Goal: Task Accomplishment & Management: Manage account settings

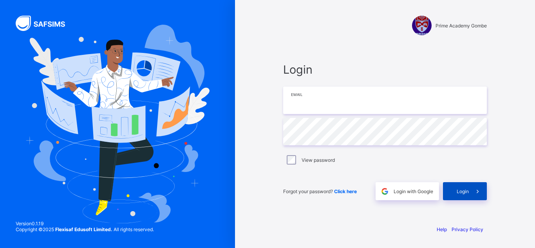
type input "**********"
click at [461, 191] on span "Login" at bounding box center [463, 191] width 12 height 6
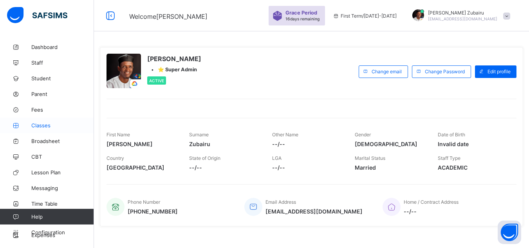
click at [49, 128] on span "Classes" at bounding box center [62, 125] width 63 height 6
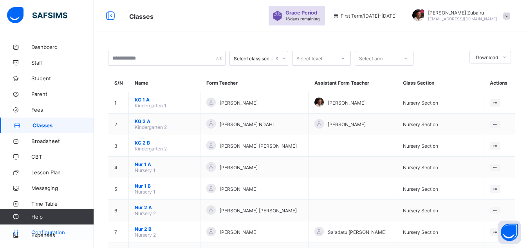
click at [50, 228] on link "Configuration" at bounding box center [47, 232] width 94 height 16
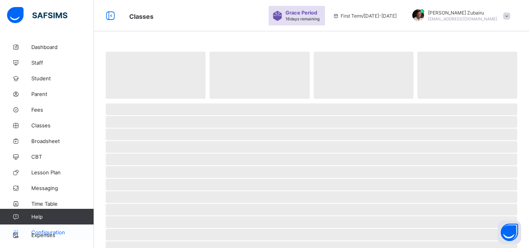
click at [46, 237] on link "Configuration" at bounding box center [47, 232] width 94 height 16
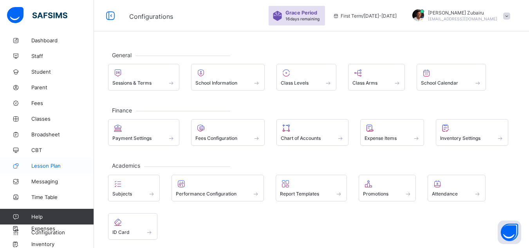
scroll to position [11, 0]
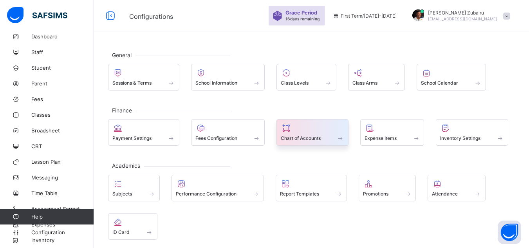
click at [301, 124] on div at bounding box center [312, 127] width 63 height 9
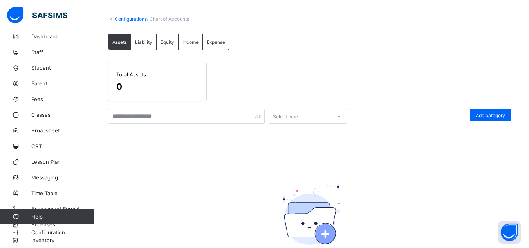
scroll to position [109, 0]
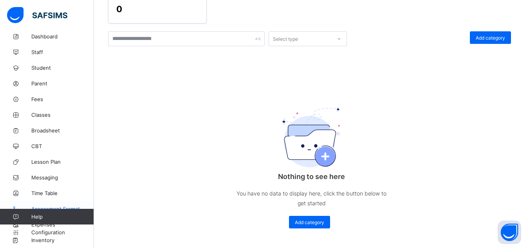
click at [63, 206] on span "Assessment Format" at bounding box center [62, 209] width 63 height 6
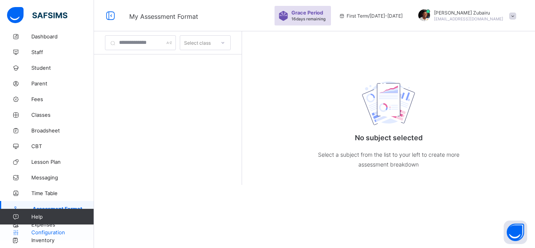
click at [53, 232] on span "Configuration" at bounding box center [62, 232] width 62 height 6
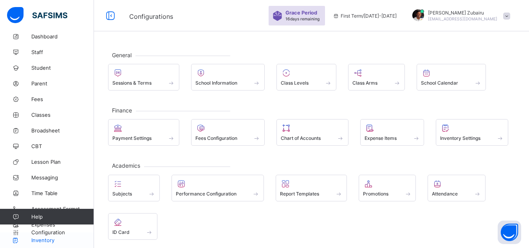
click at [44, 240] on span "Inventory" at bounding box center [62, 240] width 63 height 6
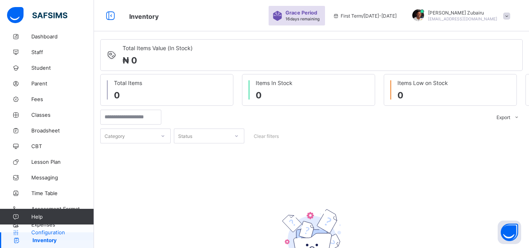
click at [62, 230] on span "Configuration" at bounding box center [62, 232] width 62 height 6
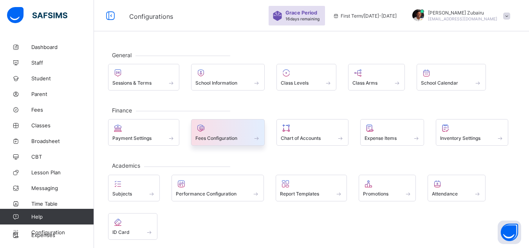
click at [218, 137] on span "Fees Configuration" at bounding box center [216, 138] width 42 height 6
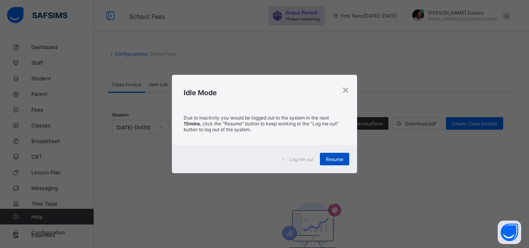
click at [336, 161] on span "Resume" at bounding box center [335, 159] width 18 height 6
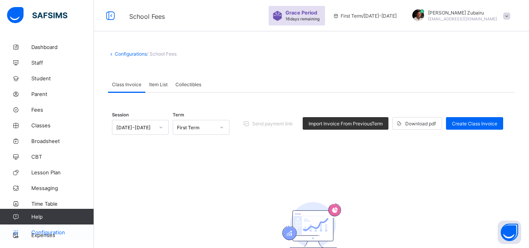
click at [63, 232] on span "Configuration" at bounding box center [62, 232] width 62 height 6
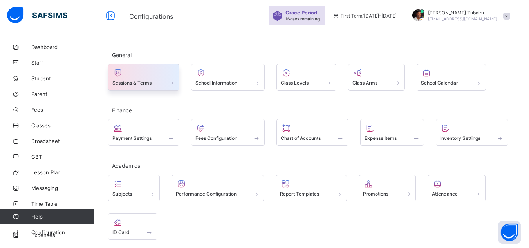
click at [157, 81] on div "Sessions & Terms" at bounding box center [143, 83] width 63 height 7
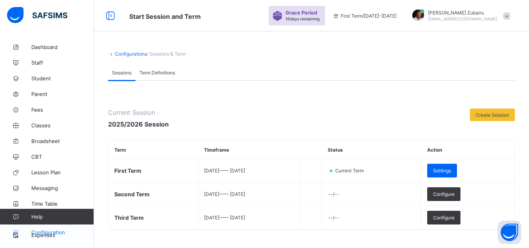
click at [61, 232] on span "Configuration" at bounding box center [62, 232] width 62 height 6
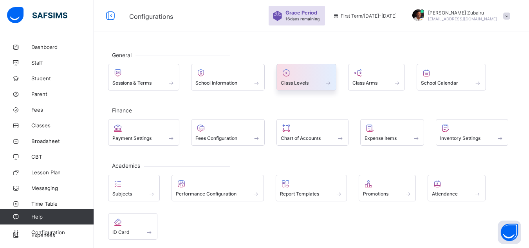
click at [292, 80] on span "Class Levels" at bounding box center [295, 83] width 28 height 6
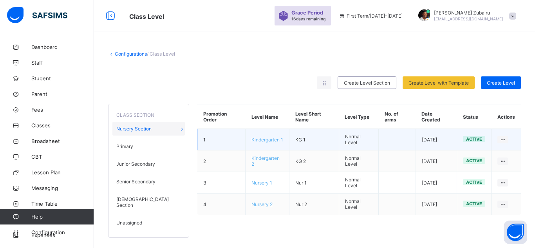
click at [269, 140] on span "Kindergarten 1" at bounding box center [267, 140] width 32 height 6
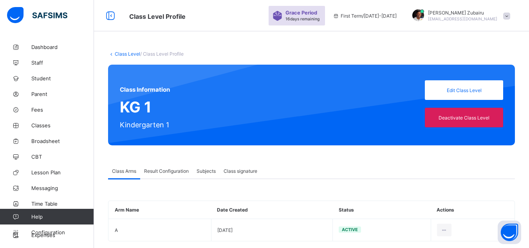
click at [250, 170] on span "Class signature" at bounding box center [241, 171] width 34 height 6
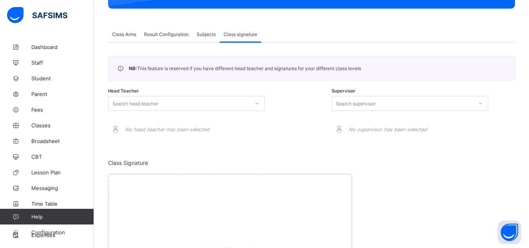
scroll to position [137, 0]
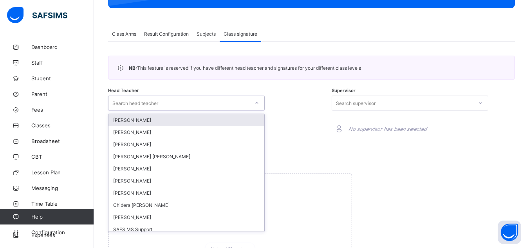
click at [255, 102] on icon at bounding box center [257, 103] width 5 height 8
click at [277, 81] on div "NB: This feature is reserved if you have different head teacher and signatures …" at bounding box center [311, 161] width 407 height 211
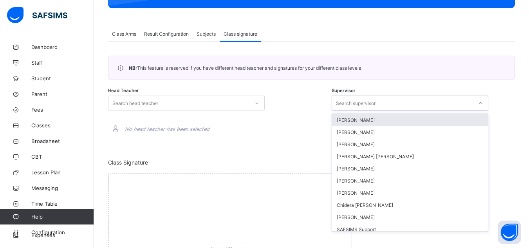
click at [376, 107] on div "Search supervisor" at bounding box center [356, 103] width 40 height 15
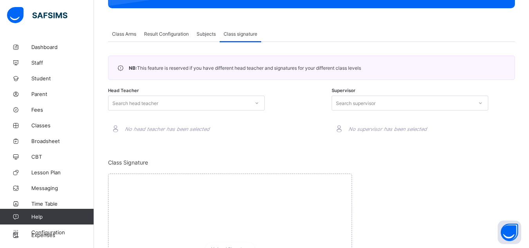
click at [271, 112] on div "Head Teacher Search head teacher No head teacher has been selected" at bounding box center [199, 116] width 183 height 48
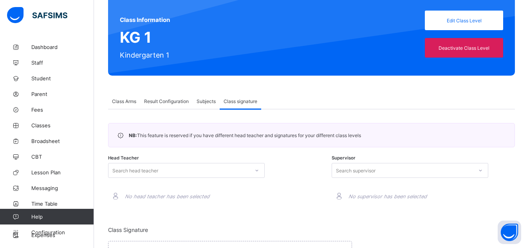
scroll to position [69, 0]
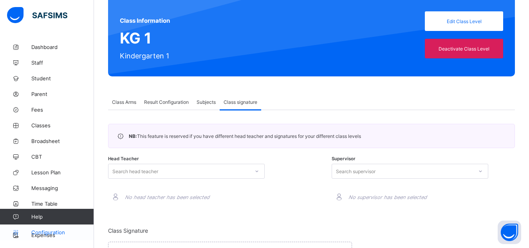
click at [40, 232] on span "Configuration" at bounding box center [62, 232] width 62 height 6
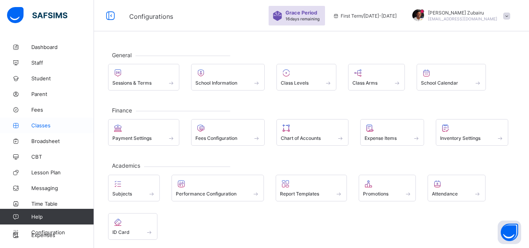
click at [36, 125] on span "Classes" at bounding box center [62, 125] width 63 height 6
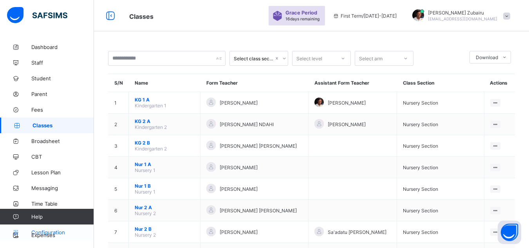
click at [59, 229] on span "Configuration" at bounding box center [62, 232] width 62 height 6
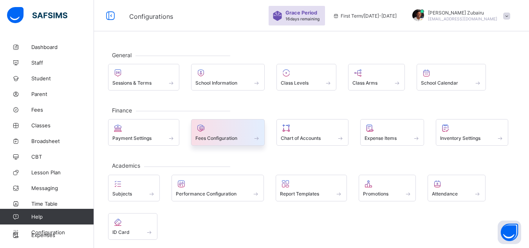
click at [223, 119] on div "Fees Configuration" at bounding box center [228, 132] width 74 height 27
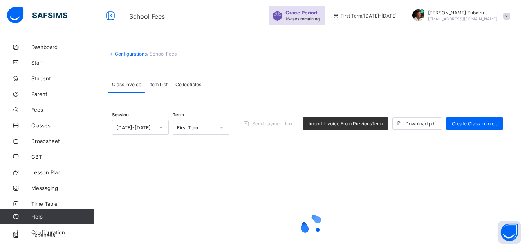
click at [165, 87] on span "Item List" at bounding box center [158, 84] width 18 height 6
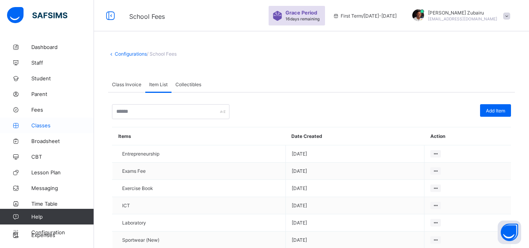
click at [51, 123] on span "Classes" at bounding box center [62, 125] width 63 height 6
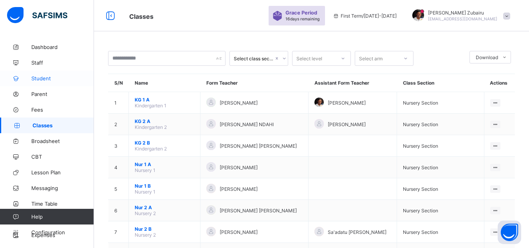
click at [60, 81] on link "Student" at bounding box center [47, 78] width 94 height 16
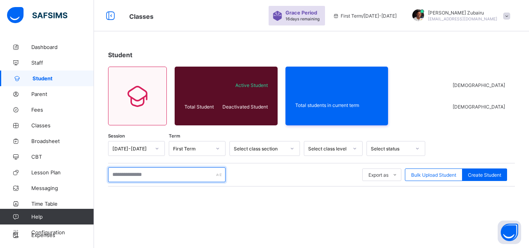
click at [148, 174] on input "text" at bounding box center [166, 174] width 117 height 15
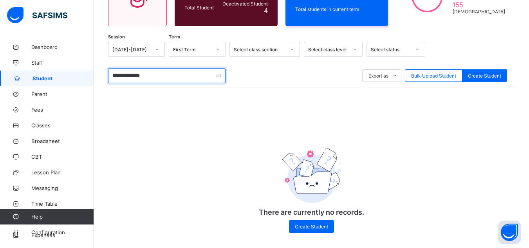
scroll to position [104, 0]
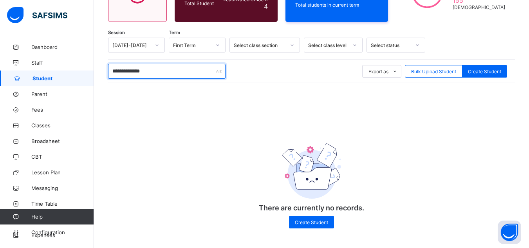
type input "**********"
click at [44, 126] on span "Classes" at bounding box center [62, 125] width 63 height 6
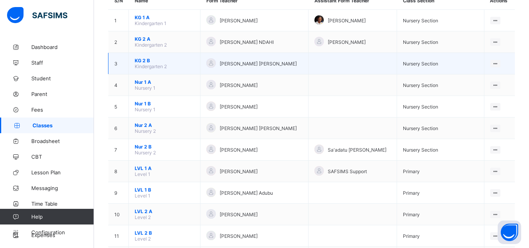
scroll to position [85, 0]
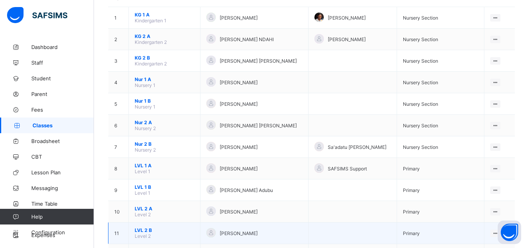
click at [147, 232] on span "LVL 2 B" at bounding box center [165, 230] width 60 height 6
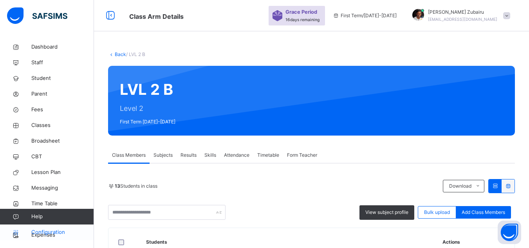
click at [60, 230] on span "Configuration" at bounding box center [62, 232] width 62 height 8
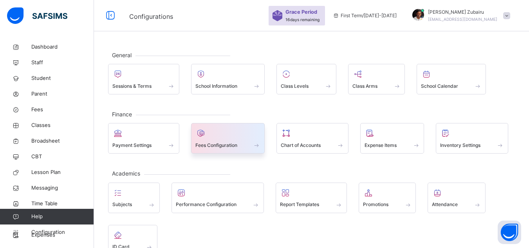
click at [223, 146] on span "Fees Configuration" at bounding box center [216, 145] width 42 height 7
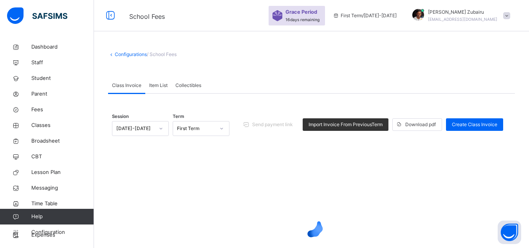
click at [161, 86] on span "Item List" at bounding box center [158, 85] width 18 height 7
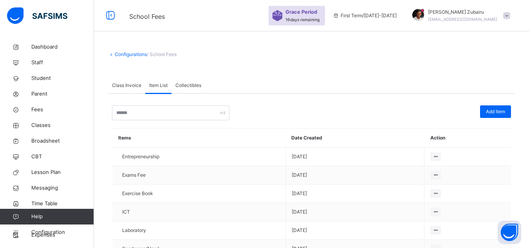
click at [131, 83] on span "Class Invoice" at bounding box center [126, 85] width 29 height 7
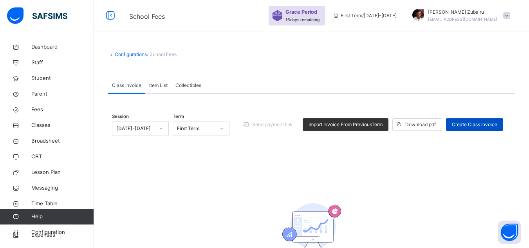
click at [474, 123] on span "Create Class Invoice" at bounding box center [474, 124] width 45 height 7
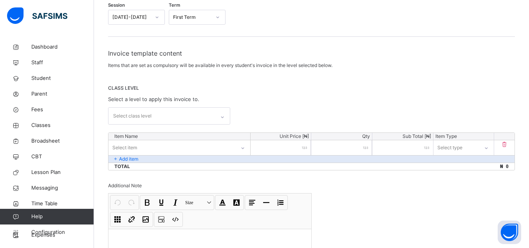
scroll to position [111, 0]
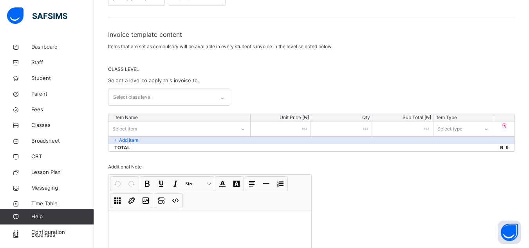
click at [156, 93] on div "Select class level" at bounding box center [161, 97] width 107 height 16
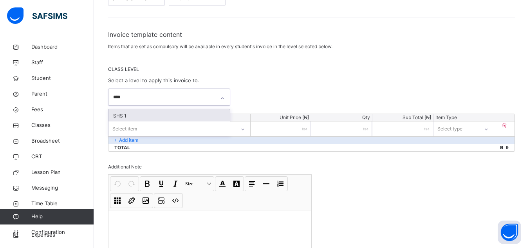
type input "*****"
click at [131, 115] on div "SHS 2" at bounding box center [168, 115] width 121 height 13
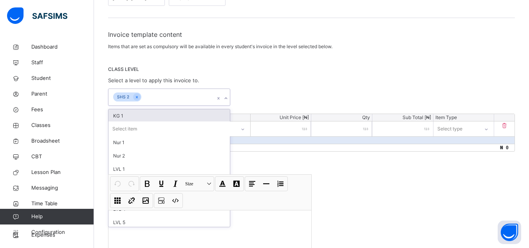
click at [278, 65] on div "Invoice template content Items that are set as compulsory will be available in …" at bounding box center [311, 91] width 407 height 122
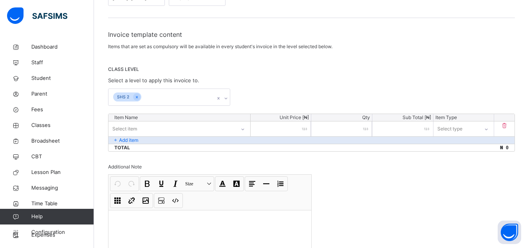
click at [193, 128] on div "Select item" at bounding box center [171, 129] width 127 height 12
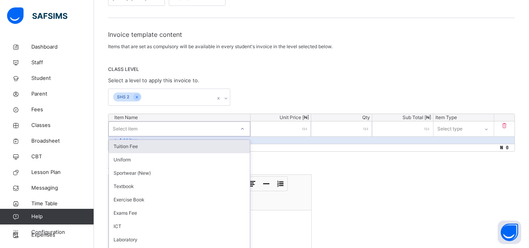
scroll to position [123, 0]
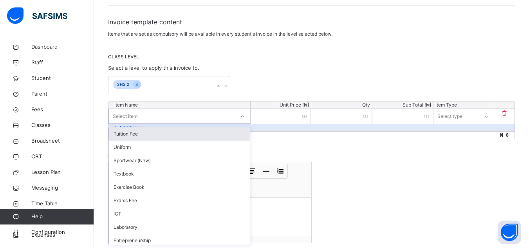
click at [174, 130] on div "Tuition Fee" at bounding box center [179, 133] width 141 height 13
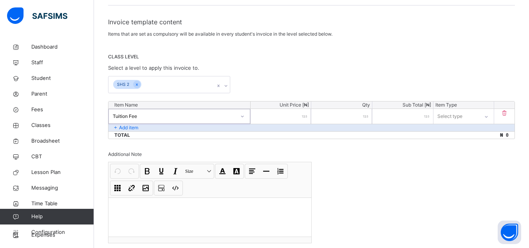
click at [280, 116] on input "number" at bounding box center [281, 116] width 61 height 15
type input "*"
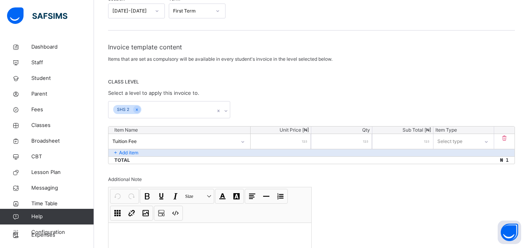
scroll to position [134, 0]
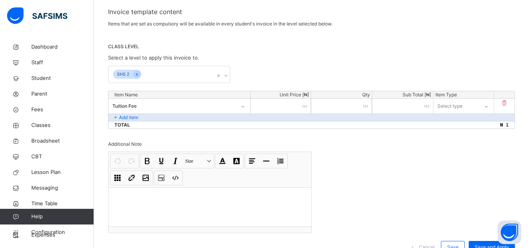
click at [278, 102] on input "*" at bounding box center [281, 106] width 61 height 15
type input "*"
type input "**"
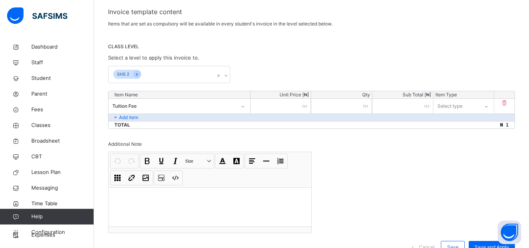
type input "**"
type input "***"
type input "****"
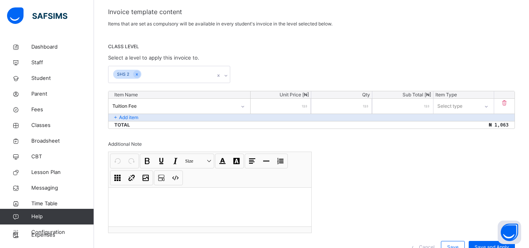
type input "******"
click at [447, 104] on div "Select type" at bounding box center [449, 106] width 25 height 15
click at [469, 125] on div "Compulsory" at bounding box center [464, 123] width 60 height 13
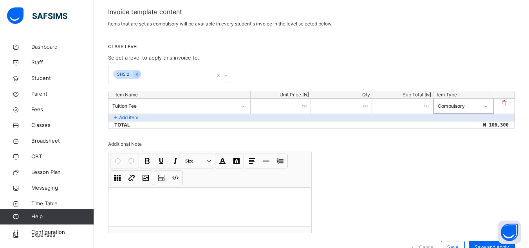
click at [130, 116] on p "Add item" at bounding box center [128, 117] width 19 height 7
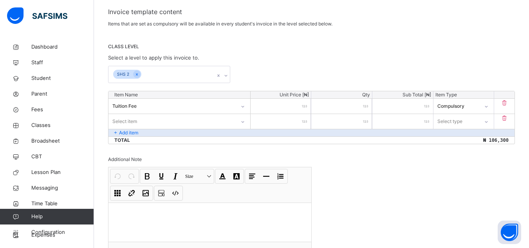
click at [145, 119] on div "Select item" at bounding box center [171, 121] width 127 height 12
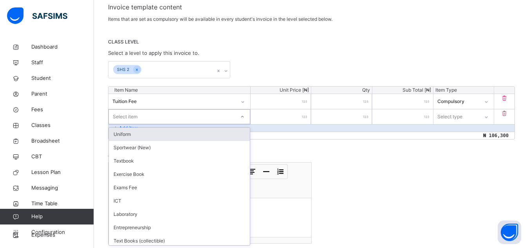
scroll to position [139, 0]
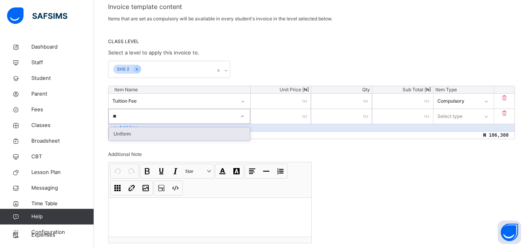
type input "***"
click at [134, 132] on div "Uniform" at bounding box center [179, 133] width 141 height 13
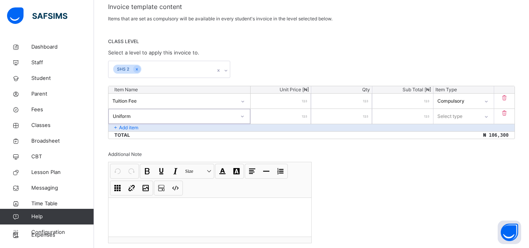
click at [282, 116] on input "number" at bounding box center [281, 116] width 61 height 15
type input "**"
type input "***"
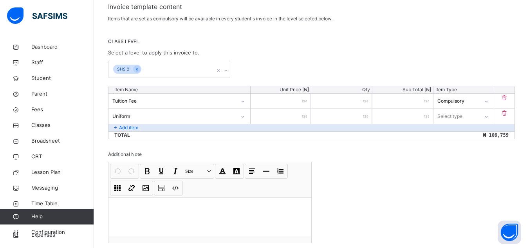
type input "****"
type input "*****"
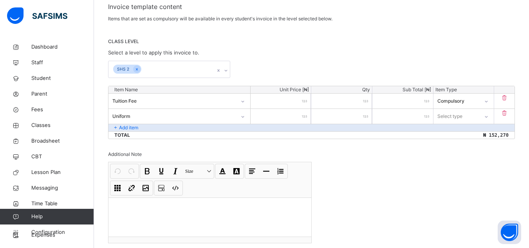
click at [459, 120] on div "Select type" at bounding box center [449, 116] width 25 height 15
click at [456, 146] on div "Optional" at bounding box center [464, 147] width 60 height 13
click at [136, 128] on p "Add item" at bounding box center [128, 127] width 19 height 7
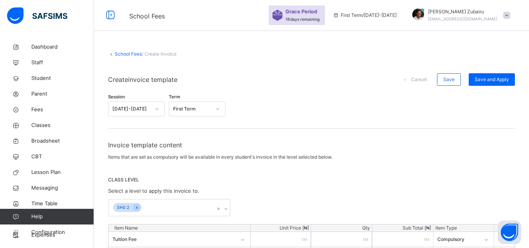
scroll to position [0, 0]
click at [455, 79] on span "Save" at bounding box center [448, 79] width 11 height 7
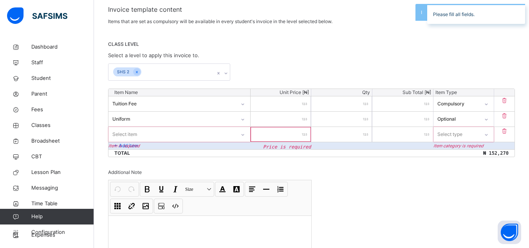
scroll to position [137, 0]
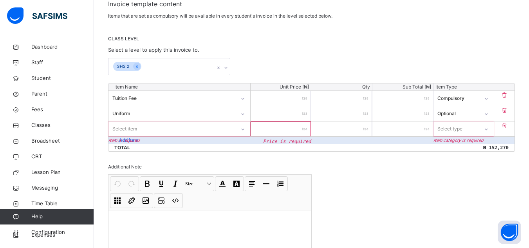
click at [146, 132] on div "Select item" at bounding box center [171, 129] width 127 height 12
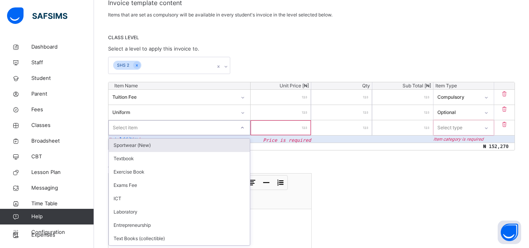
scroll to position [143, 0]
type input "**"
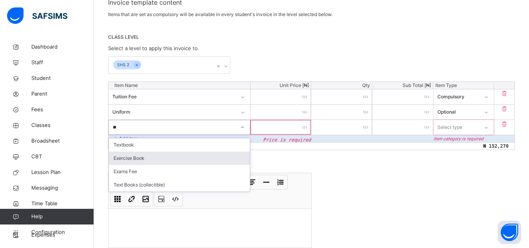
click at [136, 156] on div "Exercise Book" at bounding box center [179, 158] width 141 height 13
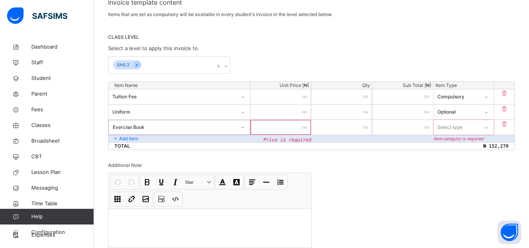
click at [282, 127] on input "number" at bounding box center [281, 127] width 61 height 15
type input "**"
type input "****"
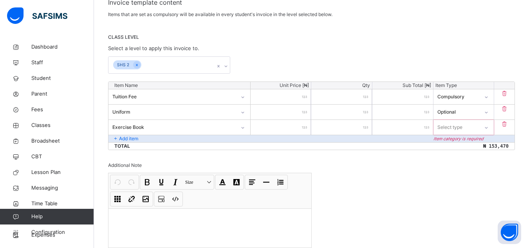
type input "*****"
click at [463, 125] on div "Select type" at bounding box center [449, 127] width 25 height 15
click at [456, 143] on div "Compulsory" at bounding box center [464, 144] width 60 height 13
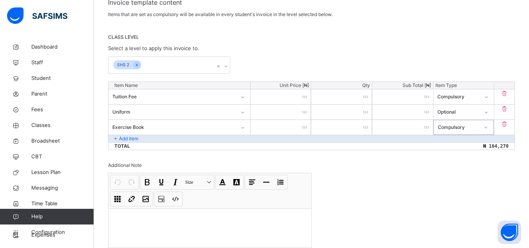
click at [135, 138] on p "Add item" at bounding box center [128, 138] width 19 height 7
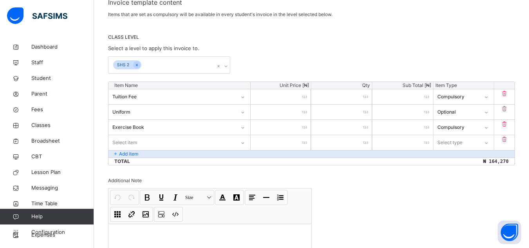
click at [155, 140] on div "Select item" at bounding box center [171, 142] width 127 height 12
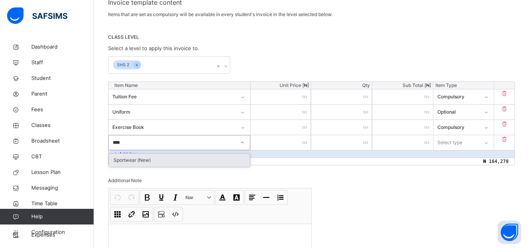
type input "*****"
click at [133, 160] on div "Sportwear (New)" at bounding box center [179, 160] width 141 height 13
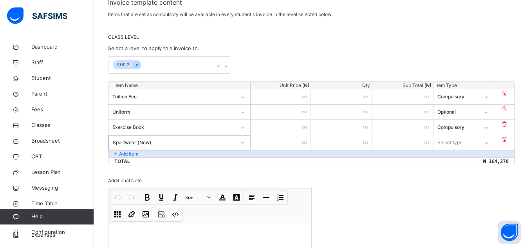
click at [279, 142] on input "number" at bounding box center [281, 142] width 61 height 15
type input "**"
type input "***"
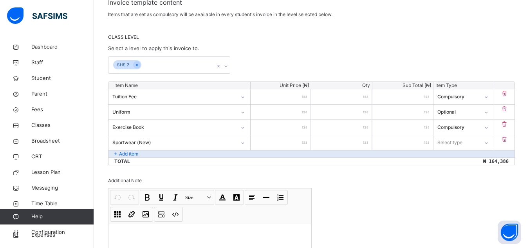
type input "****"
type input "*****"
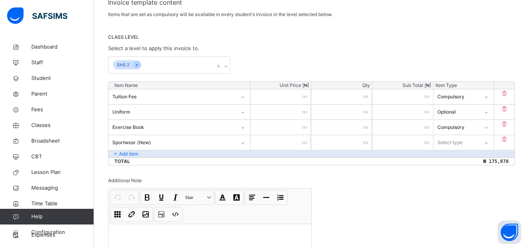
click at [449, 140] on div "Select type" at bounding box center [449, 142] width 25 height 15
type input "*"
click at [480, 145] on div "Compulsory" at bounding box center [459, 142] width 42 height 7
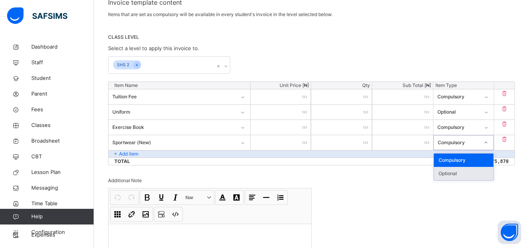
click at [467, 171] on div "Optional" at bounding box center [464, 173] width 60 height 13
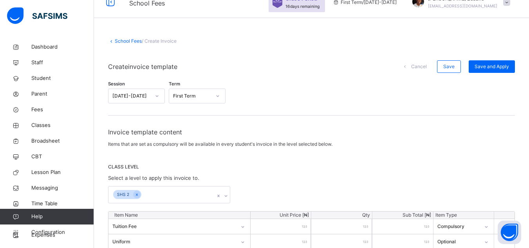
scroll to position [13, 0]
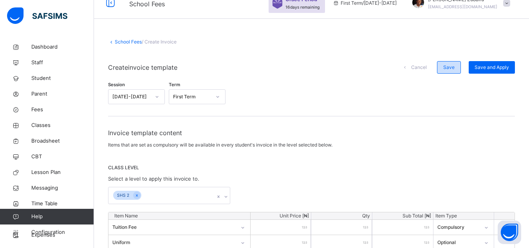
click at [453, 63] on div "Save" at bounding box center [449, 67] width 24 height 13
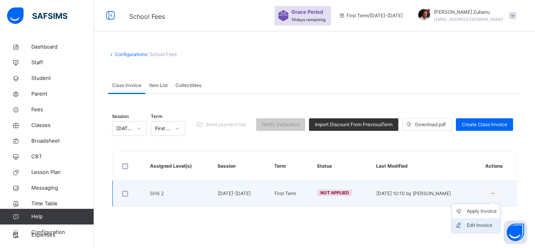
click at [480, 224] on div "Edit Invoice" at bounding box center [482, 225] width 30 height 8
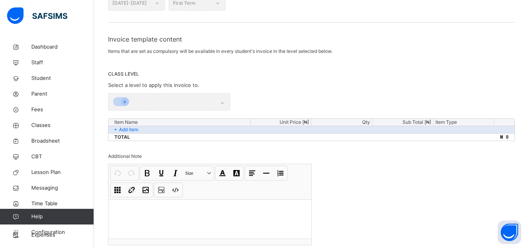
scroll to position [111, 0]
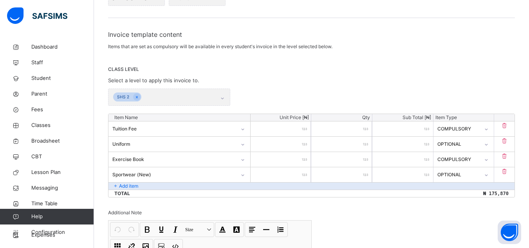
click at [136, 184] on p "Add item" at bounding box center [128, 186] width 19 height 7
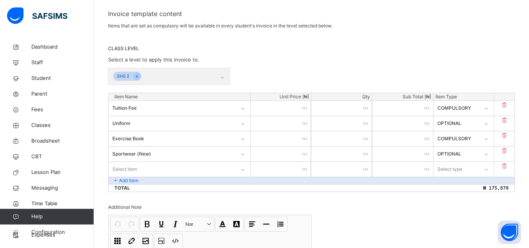
click at [139, 177] on div "Select item" at bounding box center [179, 169] width 142 height 15
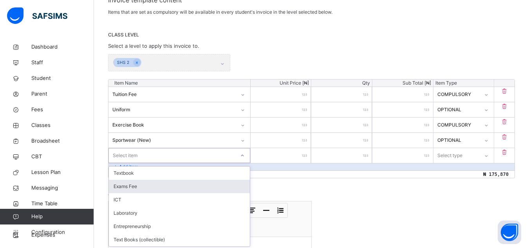
scroll to position [147, 0]
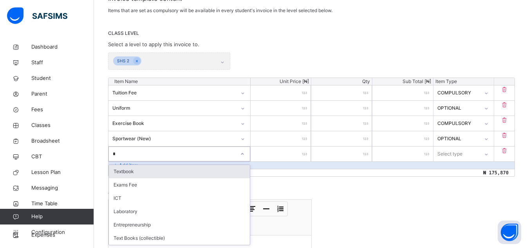
type input "**"
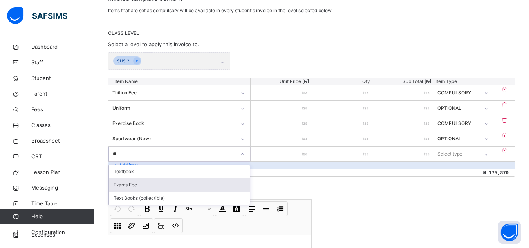
click at [127, 183] on div "Exams Fee" at bounding box center [179, 184] width 141 height 13
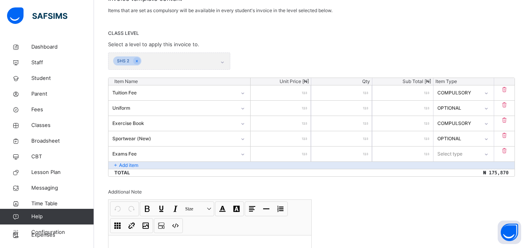
click at [283, 151] on input "number" at bounding box center [281, 153] width 61 height 15
type input "*"
type input "**"
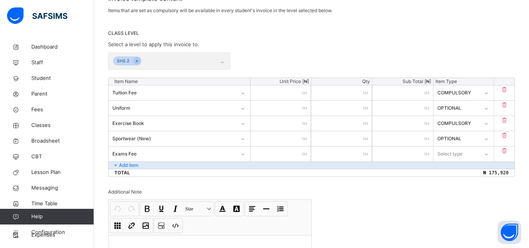
type input "***"
type input "****"
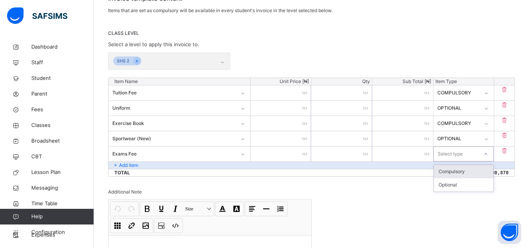
click at [455, 154] on div "Select type" at bounding box center [450, 153] width 25 height 15
click at [466, 170] on div "Compulsory" at bounding box center [464, 171] width 60 height 13
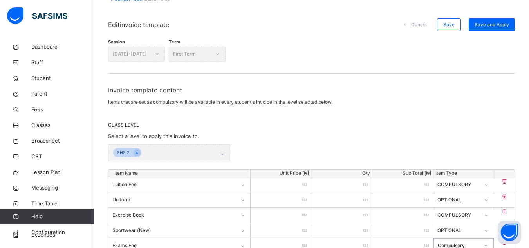
scroll to position [49, 0]
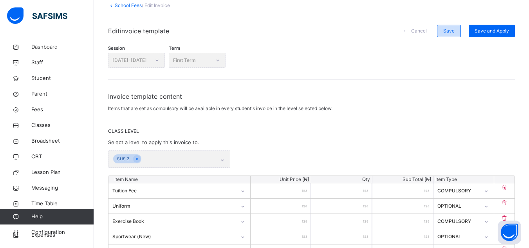
click at [454, 33] on span "Save" at bounding box center [448, 30] width 11 height 7
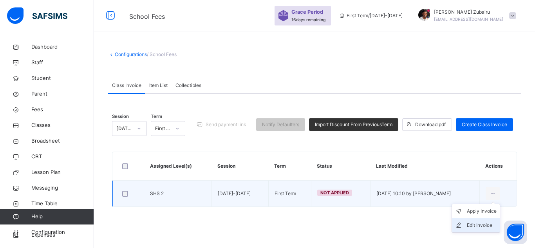
click at [476, 224] on div "Edit Invoice" at bounding box center [482, 225] width 30 height 8
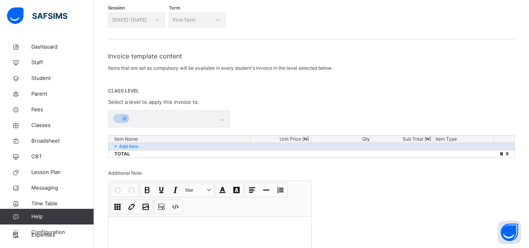
scroll to position [98, 0]
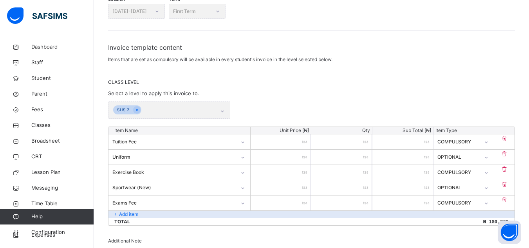
click at [181, 110] on div "SHS 2" at bounding box center [169, 109] width 122 height 17
click at [177, 110] on div "SHS 2" at bounding box center [169, 109] width 122 height 17
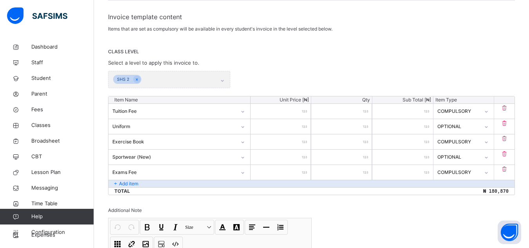
scroll to position [130, 0]
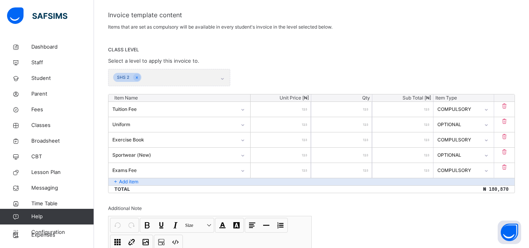
click at [137, 77] on div "SHS 2" at bounding box center [169, 77] width 122 height 17
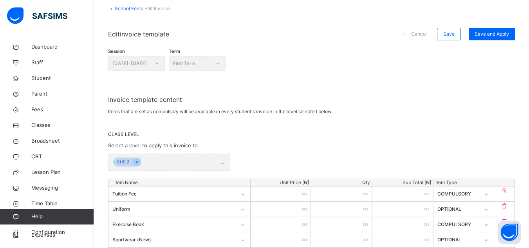
scroll to position [52, 0]
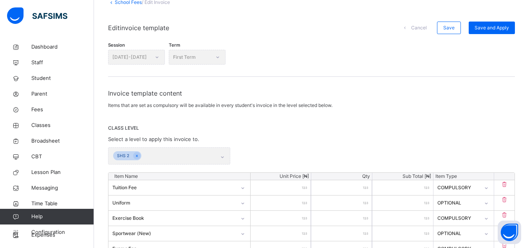
click at [427, 25] on span "Cancel" at bounding box center [419, 27] width 16 height 7
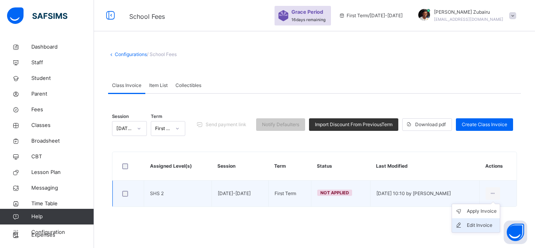
click at [477, 223] on div "Edit Invoice" at bounding box center [482, 225] width 30 height 8
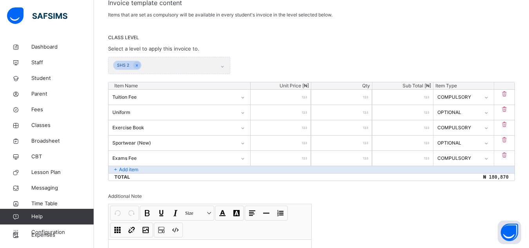
scroll to position [138, 0]
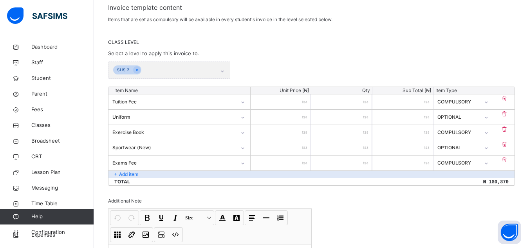
click at [181, 68] on div "SHS 2" at bounding box center [169, 69] width 122 height 17
click at [136, 70] on div "SHS 2" at bounding box center [169, 69] width 122 height 17
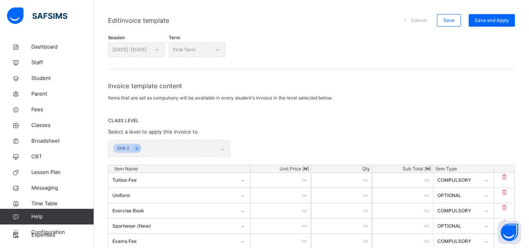
scroll to position [0, 0]
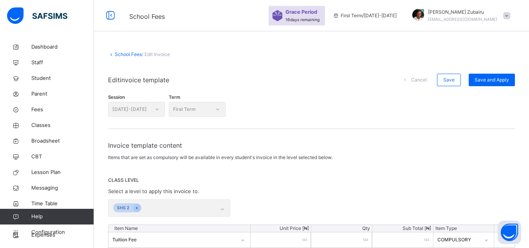
click at [134, 54] on link "School Fees" at bounding box center [128, 54] width 27 height 6
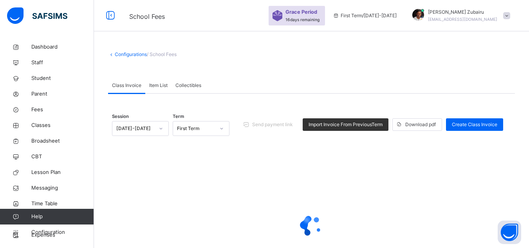
click at [162, 82] on span "Item List" at bounding box center [158, 85] width 18 height 7
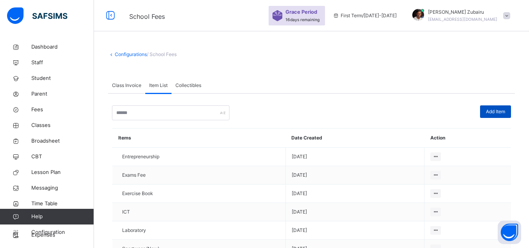
click at [493, 114] on span "Add Item" at bounding box center [495, 111] width 19 height 7
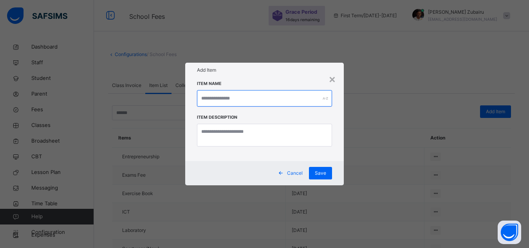
click at [270, 95] on input "text" at bounding box center [264, 98] width 135 height 16
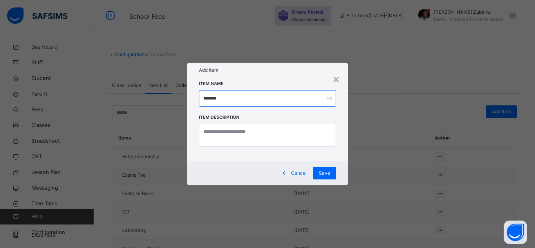
type input "*******"
click at [295, 170] on span "Cancel" at bounding box center [299, 173] width 16 height 7
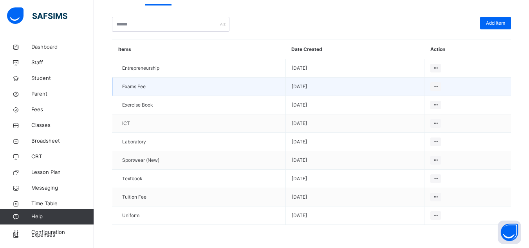
scroll to position [89, 0]
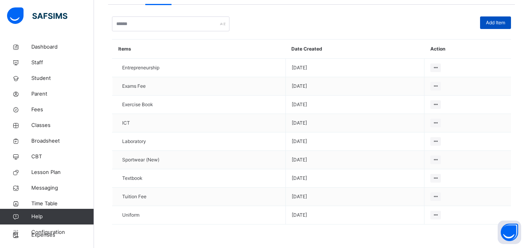
click at [496, 19] on div "Add Item" at bounding box center [495, 22] width 31 height 13
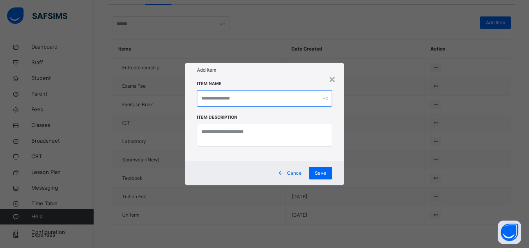
click at [235, 96] on input "text" at bounding box center [264, 98] width 135 height 16
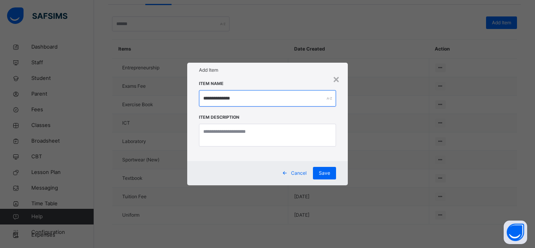
type input "**********"
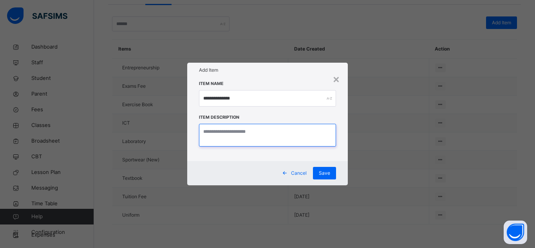
click at [261, 130] on textarea at bounding box center [267, 135] width 137 height 23
type textarea "**********"
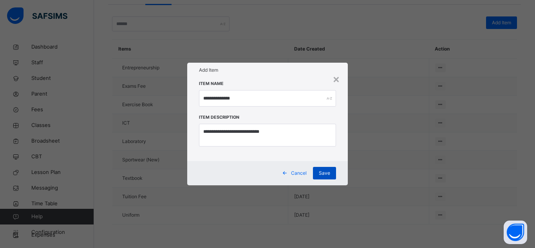
click at [321, 177] on div "Save" at bounding box center [324, 173] width 23 height 13
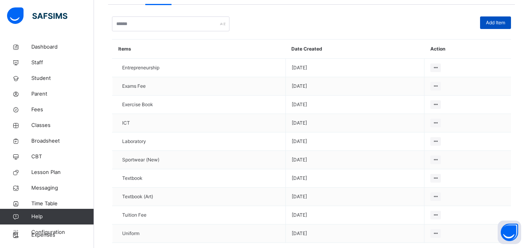
click at [505, 18] on div "Add Item" at bounding box center [495, 22] width 31 height 13
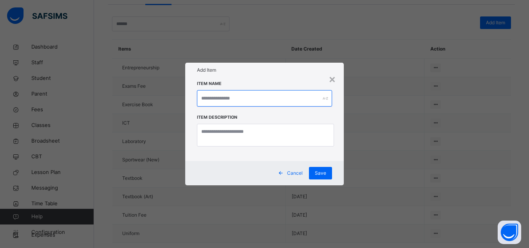
click at [257, 93] on input "text" at bounding box center [264, 98] width 135 height 16
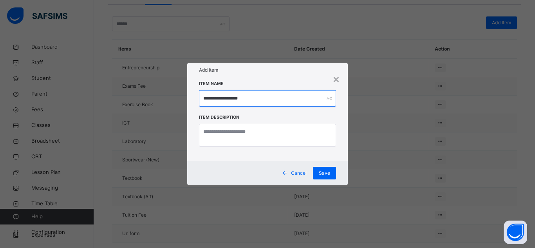
type input "**********"
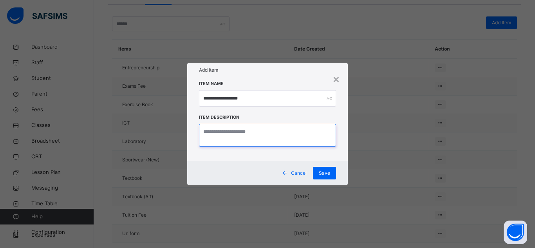
click at [269, 134] on textarea at bounding box center [267, 135] width 137 height 23
type textarea "**********"
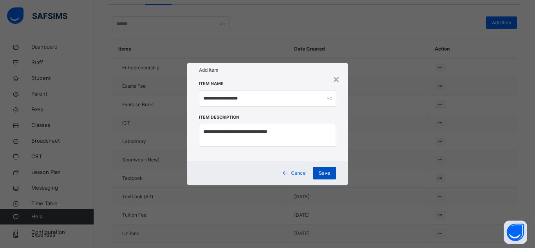
click at [325, 172] on span "Save" at bounding box center [324, 173] width 11 height 7
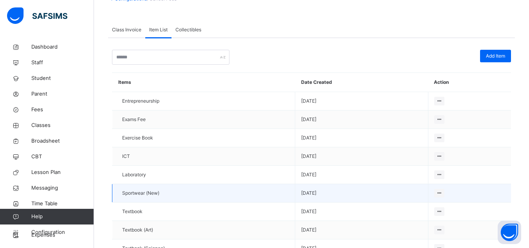
scroll to position [0, 0]
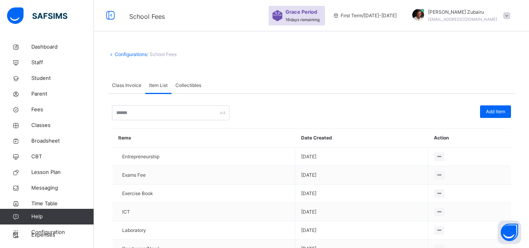
click at [135, 85] on span "Class Invoice" at bounding box center [126, 85] width 29 height 7
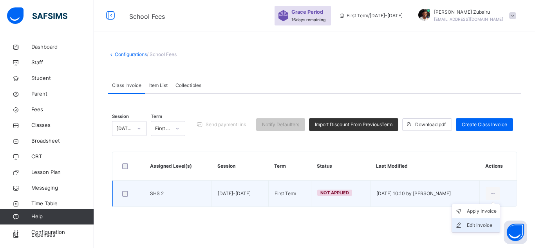
click at [474, 224] on div "Edit Invoice" at bounding box center [482, 225] width 30 height 8
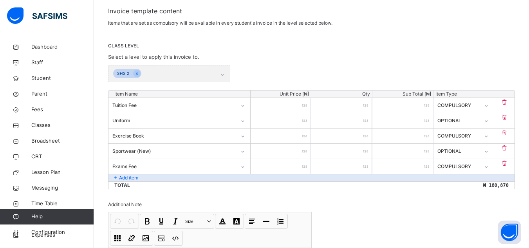
scroll to position [137, 0]
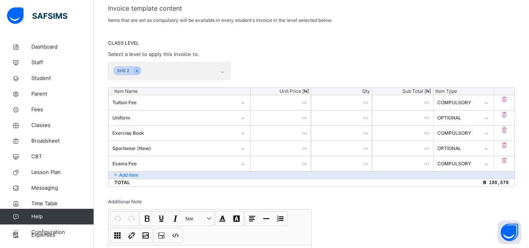
click at [135, 174] on p "Add item" at bounding box center [128, 175] width 19 height 7
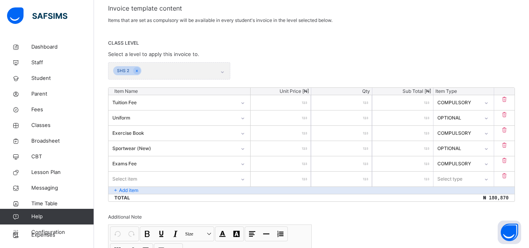
click at [136, 176] on div "Select item" at bounding box center [179, 179] width 142 height 15
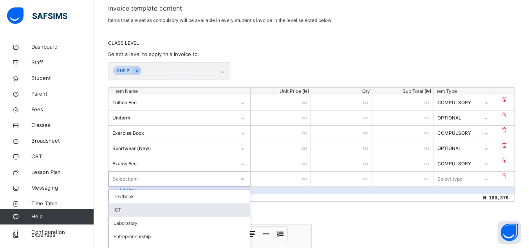
scroll to position [175, 0]
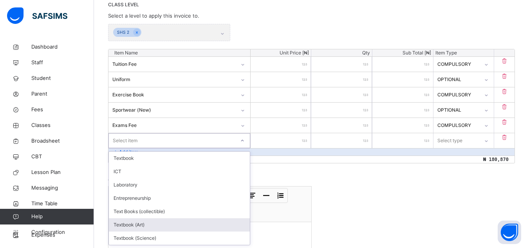
click at [150, 224] on div "Textbook (Art)" at bounding box center [179, 224] width 141 height 13
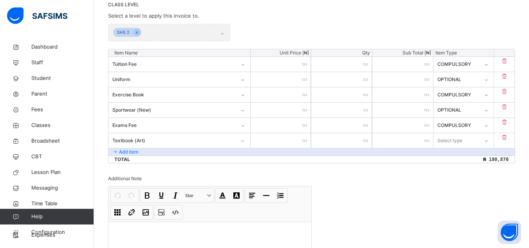
click at [270, 136] on input "number" at bounding box center [281, 140] width 61 height 15
type input "*"
type input "**"
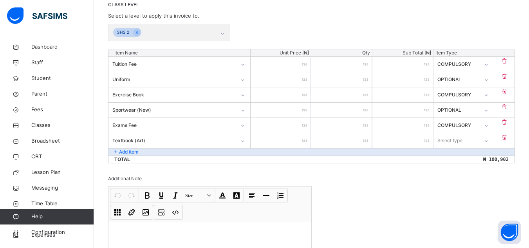
type input "***"
type input "****"
type input "*****"
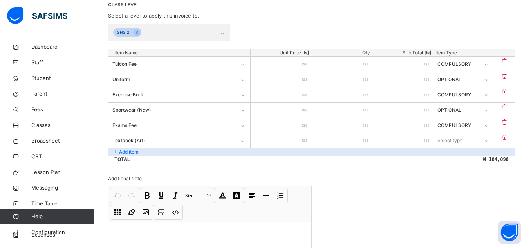
type input "*****"
click at [450, 141] on div "Select type" at bounding box center [449, 140] width 25 height 15
click at [454, 167] on div "Optional" at bounding box center [464, 171] width 60 height 13
click at [133, 150] on p "Add item" at bounding box center [128, 151] width 19 height 7
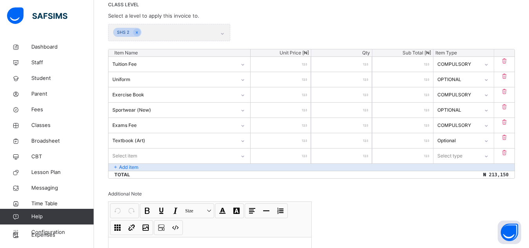
click at [134, 153] on div "Select item" at bounding box center [124, 155] width 25 height 15
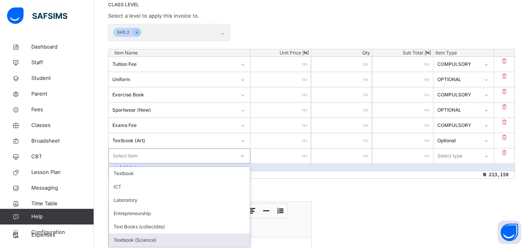
click at [141, 235] on div "Textbook (Science)" at bounding box center [179, 239] width 141 height 13
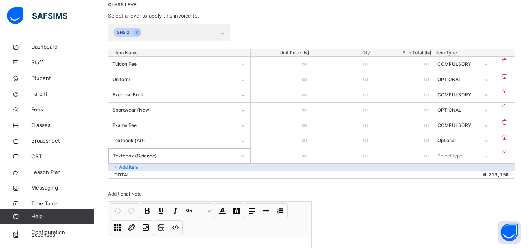
click at [281, 156] on input "number" at bounding box center [281, 155] width 61 height 15
type input "*"
type input "**"
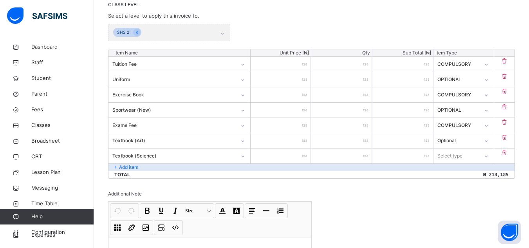
type input "***"
type input "****"
type input "*****"
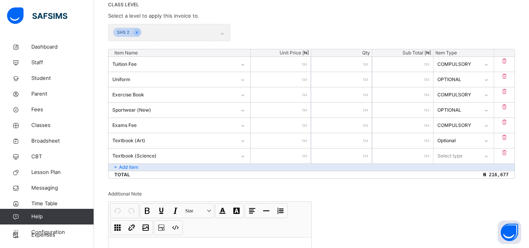
type input "*****"
click at [450, 155] on div "Select type" at bounding box center [449, 155] width 25 height 15
click at [455, 185] on div "Optional" at bounding box center [464, 186] width 60 height 13
click at [388, 193] on div "Session 2025-2026 Term First Term Invoice template content Items that are set a…" at bounding box center [311, 115] width 407 height 392
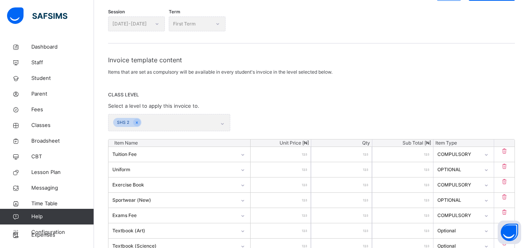
scroll to position [72, 0]
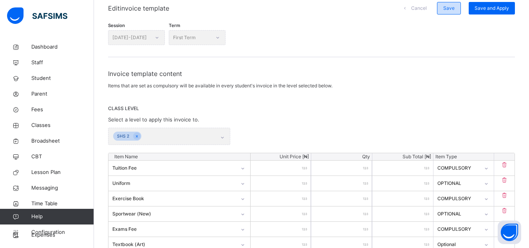
click at [455, 6] on span "Save" at bounding box center [448, 8] width 11 height 7
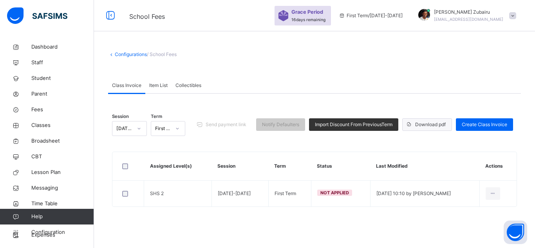
click at [407, 128] on span at bounding box center [409, 124] width 13 height 13
click at [484, 125] on span "Create Class Invoice" at bounding box center [484, 124] width 45 height 7
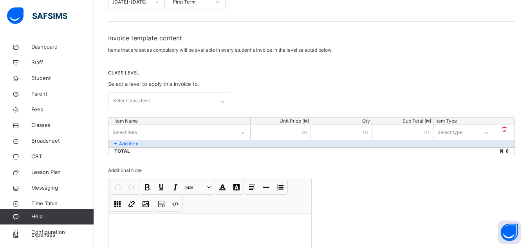
scroll to position [101, 0]
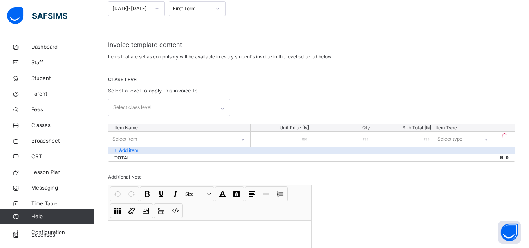
click at [186, 103] on div "Select class level" at bounding box center [161, 107] width 107 height 16
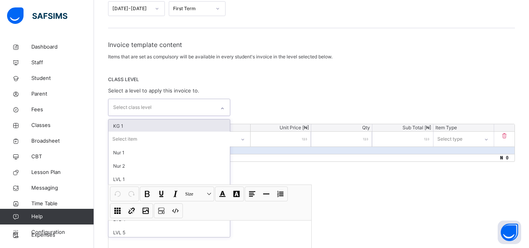
click at [195, 85] on div "CLASS LEVEL Select a level to apply this invoice to. option KG 1 focused, 1 of …" at bounding box center [311, 96] width 407 height 40
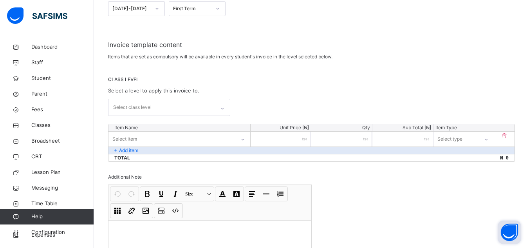
click at [510, 235] on button "Open asap" at bounding box center [509, 231] width 23 height 23
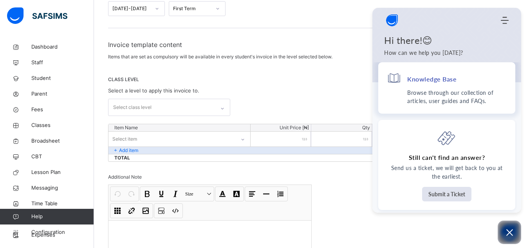
click at [454, 96] on p "Browse through our collection of articles, user guides and FAQs." at bounding box center [456, 97] width 99 height 16
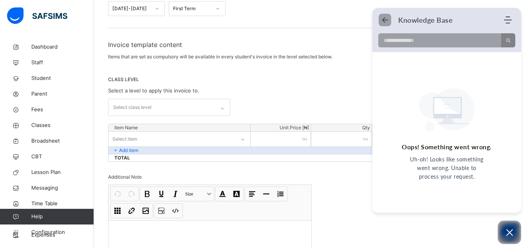
click at [385, 21] on icon "Back" at bounding box center [385, 20] width 8 height 8
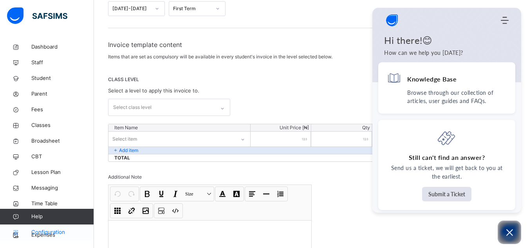
click at [66, 234] on span "Configuration" at bounding box center [62, 232] width 62 height 8
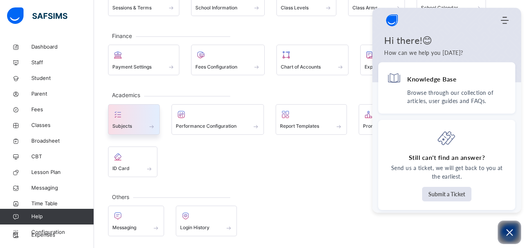
click at [141, 125] on div "Subjects" at bounding box center [133, 126] width 43 height 8
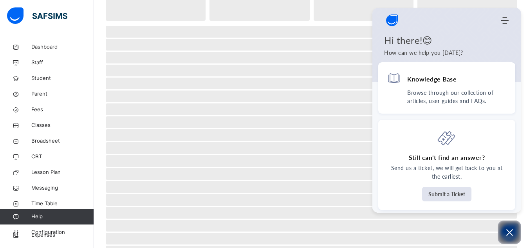
scroll to position [101, 0]
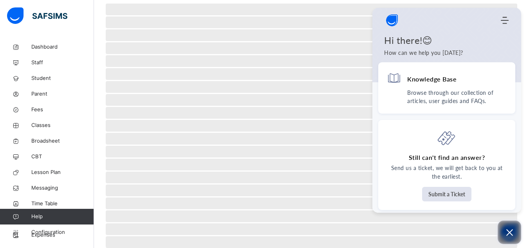
click at [509, 232] on icon "Open asap" at bounding box center [509, 232] width 7 height 7
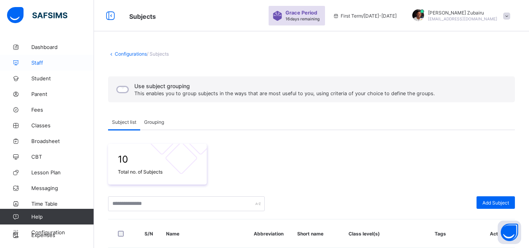
click at [55, 61] on span "Staff" at bounding box center [62, 63] width 63 height 6
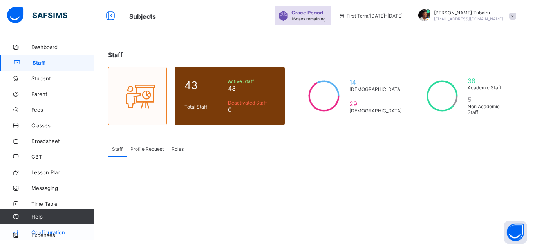
click at [68, 231] on span "Configuration" at bounding box center [62, 232] width 62 height 6
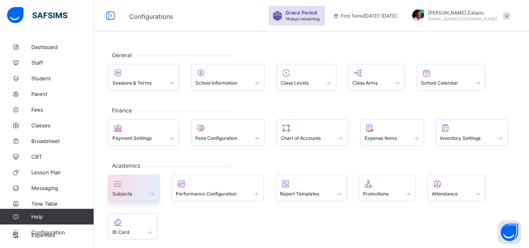
click at [143, 182] on div at bounding box center [133, 183] width 43 height 9
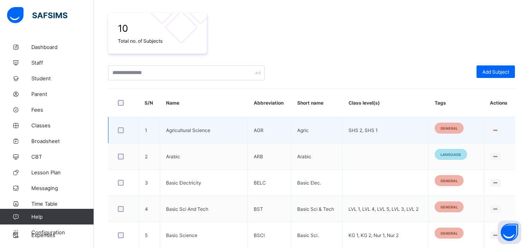
scroll to position [137, 0]
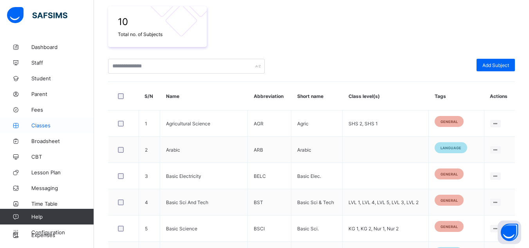
click at [50, 124] on span "Classes" at bounding box center [62, 125] width 63 height 6
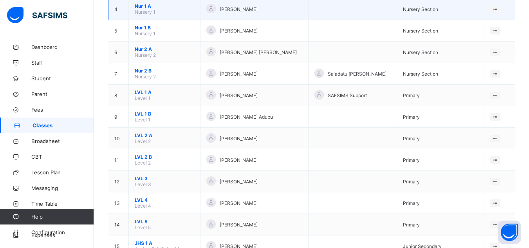
scroll to position [163, 0]
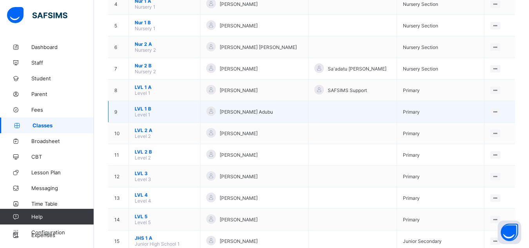
click at [148, 107] on span "LVL 1 B" at bounding box center [165, 109] width 60 height 6
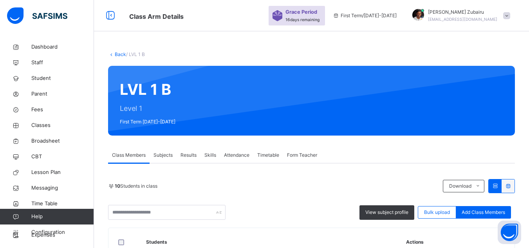
click at [163, 153] on span "Subjects" at bounding box center [163, 155] width 19 height 7
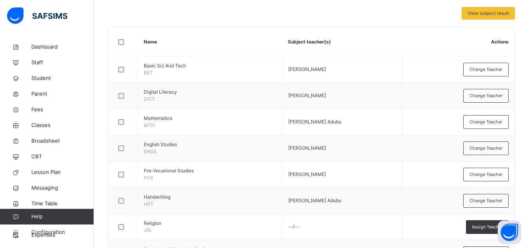
scroll to position [232, 0]
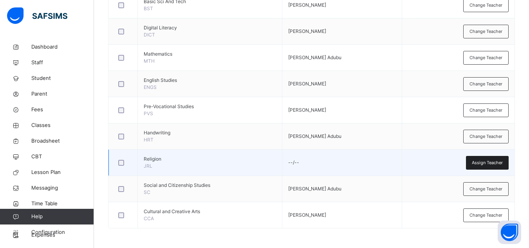
click at [492, 161] on span "Assign Teacher" at bounding box center [487, 162] width 31 height 7
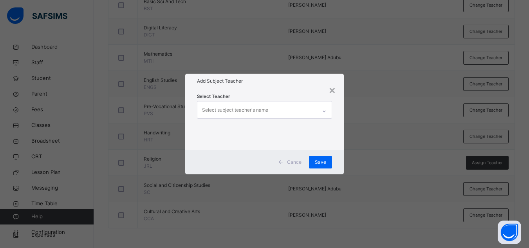
click at [246, 114] on div "Select subject teacher's name" at bounding box center [235, 110] width 66 height 15
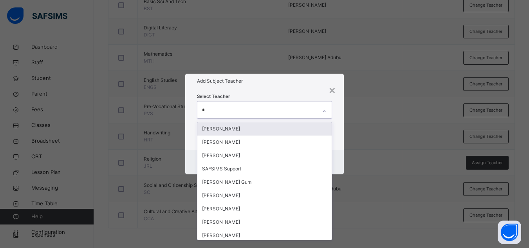
type input "**"
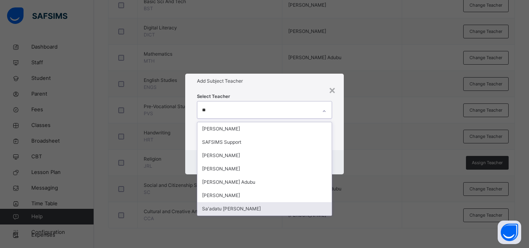
click at [239, 205] on div "Sa'adatu Sani Muhammad" at bounding box center [264, 208] width 134 height 13
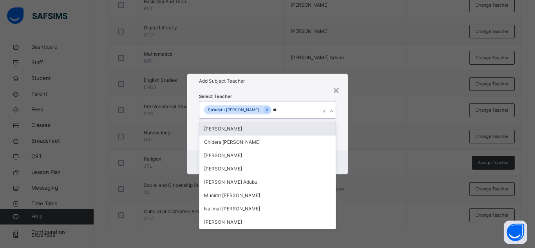
type input "***"
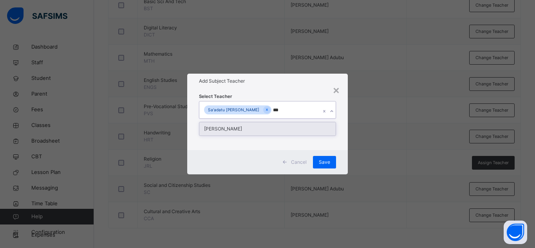
click at [245, 132] on div "Deborah Solomon" at bounding box center [267, 128] width 136 height 13
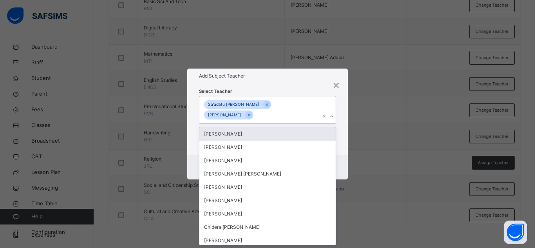
click at [342, 146] on div "Select Teacher option Deborah Solomon, selected. option Umar Faruq Zubairu focu…" at bounding box center [267, 119] width 161 height 72
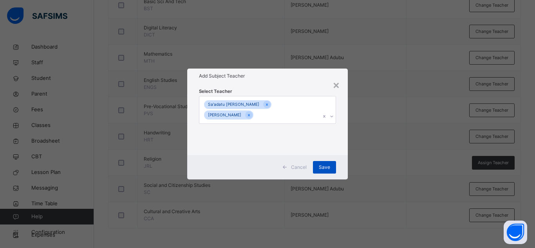
click at [326, 166] on span "Save" at bounding box center [324, 167] width 11 height 7
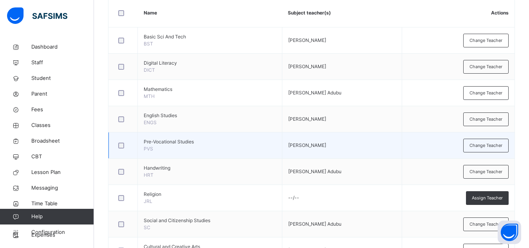
scroll to position [193, 0]
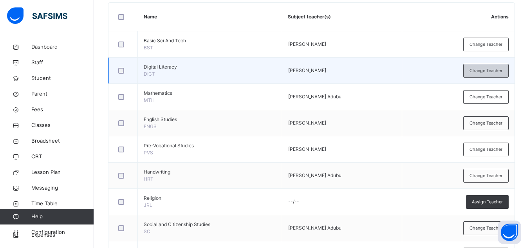
click at [492, 66] on div "Change Teacher" at bounding box center [485, 71] width 45 height 14
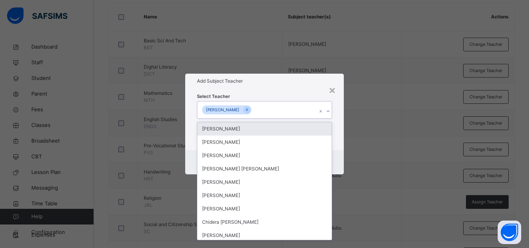
click at [311, 110] on div "Kemi Akinola" at bounding box center [256, 109] width 119 height 16
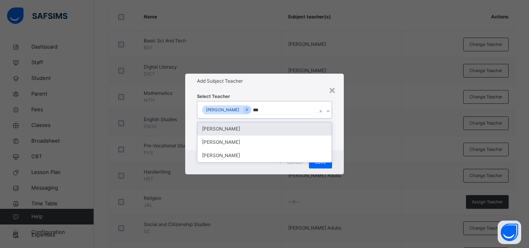
type input "****"
click at [243, 129] on div "[PERSON_NAME]" at bounding box center [264, 128] width 134 height 13
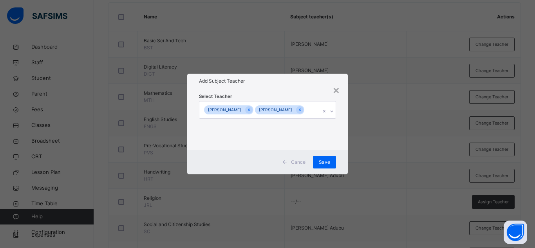
click at [297, 80] on h1 "Add Subject Teacher" at bounding box center [267, 81] width 137 height 7
click at [324, 157] on div "Save" at bounding box center [324, 162] width 23 height 13
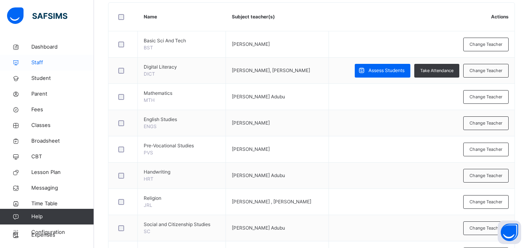
click at [35, 65] on span "Staff" at bounding box center [62, 63] width 63 height 8
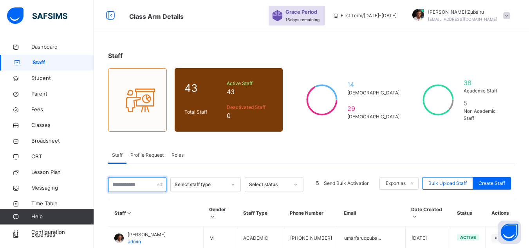
click at [135, 187] on input "text" at bounding box center [137, 184] width 58 height 15
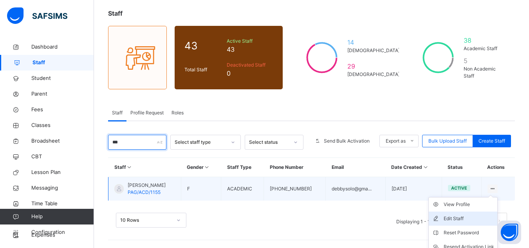
scroll to position [77, 0]
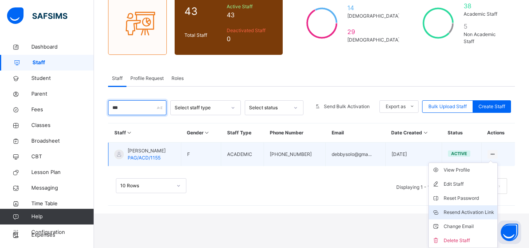
type input "***"
click at [472, 213] on div "Resend Activation Link" at bounding box center [469, 212] width 51 height 8
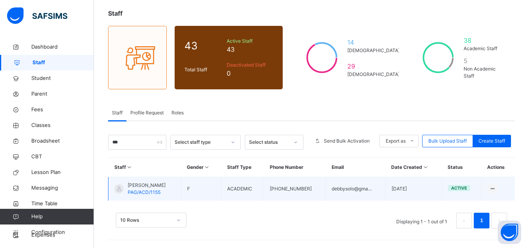
scroll to position [42, 0]
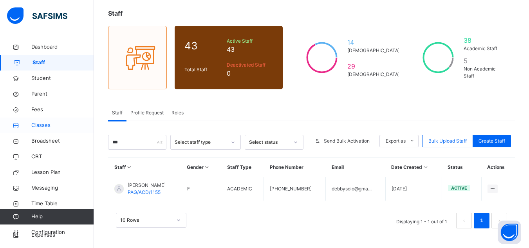
click at [41, 128] on span "Classes" at bounding box center [62, 125] width 63 height 8
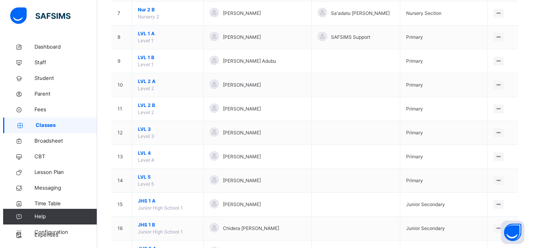
scroll to position [228, 0]
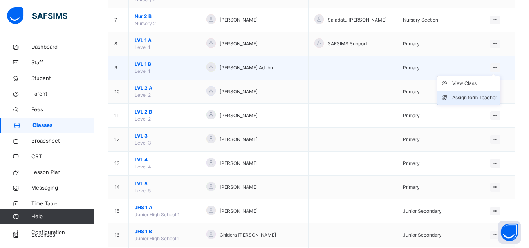
click at [459, 94] on div "Assign form Teacher" at bounding box center [474, 98] width 45 height 8
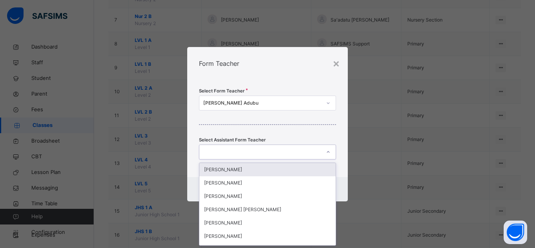
scroll to position [0, 0]
click at [297, 152] on div at bounding box center [259, 152] width 121 height 12
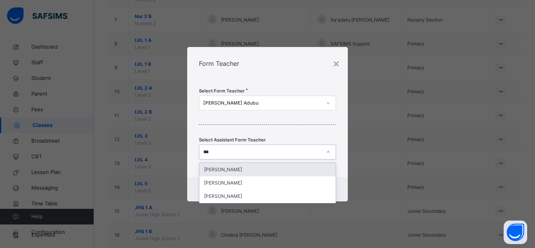
type input "****"
click at [239, 170] on div "Umar Faruq Zubairu" at bounding box center [267, 169] width 136 height 13
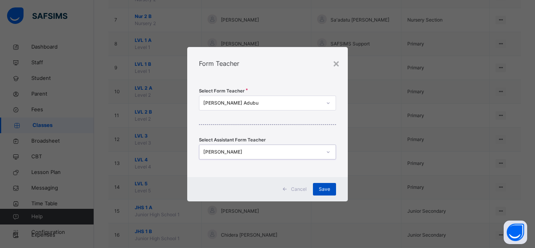
click at [324, 189] on span "Save" at bounding box center [324, 189] width 11 height 7
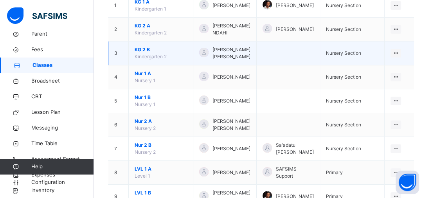
scroll to position [120, 0]
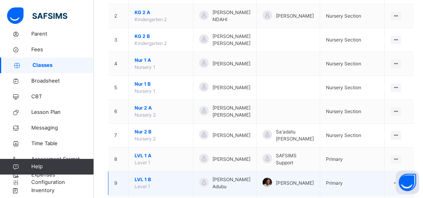
click at [145, 176] on span "LVL 1 B" at bounding box center [161, 179] width 52 height 7
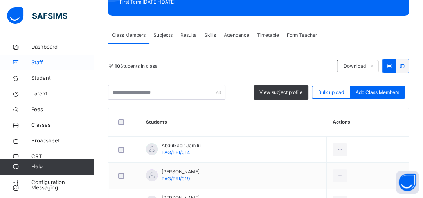
click at [50, 63] on span "Staff" at bounding box center [62, 63] width 63 height 8
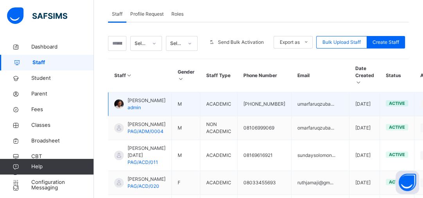
scroll to position [172, 0]
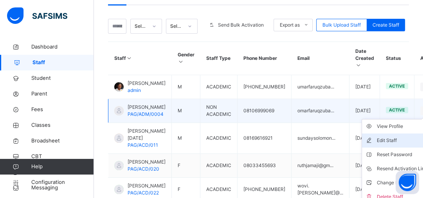
click at [380, 145] on div "Edit Staff" at bounding box center [402, 141] width 51 height 8
click at [378, 145] on div "Edit Staff" at bounding box center [402, 141] width 51 height 8
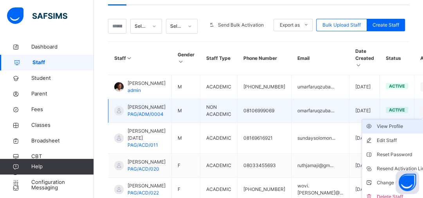
click at [389, 130] on div "View Profile" at bounding box center [402, 127] width 51 height 8
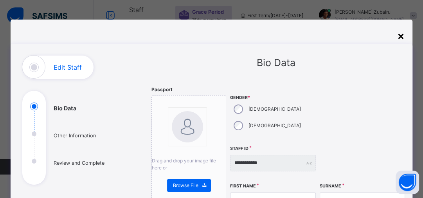
click at [405, 36] on div "×" at bounding box center [401, 35] width 7 height 16
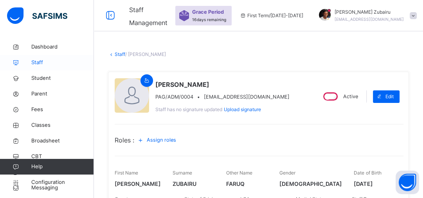
click at [52, 63] on span "Staff" at bounding box center [62, 63] width 63 height 8
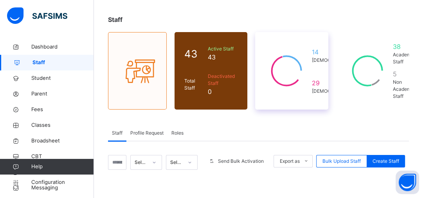
scroll to position [36, 0]
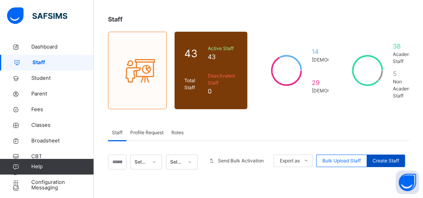
click at [395, 159] on span "Create Staff" at bounding box center [386, 160] width 27 height 7
select select "**"
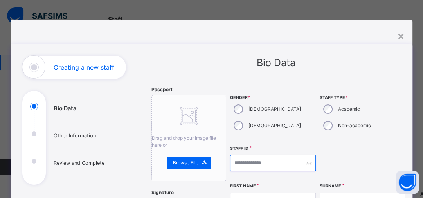
click at [266, 164] on input "text" at bounding box center [272, 163] width 85 height 16
type input "**********"
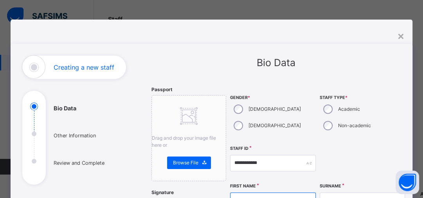
scroll to position [11, 0]
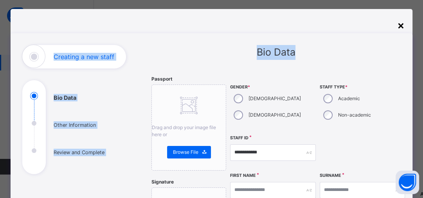
drag, startPoint x: 397, startPoint y: 26, endPoint x: 403, endPoint y: 26, distance: 5.9
click at [403, 26] on div "×" at bounding box center [401, 25] width 7 height 16
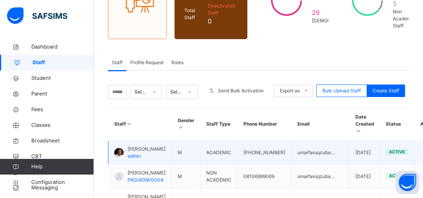
scroll to position [99, 0]
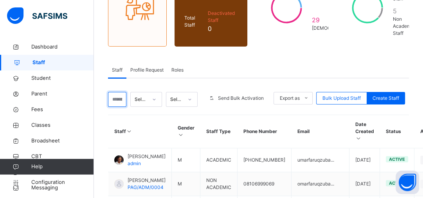
click at [116, 97] on input "text" at bounding box center [117, 99] width 18 height 15
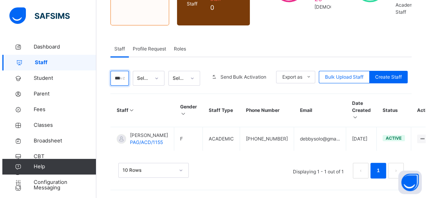
scroll to position [127, 0]
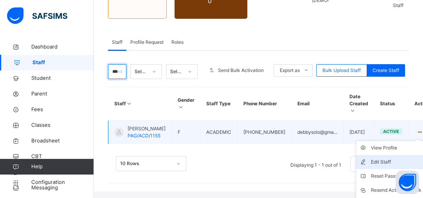
type input "***"
click at [378, 165] on div "Edit Staff" at bounding box center [396, 162] width 51 height 8
select select "**"
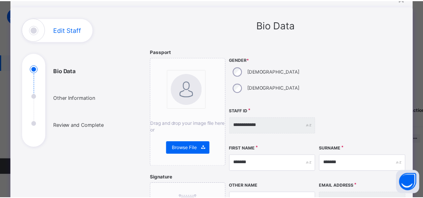
scroll to position [0, 0]
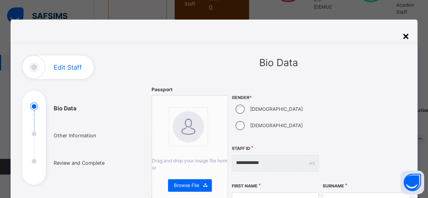
click at [403, 35] on div "×" at bounding box center [405, 35] width 7 height 16
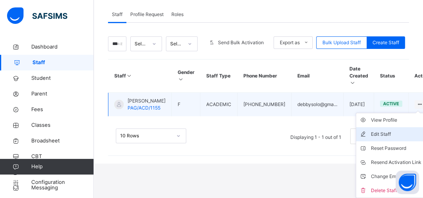
scroll to position [157, 0]
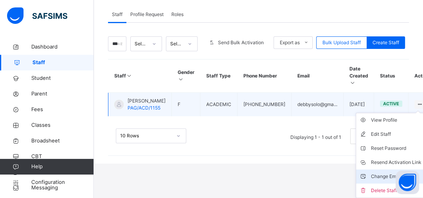
click at [380, 177] on div "Change Email" at bounding box center [396, 177] width 51 height 8
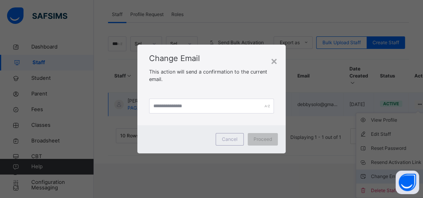
scroll to position [127, 0]
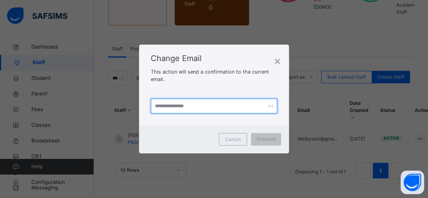
click at [188, 108] on input "text" at bounding box center [214, 106] width 127 height 15
click at [185, 106] on input "text" at bounding box center [214, 106] width 127 height 15
type input "**********"
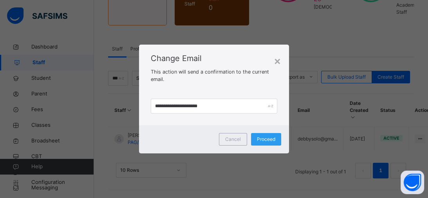
click at [261, 142] on span "Proceed" at bounding box center [266, 139] width 18 height 7
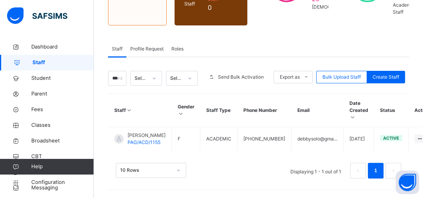
click at [150, 45] on span "Profile Request" at bounding box center [146, 48] width 33 height 7
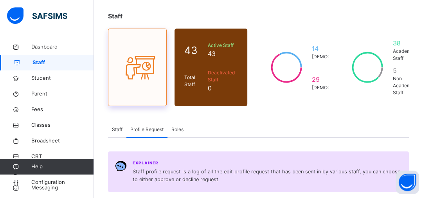
scroll to position [42, 0]
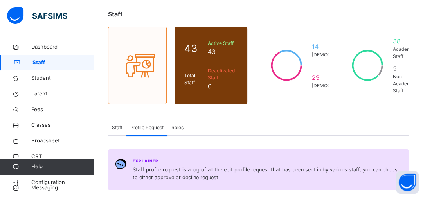
click at [116, 132] on div "Staff" at bounding box center [117, 128] width 18 height 16
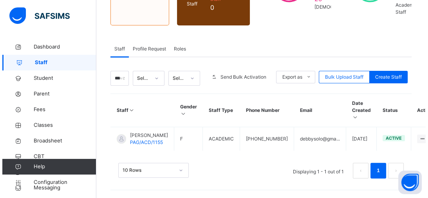
scroll to position [127, 0]
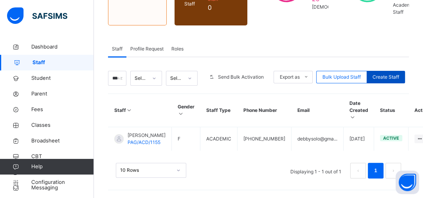
click at [388, 74] on span "Create Staff" at bounding box center [386, 77] width 27 height 7
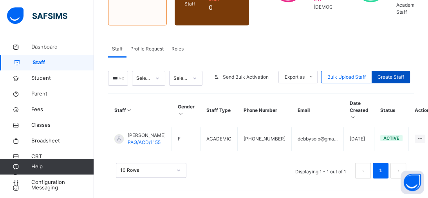
select select "**"
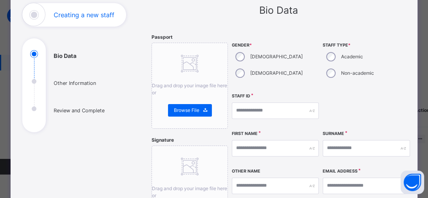
scroll to position [47, 0]
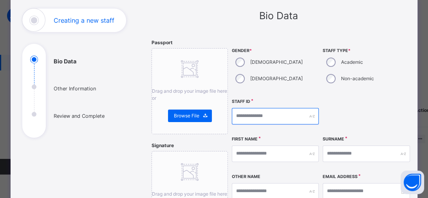
click at [258, 116] on input "text" at bounding box center [275, 116] width 87 height 16
type input "**********"
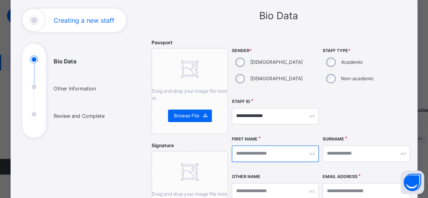
click at [278, 158] on input "text" at bounding box center [275, 154] width 87 height 16
type input "****"
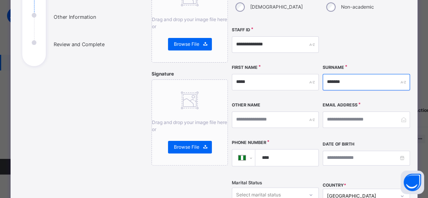
scroll to position [125, 0]
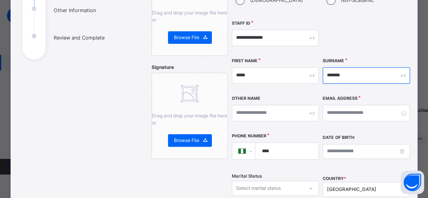
type input "*******"
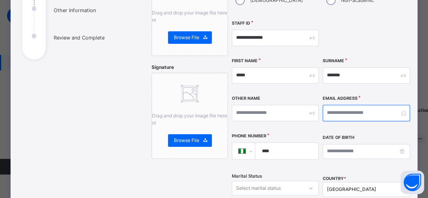
click at [349, 116] on input "email" at bounding box center [366, 113] width 87 height 16
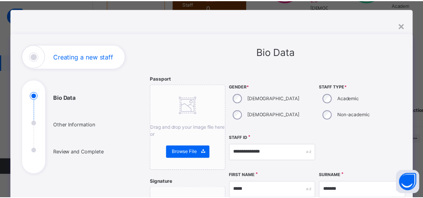
scroll to position [10, 0]
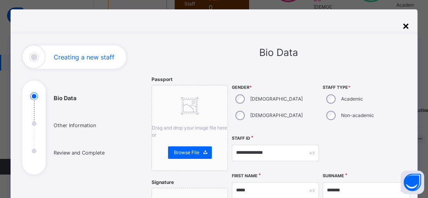
click at [407, 28] on div "×" at bounding box center [405, 25] width 7 height 16
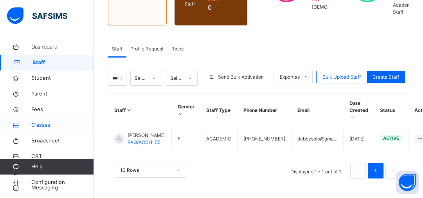
click at [50, 127] on span "Classes" at bounding box center [62, 125] width 63 height 8
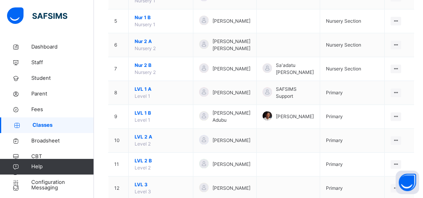
scroll to position [188, 0]
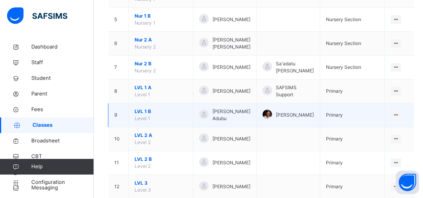
click at [148, 108] on span "LVL 1 B" at bounding box center [161, 111] width 52 height 7
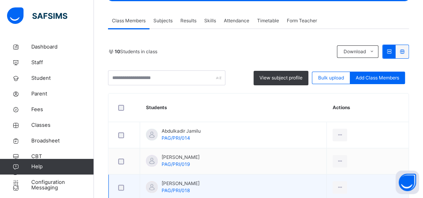
scroll to position [120, 0]
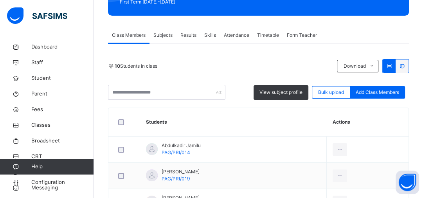
click at [195, 39] on div "Results" at bounding box center [189, 35] width 24 height 16
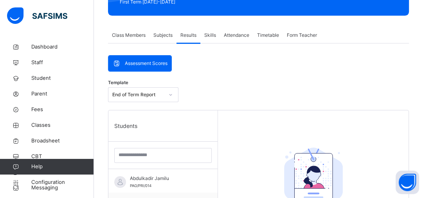
click at [155, 68] on div "Assessment Scores" at bounding box center [139, 64] width 63 height 16
click at [157, 64] on span "Assessment Scores" at bounding box center [146, 63] width 43 height 7
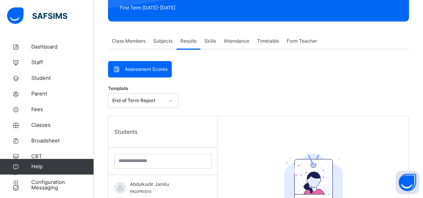
scroll to position [113, 0]
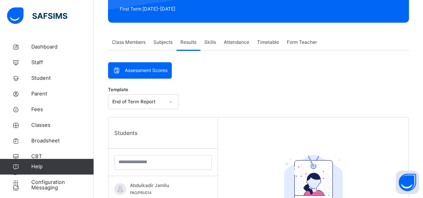
click at [163, 45] on span "Subjects" at bounding box center [163, 42] width 19 height 7
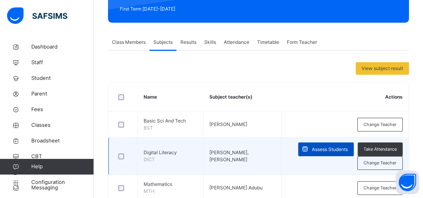
click at [321, 147] on span "Assess Students" at bounding box center [330, 149] width 36 height 7
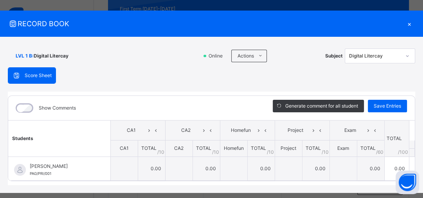
scroll to position [0, 0]
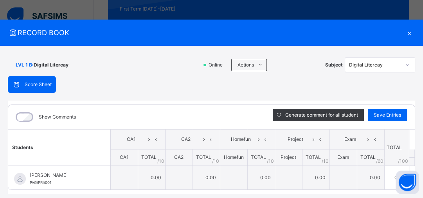
click at [404, 32] on div "×" at bounding box center [410, 32] width 12 height 11
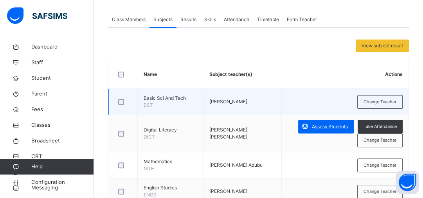
scroll to position [125, 0]
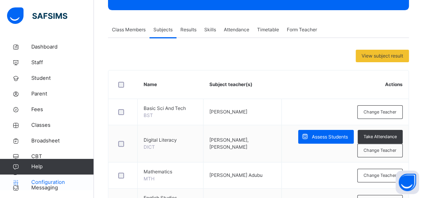
click at [61, 182] on span "Configuration" at bounding box center [62, 183] width 62 height 8
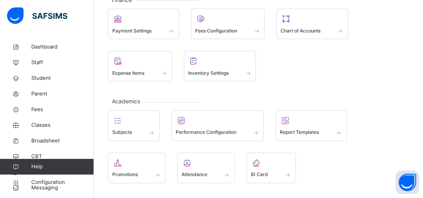
scroll to position [162, 0]
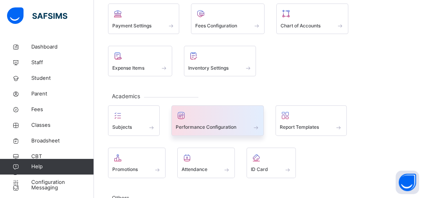
click at [217, 110] on div at bounding box center [218, 116] width 84 height 12
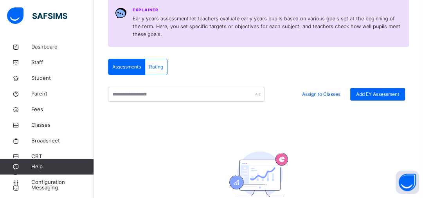
scroll to position [115, 0]
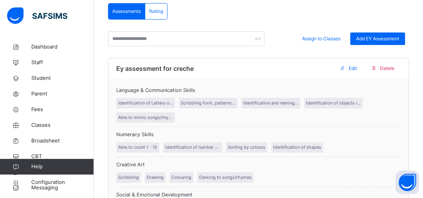
scroll to position [172, 0]
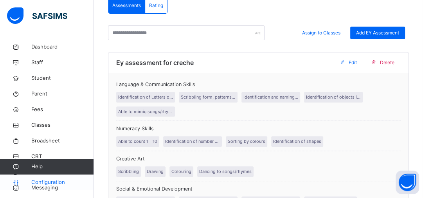
click at [49, 183] on span "Configuration" at bounding box center [62, 183] width 62 height 8
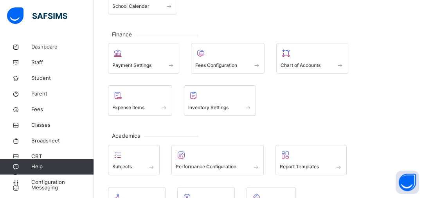
scroll to position [107, 0]
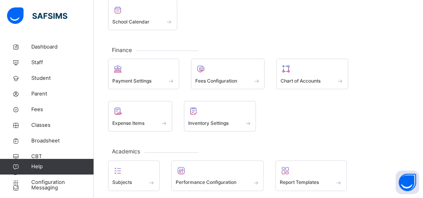
click at [172, 139] on div "General Sessions & Terms School Information Class Levels Class Arms School Cale…" at bounding box center [258, 119] width 329 height 372
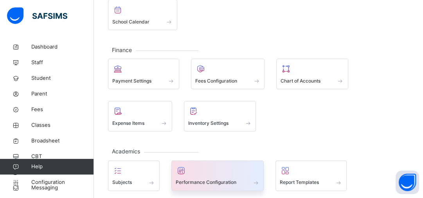
click at [224, 184] on span "Performance Configuration" at bounding box center [206, 182] width 61 height 7
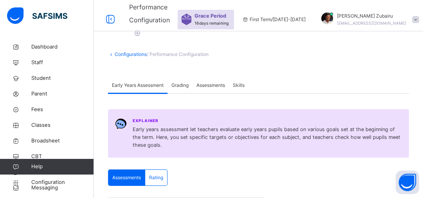
click at [210, 82] on span "Assessments" at bounding box center [211, 85] width 29 height 7
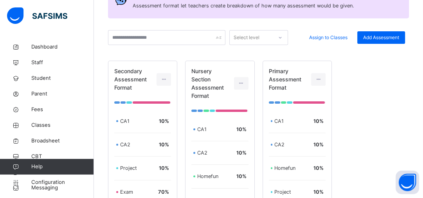
scroll to position [162, 0]
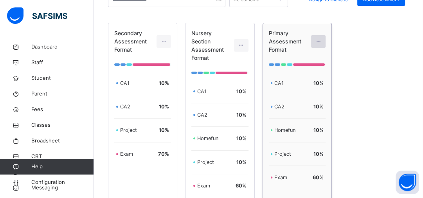
click at [318, 41] on icon at bounding box center [318, 41] width 7 height 7
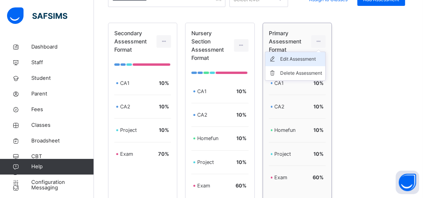
click at [308, 58] on div "Edit Assessment" at bounding box center [301, 59] width 42 height 8
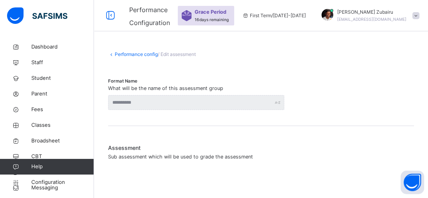
type input "**********"
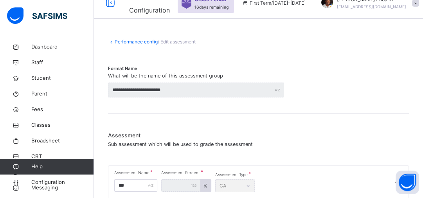
scroll to position [10, 0]
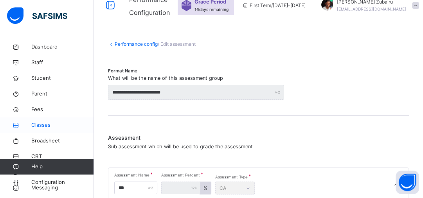
click at [44, 124] on span "Classes" at bounding box center [62, 125] width 63 height 8
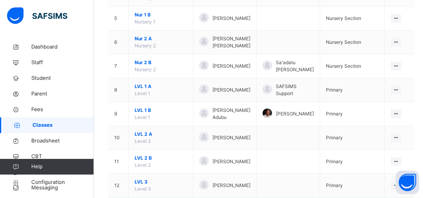
scroll to position [204, 0]
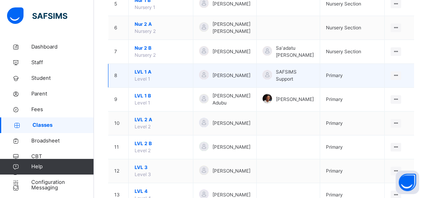
click at [149, 69] on span "LVL 1 A" at bounding box center [161, 72] width 52 height 7
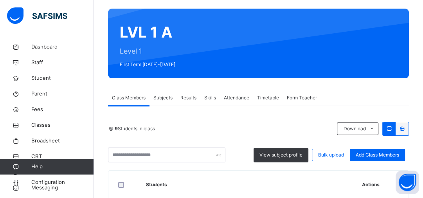
scroll to position [63, 0]
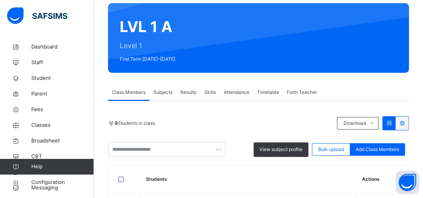
click at [159, 89] on span "Subjects" at bounding box center [163, 92] width 19 height 7
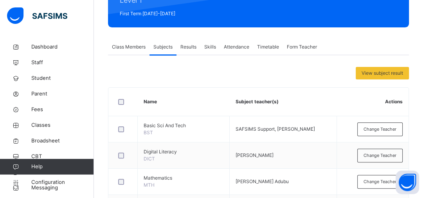
scroll to position [110, 0]
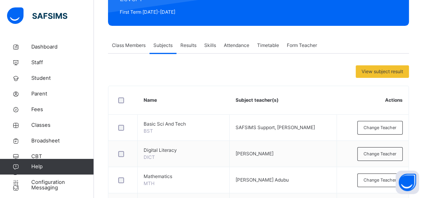
click at [188, 42] on span "Results" at bounding box center [189, 45] width 16 height 7
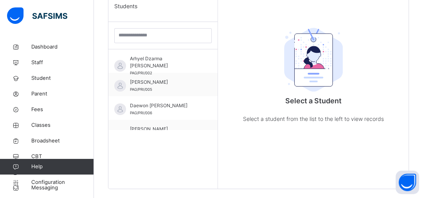
scroll to position [240, 0]
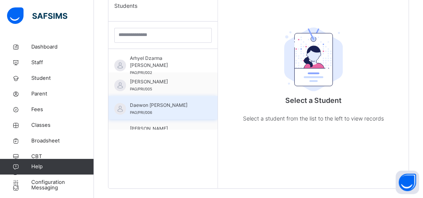
click at [184, 104] on span "Daewon John Hyelhirra" at bounding box center [165, 105] width 70 height 7
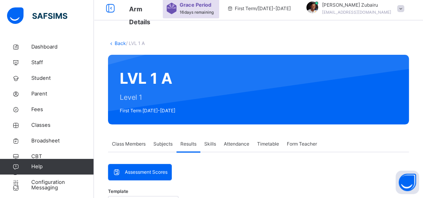
scroll to position [0, 0]
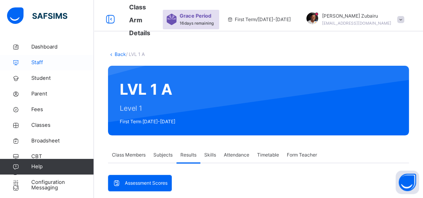
click at [43, 64] on span "Staff" at bounding box center [62, 63] width 63 height 8
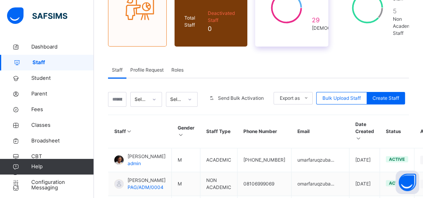
scroll to position [115, 0]
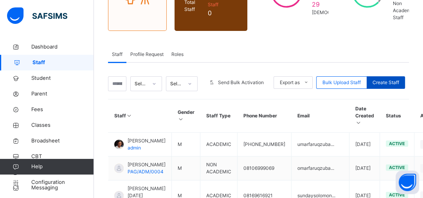
click at [395, 83] on span "Create Staff" at bounding box center [386, 82] width 27 height 7
select select "**"
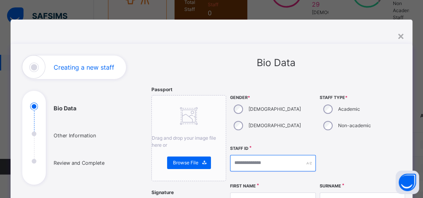
click at [255, 164] on input "text" at bounding box center [272, 163] width 85 height 16
type input "**********"
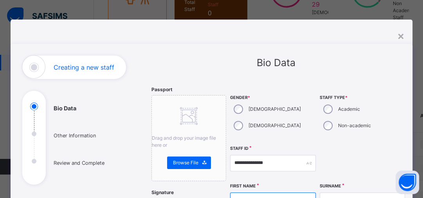
scroll to position [11, 0]
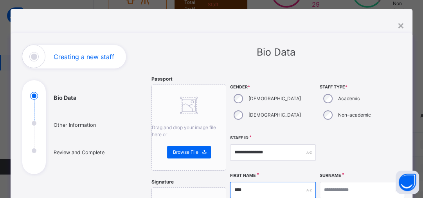
type input "****"
type input "*******"
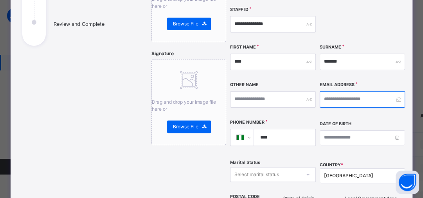
click at [338, 96] on input "email" at bounding box center [362, 99] width 85 height 16
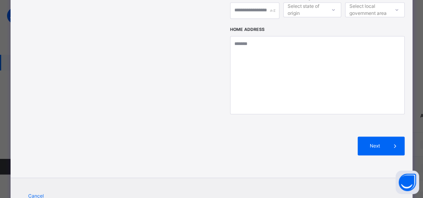
scroll to position [375, 0]
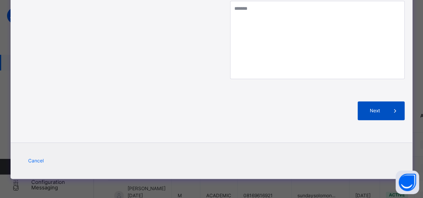
type input "**********"
click at [376, 107] on span "Next" at bounding box center [375, 110] width 22 height 7
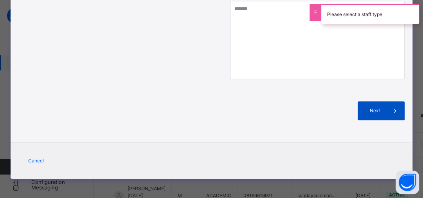
click at [376, 108] on span "Next" at bounding box center [375, 110] width 22 height 7
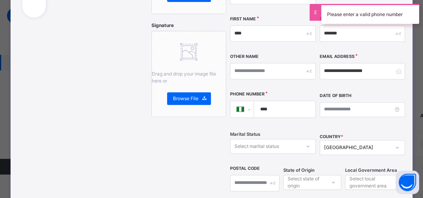
scroll to position [172, 0]
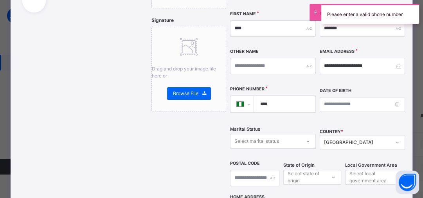
click at [274, 104] on input "****" at bounding box center [283, 104] width 55 height 16
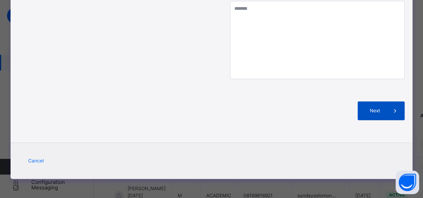
type input "**********"
click at [381, 113] on span "Next" at bounding box center [375, 110] width 22 height 7
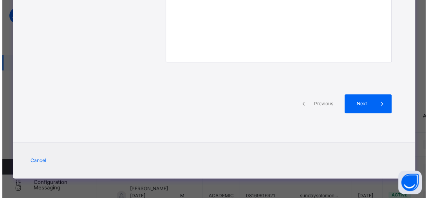
scroll to position [219, 0]
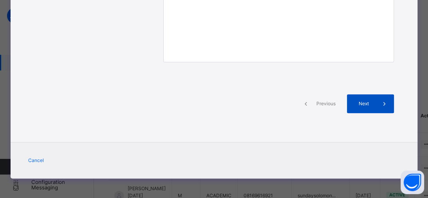
click at [358, 107] on span "Next" at bounding box center [364, 103] width 22 height 7
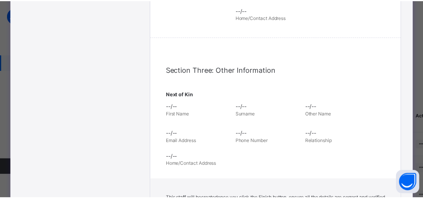
scroll to position [363, 0]
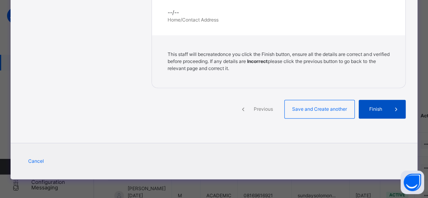
click at [373, 111] on span "Finish" at bounding box center [376, 109] width 22 height 7
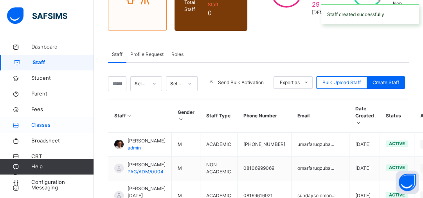
click at [46, 124] on span "Classes" at bounding box center [62, 125] width 63 height 8
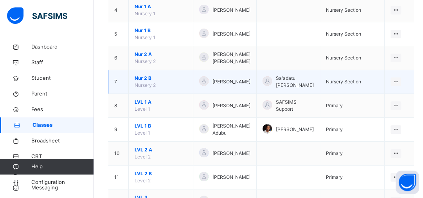
scroll to position [198, 0]
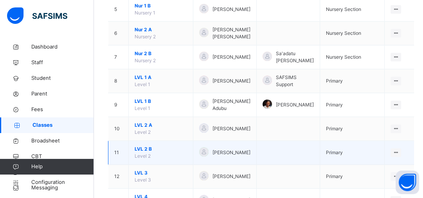
click at [145, 146] on span "LVL 2 B" at bounding box center [161, 149] width 52 height 7
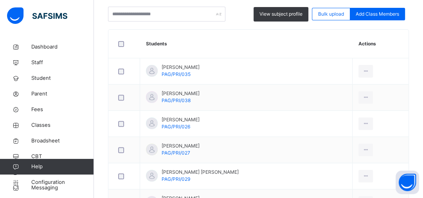
scroll to position [0, 0]
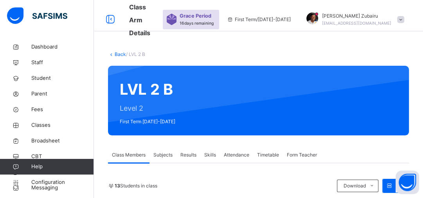
click at [170, 148] on div "Subjects" at bounding box center [163, 155] width 27 height 16
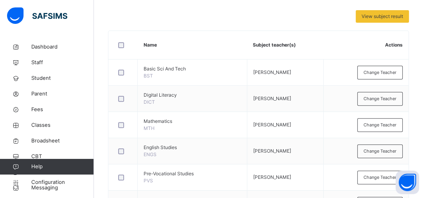
scroll to position [177, 0]
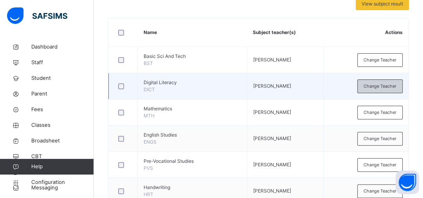
click at [375, 88] on span "Change Teacher" at bounding box center [380, 86] width 33 height 7
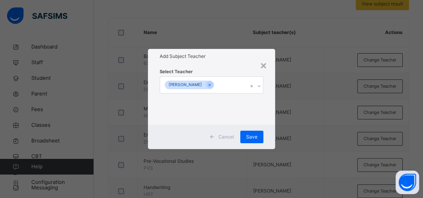
scroll to position [0, 0]
click at [219, 85] on div "Kemi Akinola" at bounding box center [204, 85] width 88 height 16
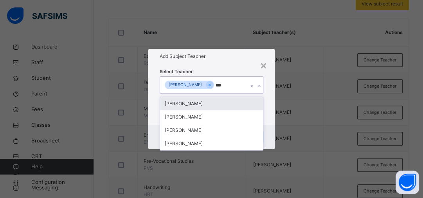
type input "****"
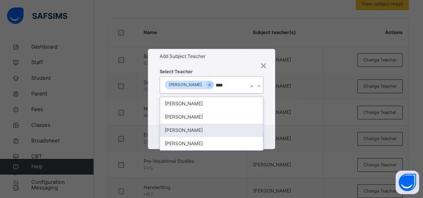
click at [183, 135] on div "Umar Zubairu" at bounding box center [211, 130] width 103 height 13
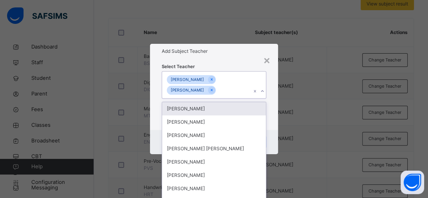
click at [272, 116] on div "Select Teacher option Umar Zubairu, selected. option Umar Faruq Zubairu focused…" at bounding box center [214, 95] width 128 height 72
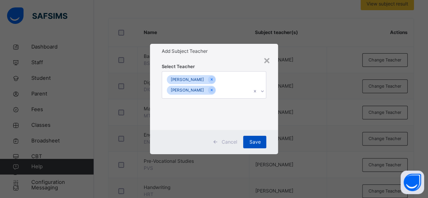
click at [259, 139] on span "Save" at bounding box center [254, 142] width 11 height 7
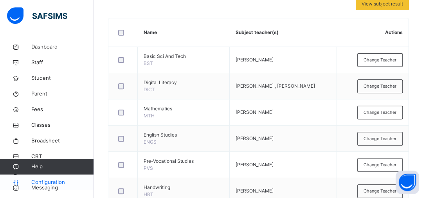
click at [62, 184] on span "Configuration" at bounding box center [62, 183] width 62 height 8
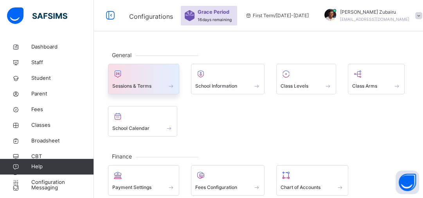
click at [157, 80] on span at bounding box center [143, 81] width 63 height 2
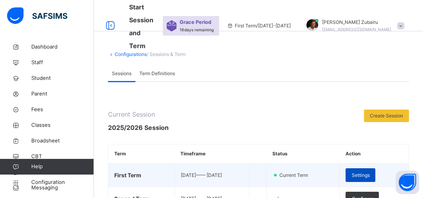
click at [367, 172] on span "Settings" at bounding box center [361, 175] width 18 height 7
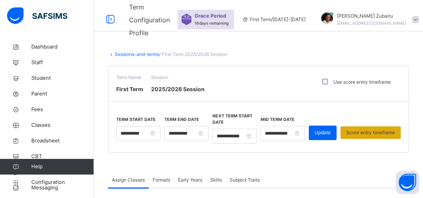
click at [363, 131] on span "Score entry timeframe" at bounding box center [371, 132] width 49 height 7
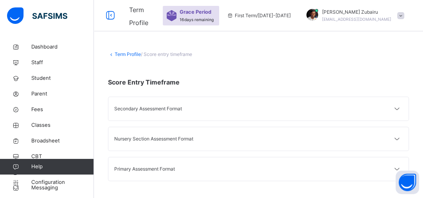
click at [164, 172] on div "Primary Assessment Format" at bounding box center [186, 169] width 145 height 7
click at [402, 165] on icon at bounding box center [396, 169] width 9 height 10
click at [39, 122] on span "Classes" at bounding box center [62, 125] width 63 height 8
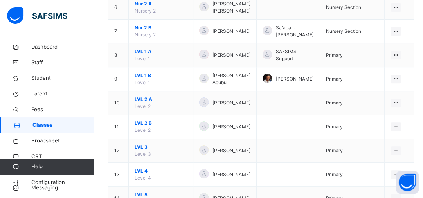
scroll to position [225, 0]
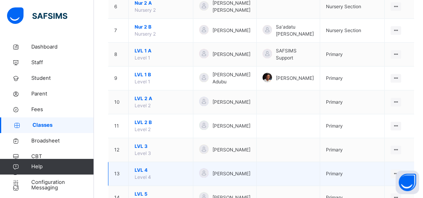
click at [143, 167] on span "LVL 4" at bounding box center [161, 170] width 52 height 7
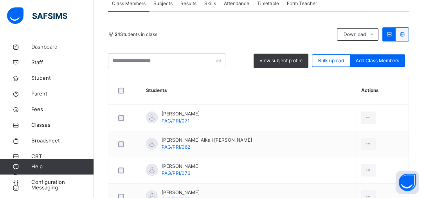
scroll to position [120, 0]
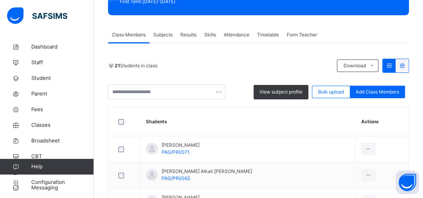
click at [167, 36] on span "Subjects" at bounding box center [163, 34] width 19 height 7
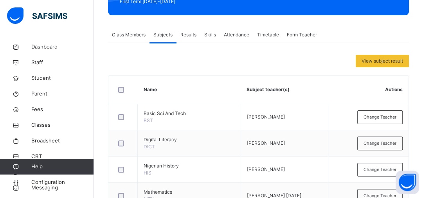
click at [193, 32] on span "Results" at bounding box center [189, 34] width 16 height 7
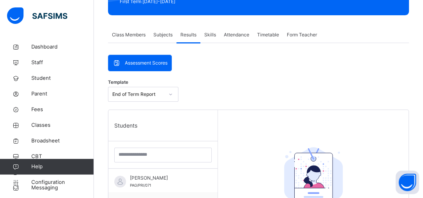
click at [157, 63] on span "Assessment Scores" at bounding box center [146, 63] width 43 height 7
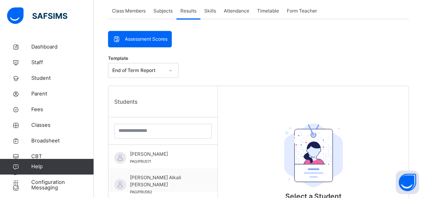
scroll to position [55, 0]
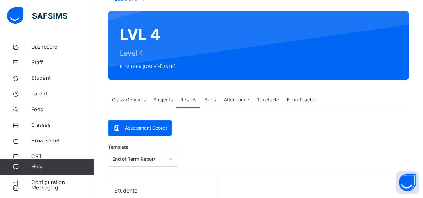
click at [129, 97] on span "Class Members" at bounding box center [129, 99] width 34 height 7
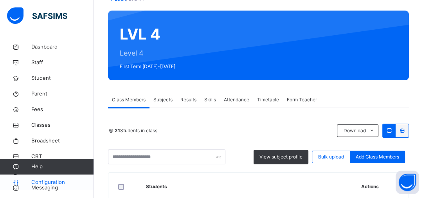
click at [47, 182] on span "Configuration" at bounding box center [62, 183] width 62 height 8
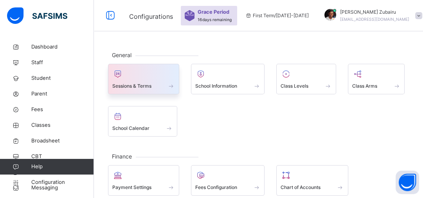
click at [152, 84] on div "Sessions & Terms" at bounding box center [143, 86] width 63 height 8
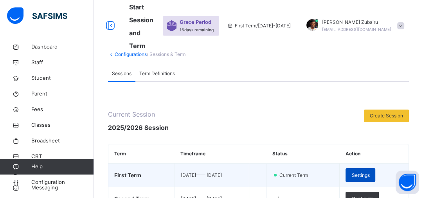
click at [365, 174] on span "Settings" at bounding box center [361, 175] width 18 height 7
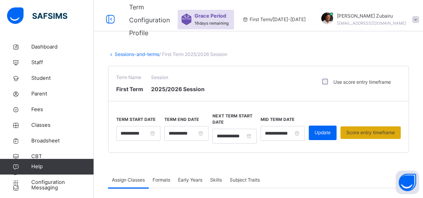
click at [372, 135] on span "Score entry timeframe" at bounding box center [371, 132] width 49 height 7
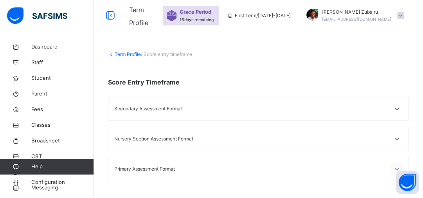
click at [402, 165] on icon at bounding box center [396, 169] width 9 height 10
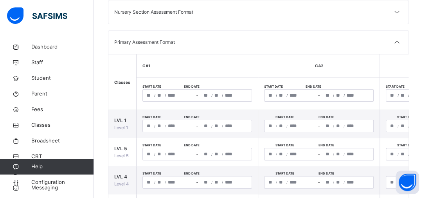
scroll to position [172, 0]
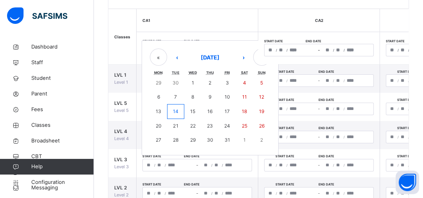
click at [150, 49] on div "/ / – / / « ‹ October 2025 › » Mon Tue Wed Thu Fri Sat Sun 29 30 1 2 3 4 5 6 7 …" at bounding box center [198, 50] width 110 height 13
click at [177, 109] on abbr "14" at bounding box center [175, 111] width 5 height 6
click at [158, 106] on button "13" at bounding box center [158, 111] width 17 height 15
type input "**********"
type input "**"
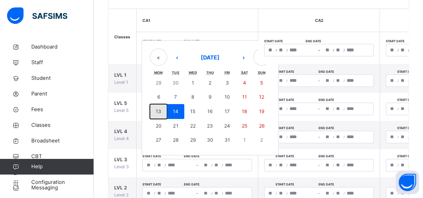
type input "**"
type input "****"
type input "**********"
type input "**"
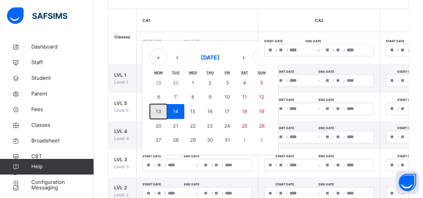
type input "****"
click at [206, 49] on div "**********" at bounding box center [198, 50] width 110 height 13
click at [226, 111] on abbr "17" at bounding box center [227, 111] width 5 height 6
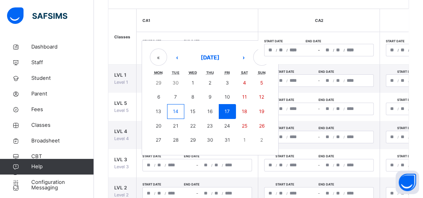
click at [293, 34] on th "Start date End date / / – / /" at bounding box center [319, 48] width 122 height 33
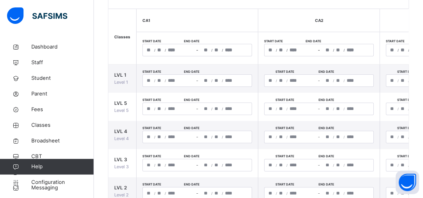
click at [215, 50] on div "**********" at bounding box center [198, 50] width 110 height 13
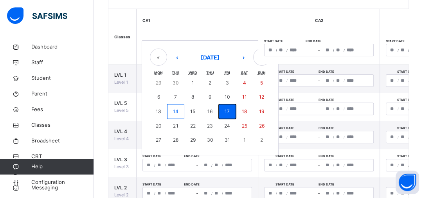
click at [226, 108] on abbr "17" at bounding box center [227, 111] width 5 height 6
type input "**********"
type input "**"
type input "**********"
type input "**"
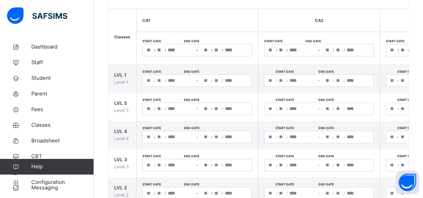
click at [159, 49] on div "**********" at bounding box center [198, 50] width 110 height 13
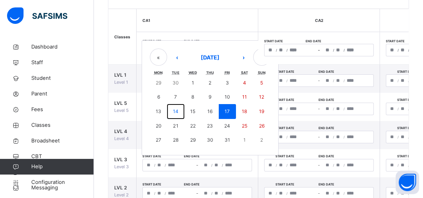
click at [173, 110] on abbr "14" at bounding box center [175, 111] width 5 height 6
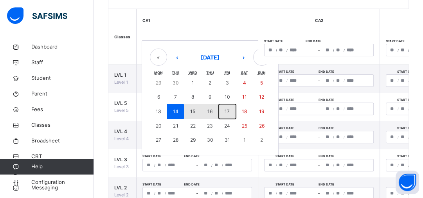
click at [225, 110] on abbr "17" at bounding box center [227, 111] width 5 height 6
type input "**********"
type input "**"
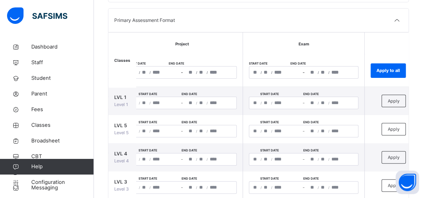
scroll to position [89, 0]
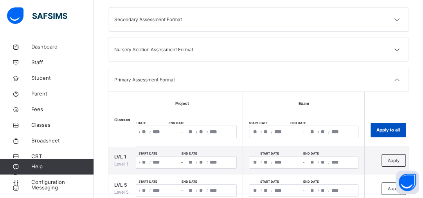
click at [393, 127] on span "Apply to all" at bounding box center [388, 130] width 23 height 7
type input "**********"
type input "**"
type input "**********"
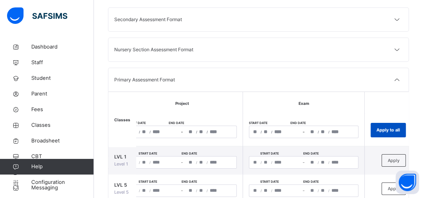
type input "**"
type input "**********"
type input "**"
type input "**********"
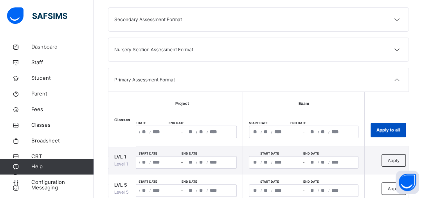
type input "**"
type input "**********"
type input "**"
type input "**********"
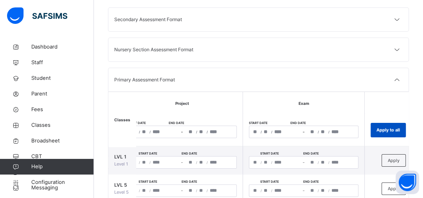
type input "**"
type input "**********"
type input "**"
type input "**********"
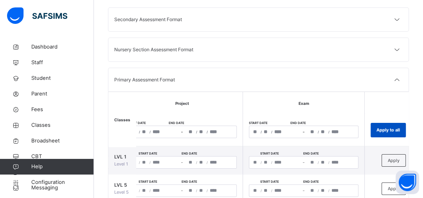
type input "**"
type input "**********"
type input "**"
type input "**********"
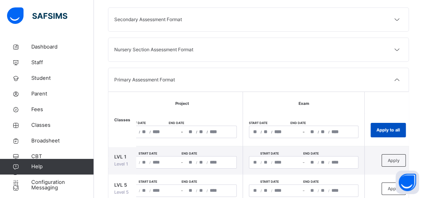
type input "**"
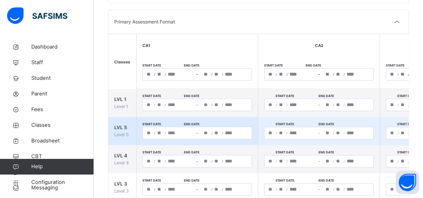
scroll to position [0, 0]
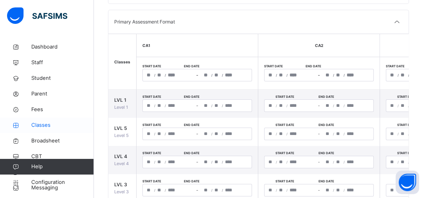
click at [63, 127] on span "Classes" at bounding box center [62, 125] width 63 height 8
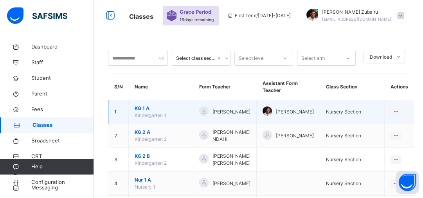
click at [148, 105] on span "KG 1 A" at bounding box center [161, 108] width 52 height 7
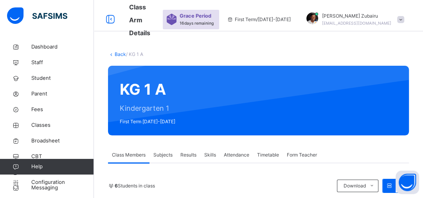
click at [164, 157] on span "Subjects" at bounding box center [163, 155] width 19 height 7
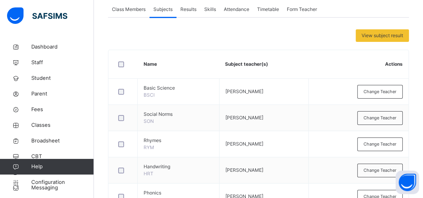
scroll to position [140, 0]
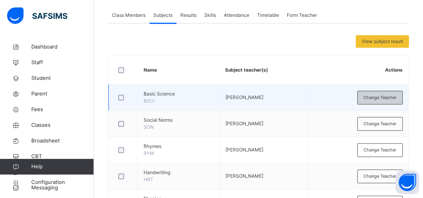
click at [365, 99] on div "Change Teacher" at bounding box center [380, 98] width 45 height 14
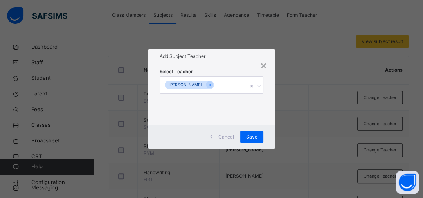
click at [228, 85] on div "Cecilia James" at bounding box center [204, 85] width 88 height 16
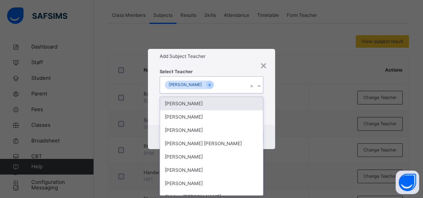
scroll to position [0, 0]
click at [209, 105] on div "Umar Faruq Zubairu" at bounding box center [211, 103] width 103 height 13
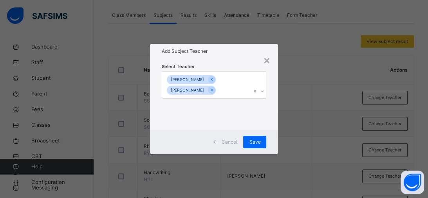
click at [227, 53] on h1 "Add Subject Teacher" at bounding box center [214, 51] width 105 height 7
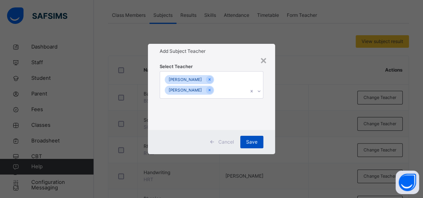
click at [250, 146] on div "Save" at bounding box center [251, 142] width 23 height 13
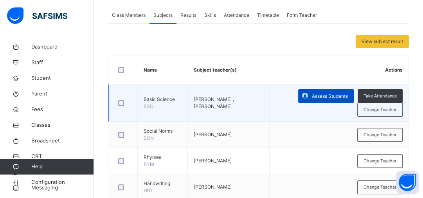
click at [325, 99] on div "Assess Students" at bounding box center [326, 96] width 56 height 14
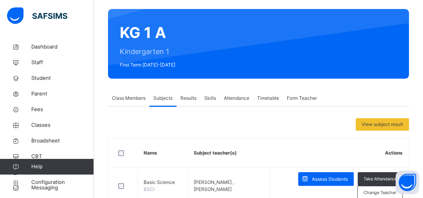
scroll to position [57, 0]
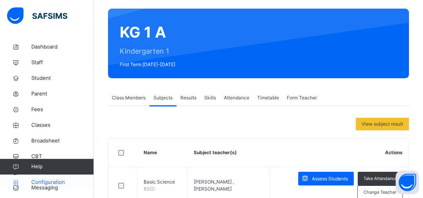
click at [63, 182] on span "Configuration" at bounding box center [62, 183] width 62 height 8
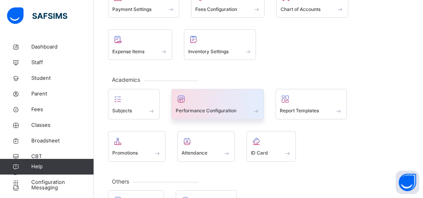
scroll to position [179, 0]
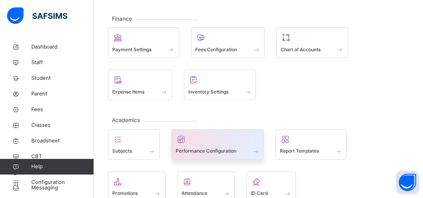
click at [213, 151] on span "Performance Configuration" at bounding box center [206, 151] width 61 height 7
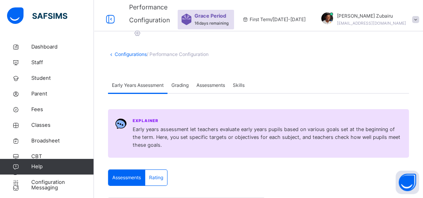
click at [207, 85] on span "Assessments" at bounding box center [211, 85] width 29 height 7
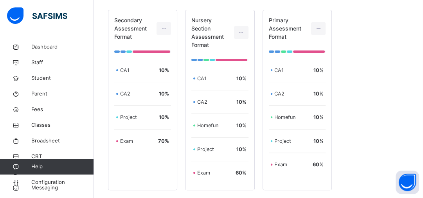
scroll to position [177, 0]
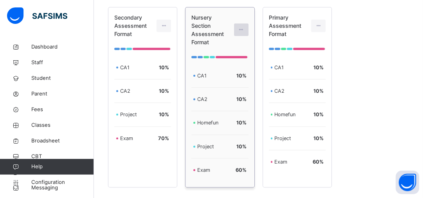
click at [244, 30] on icon at bounding box center [241, 29] width 7 height 7
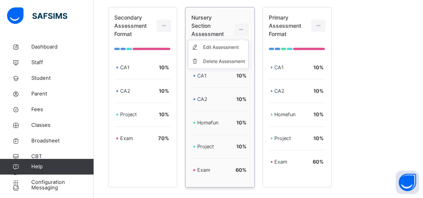
scroll to position [0, 0]
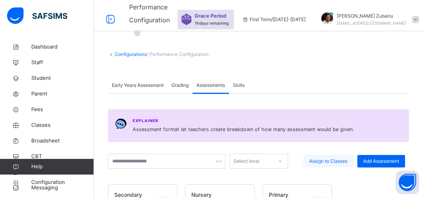
click at [343, 161] on span "Assign to Classes" at bounding box center [328, 161] width 38 height 7
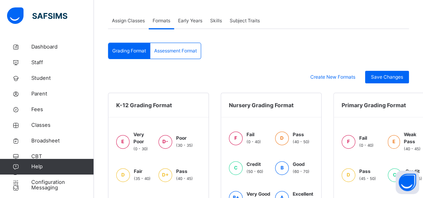
scroll to position [112, 0]
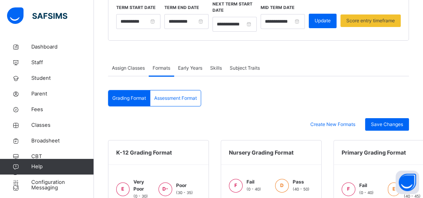
click at [187, 98] on span "Assessment Format" at bounding box center [175, 98] width 43 height 7
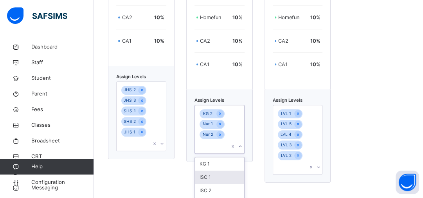
scroll to position [381, 0]
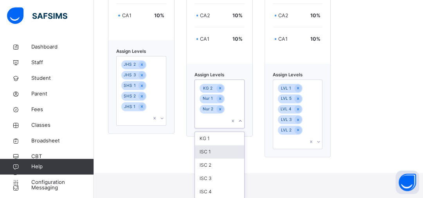
click at [214, 128] on div "option ISC 1 focused, 2 of 5. 5 results available. Use Up and Down to choose op…" at bounding box center [220, 104] width 50 height 49
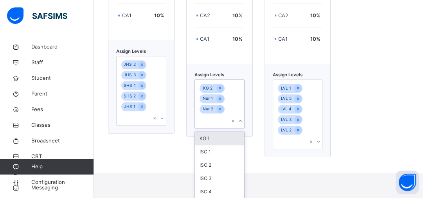
click at [213, 138] on div "KG 1" at bounding box center [219, 138] width 49 height 13
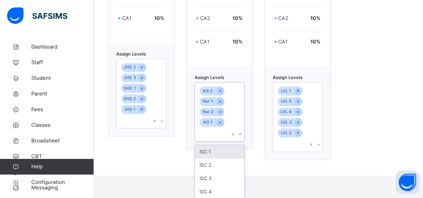
click at [342, 124] on div "Secondary Assessment Format Exam 70 % Project 10 % CA2 10 % CA1 10 % Assign Lev…" at bounding box center [258, 17] width 301 height 286
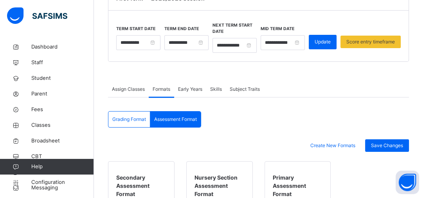
scroll to position [89, 0]
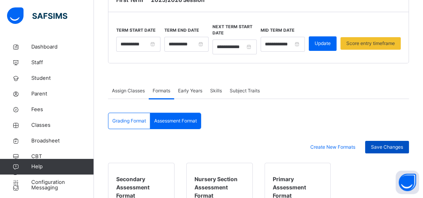
click at [384, 148] on span "Save Changes" at bounding box center [387, 147] width 32 height 7
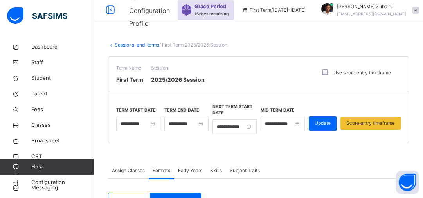
scroll to position [0, 0]
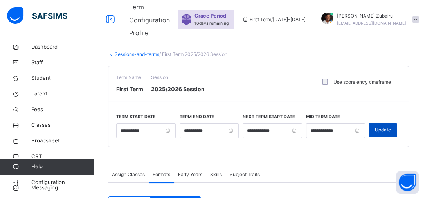
click at [383, 133] on div "Update" at bounding box center [383, 130] width 28 height 14
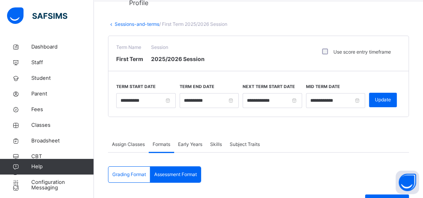
scroll to position [31, 0]
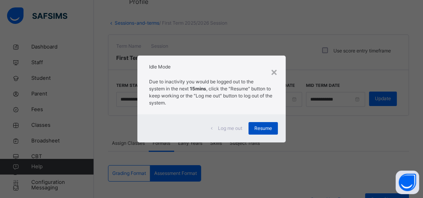
click at [266, 130] on span "Resume" at bounding box center [264, 128] width 18 height 7
click at [266, 129] on span "Resume" at bounding box center [264, 128] width 18 height 7
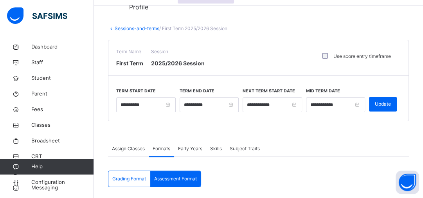
scroll to position [0, 0]
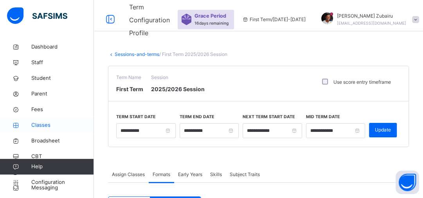
click at [49, 123] on span "Classes" at bounding box center [62, 125] width 63 height 8
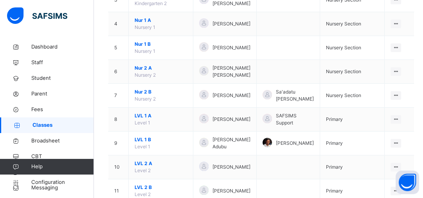
scroll to position [224, 0]
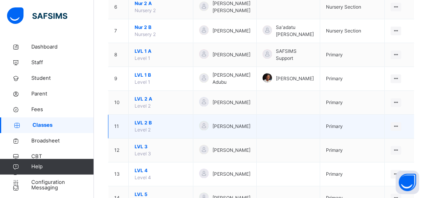
click at [149, 119] on span "LVL 2 B" at bounding box center [161, 122] width 52 height 7
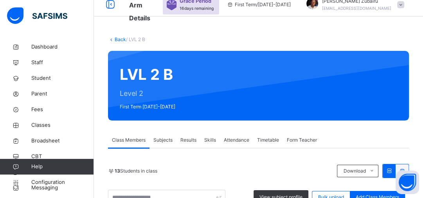
scroll to position [78, 0]
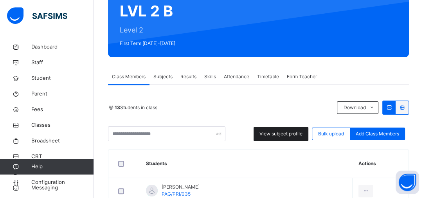
click at [280, 135] on span "View subject profile" at bounding box center [281, 133] width 43 height 7
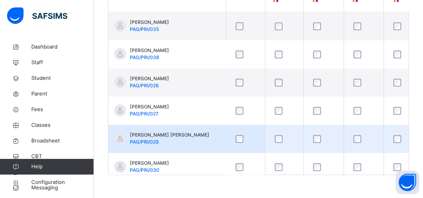
scroll to position [0, 0]
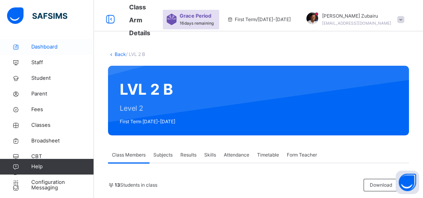
click at [54, 47] on span "Dashboard" at bounding box center [62, 47] width 63 height 8
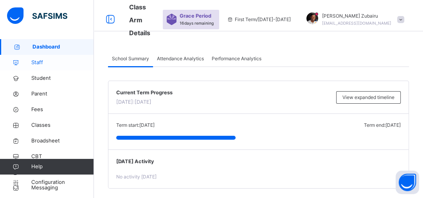
click at [44, 66] on span "Staff" at bounding box center [62, 63] width 63 height 8
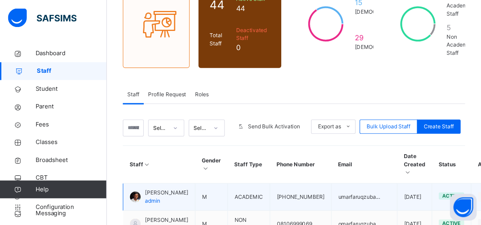
scroll to position [86, 0]
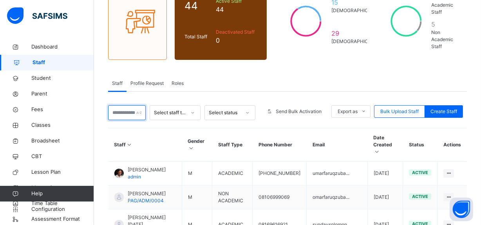
click at [123, 112] on input "text" at bounding box center [127, 112] width 38 height 15
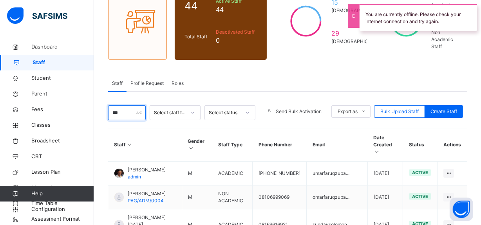
click at [123, 114] on input "***" at bounding box center [127, 112] width 38 height 15
type input "***"
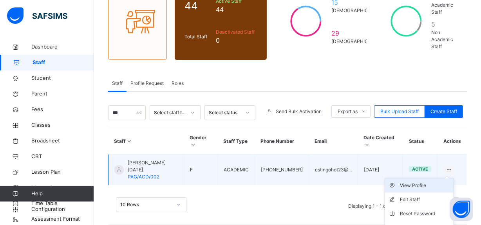
click at [412, 182] on div "View Profile" at bounding box center [425, 186] width 51 height 8
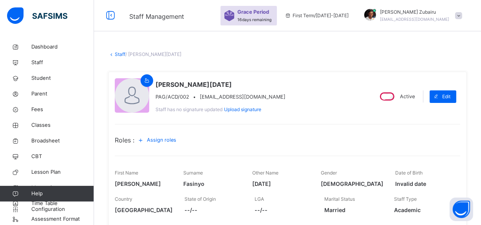
click at [171, 139] on span "Assign roles" at bounding box center [161, 139] width 29 height 7
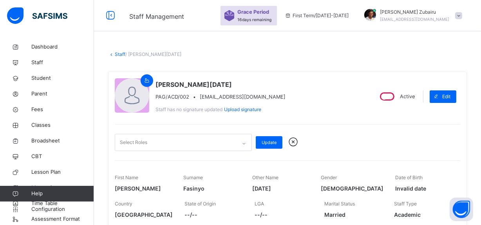
click at [178, 142] on div "Select Roles" at bounding box center [175, 142] width 121 height 16
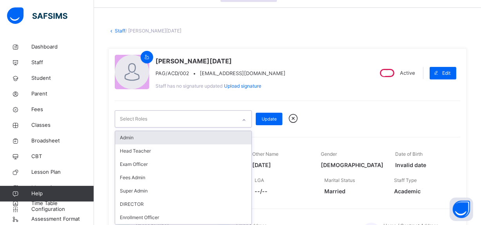
scroll to position [25, 0]
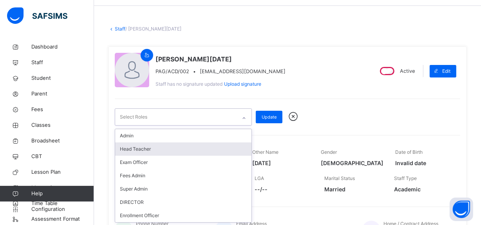
click at [157, 149] on div "Head Teacher" at bounding box center [183, 149] width 136 height 13
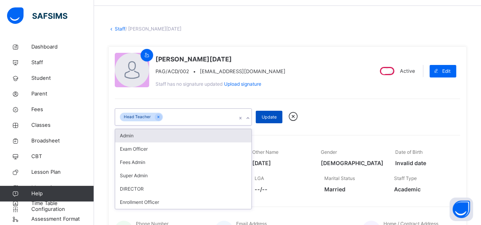
click at [267, 117] on span "Update" at bounding box center [269, 117] width 15 height 7
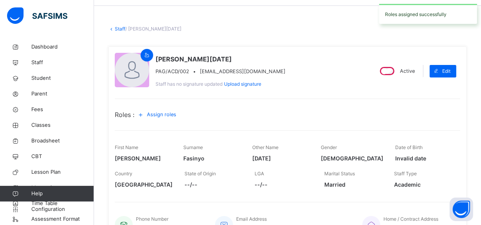
click at [116, 28] on link "Staff" at bounding box center [120, 29] width 11 height 6
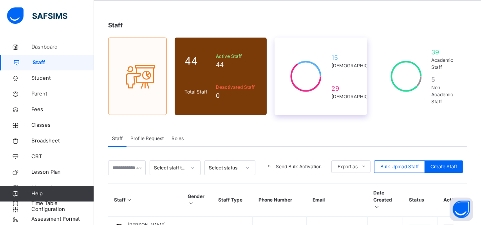
scroll to position [47, 0]
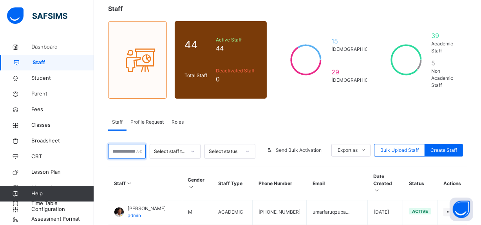
click at [127, 152] on input "text" at bounding box center [127, 151] width 38 height 15
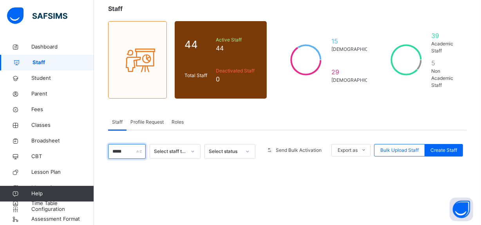
type input "****"
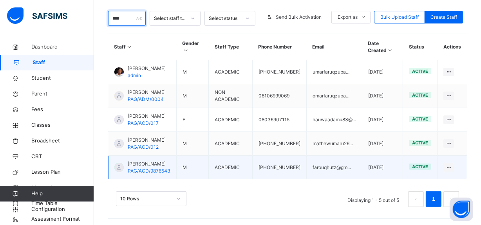
scroll to position [195, 0]
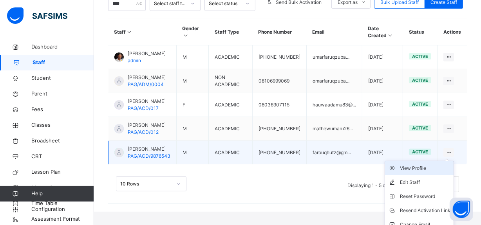
click at [432, 172] on div "View Profile" at bounding box center [425, 168] width 51 height 8
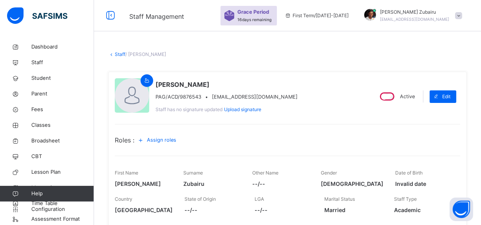
click at [162, 137] on span "Assign roles" at bounding box center [161, 139] width 29 height 7
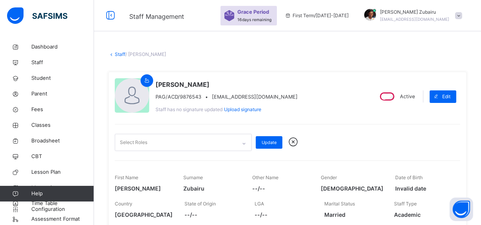
click at [166, 143] on div "Select Roles" at bounding box center [175, 142] width 121 height 16
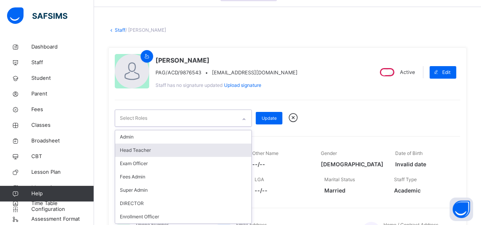
scroll to position [25, 0]
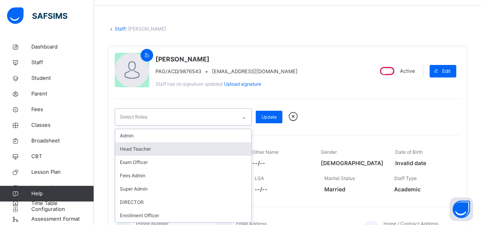
click at [154, 148] on div "Head Teacher" at bounding box center [183, 149] width 136 height 13
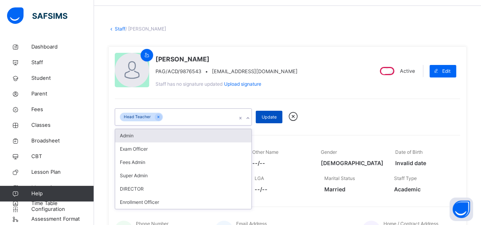
click at [268, 115] on span "Update" at bounding box center [269, 117] width 15 height 7
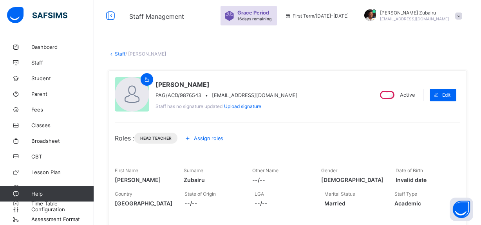
scroll to position [25, 0]
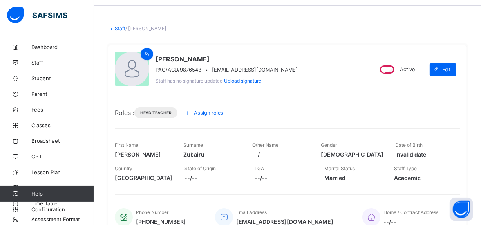
click at [208, 114] on span "Assign roles" at bounding box center [208, 113] width 29 height 6
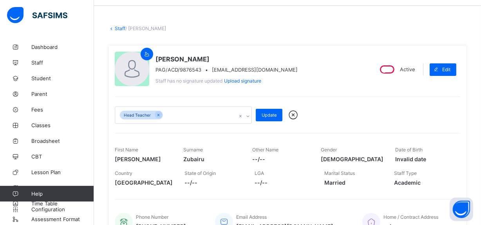
click at [191, 112] on div "Head Teacher" at bounding box center [175, 115] width 121 height 16
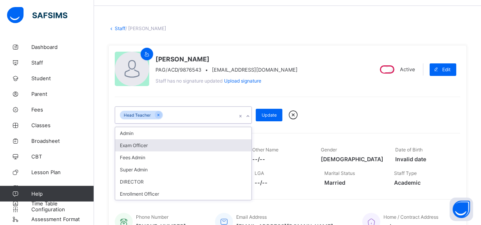
click at [149, 140] on div "Exam Officer" at bounding box center [183, 145] width 136 height 12
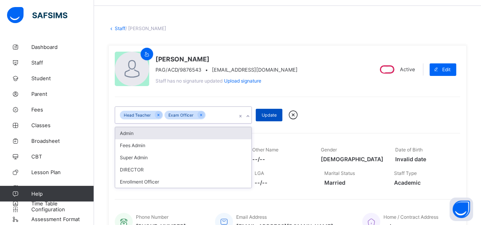
click at [270, 114] on span "Update" at bounding box center [269, 114] width 15 height 5
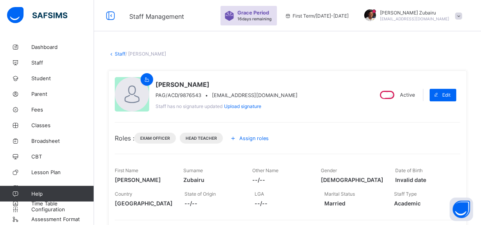
click at [245, 138] on span "Assign roles" at bounding box center [253, 139] width 29 height 6
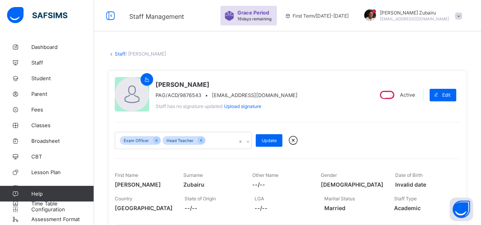
click at [214, 137] on div "Exam Officer Head Teacher" at bounding box center [175, 140] width 121 height 16
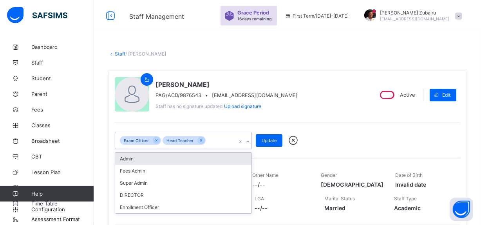
click at [158, 161] on div "Admin" at bounding box center [183, 159] width 136 height 12
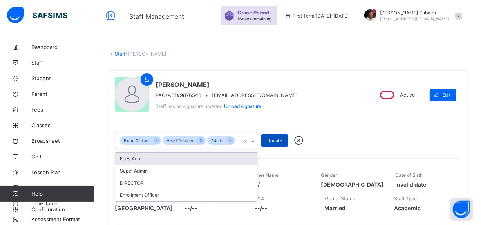
click at [266, 147] on div "Update" at bounding box center [274, 140] width 27 height 13
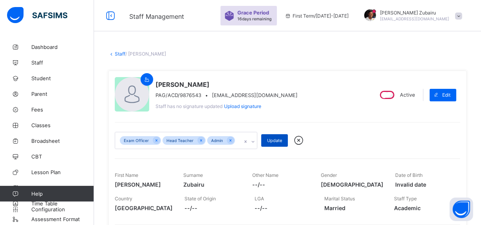
click at [274, 143] on span "Update" at bounding box center [274, 140] width 15 height 5
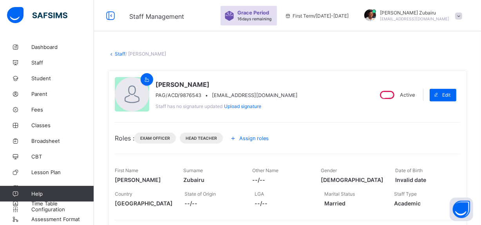
click at [112, 55] on icon at bounding box center [111, 54] width 7 height 6
click at [121, 55] on link "Staff" at bounding box center [120, 54] width 11 height 6
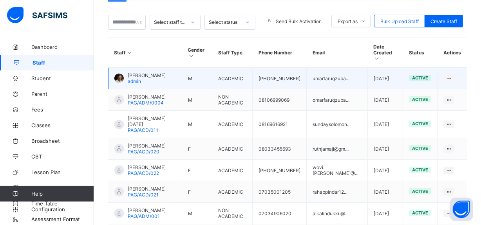
scroll to position [160, 0]
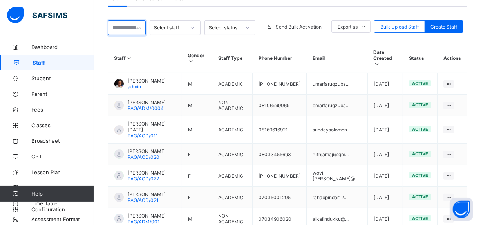
click at [127, 29] on input "text" at bounding box center [127, 27] width 38 height 15
click at [50, 124] on span "Classes" at bounding box center [62, 125] width 63 height 6
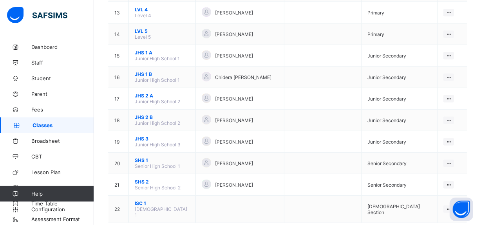
scroll to position [351, 0]
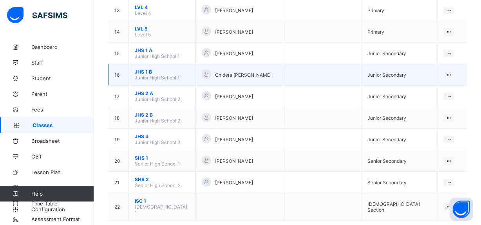
click at [151, 69] on span "JHS 1 B" at bounding box center [162, 72] width 55 height 6
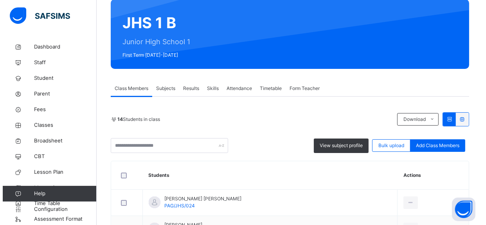
scroll to position [71, 0]
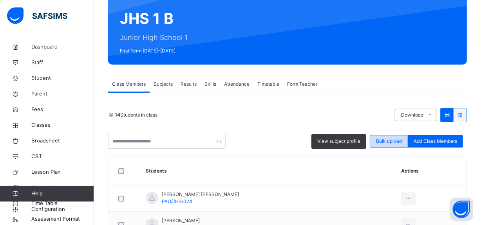
click at [397, 144] on span "Bulk upload" at bounding box center [389, 141] width 26 height 7
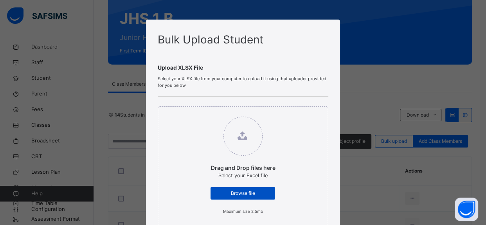
click at [241, 192] on span "Browse file" at bounding box center [243, 193] width 53 height 7
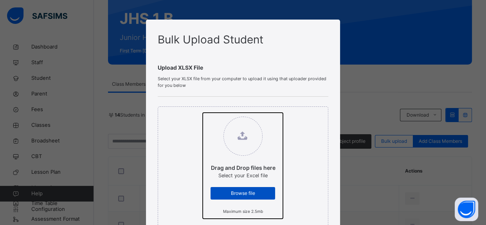
click at [203, 113] on input "Drag and Drop files here Select your Excel file Browse file Maximum size 2.5mb" at bounding box center [203, 113] width 0 height 0
type input "**********"
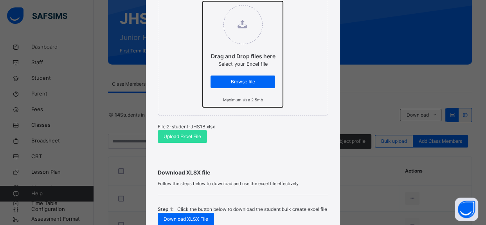
scroll to position [113, 0]
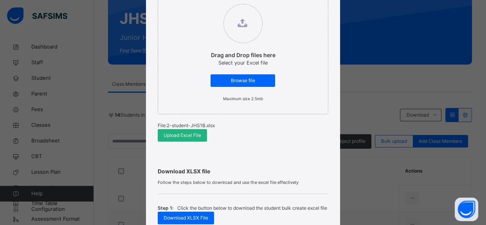
click at [199, 136] on div "Upload Excel File" at bounding box center [182, 135] width 49 height 13
click at [196, 137] on span "Upload Excel File" at bounding box center [183, 135] width 38 height 7
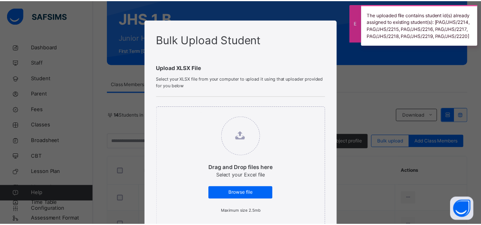
scroll to position [260, 0]
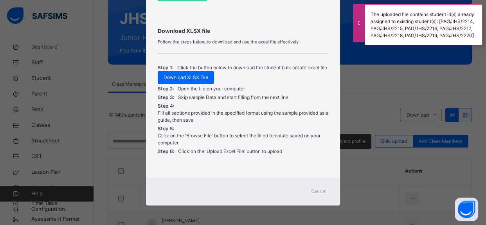
click at [317, 192] on span "Cancel" at bounding box center [319, 191] width 16 height 7
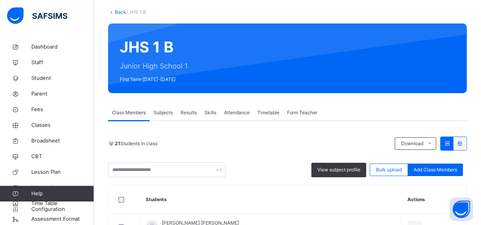
scroll to position [43, 0]
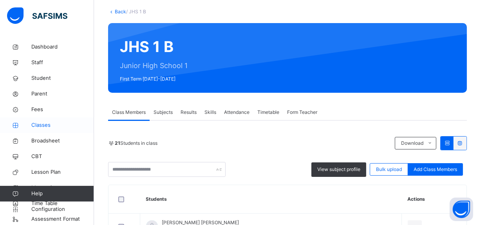
click at [53, 120] on link "Classes" at bounding box center [47, 125] width 94 height 16
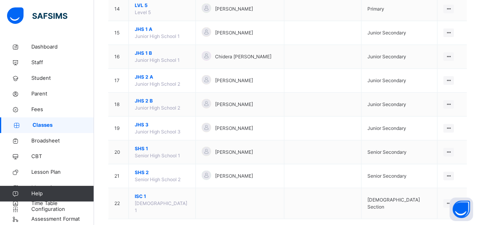
scroll to position [412, 0]
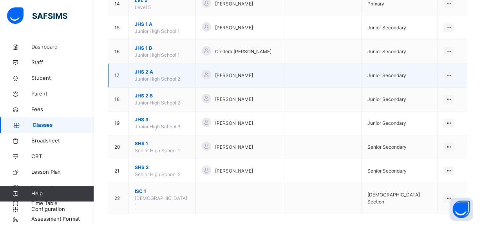
click at [150, 69] on span "JHS 2 A" at bounding box center [162, 72] width 55 height 7
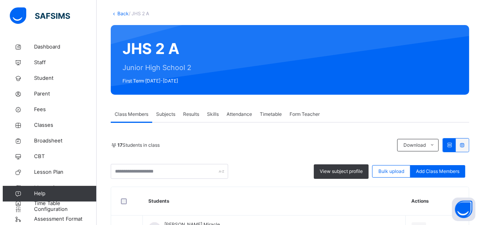
scroll to position [42, 0]
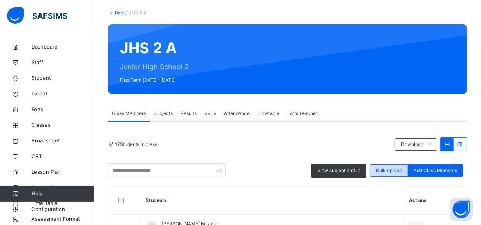
click at [391, 169] on span "Bulk upload" at bounding box center [389, 170] width 26 height 7
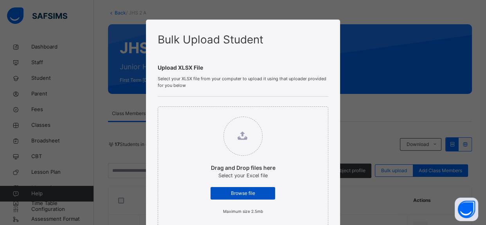
click at [244, 189] on div "Browse file" at bounding box center [243, 193] width 65 height 13
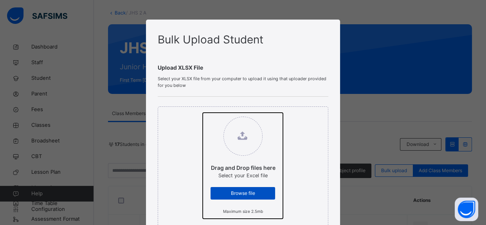
click at [203, 113] on input "Drag and Drop files here Select your Excel file Browse file Maximum size 2.5mb" at bounding box center [203, 113] width 0 height 0
type input "**********"
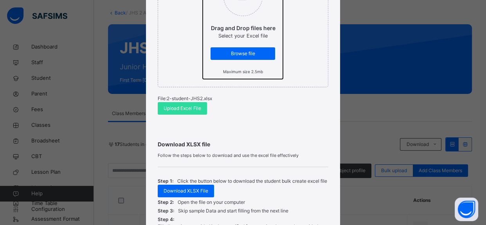
scroll to position [142, 0]
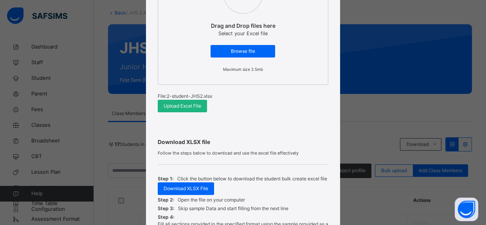
click at [186, 106] on span "Upload Excel File" at bounding box center [183, 106] width 38 height 7
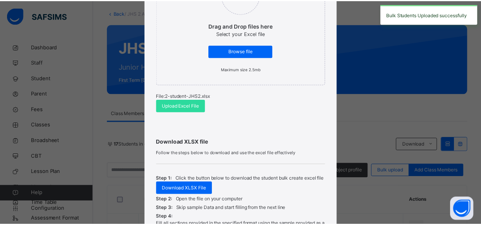
scroll to position [260, 0]
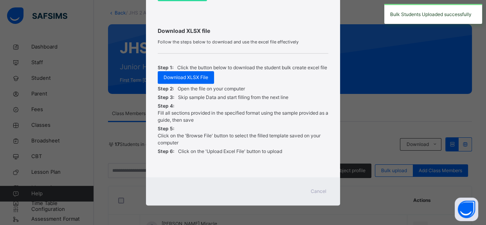
click at [352, 120] on div "Bulk Upload Student Upload XLSX File Select your XLSX file from your computer t…" at bounding box center [243, 112] width 486 height 225
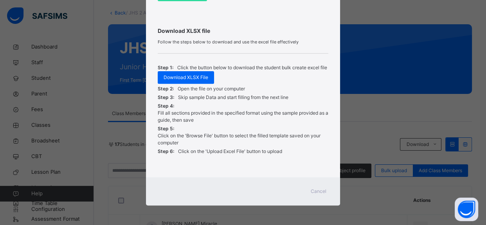
click at [319, 193] on span "Cancel" at bounding box center [319, 191] width 16 height 7
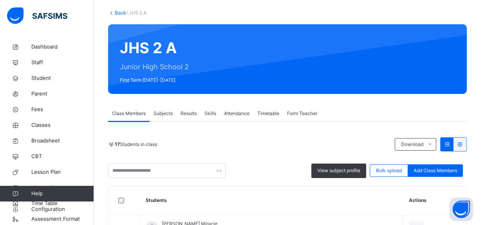
click at [118, 12] on link "Back" at bounding box center [120, 13] width 11 height 6
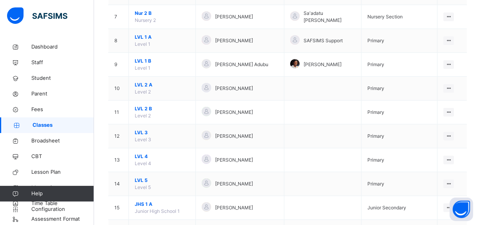
scroll to position [243, 0]
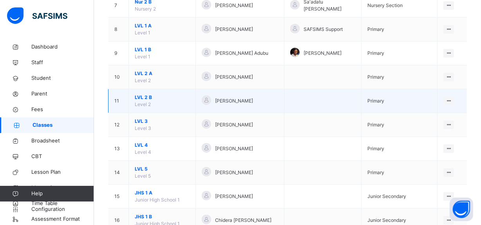
click at [149, 96] on span "LVL 2 B" at bounding box center [162, 97] width 55 height 7
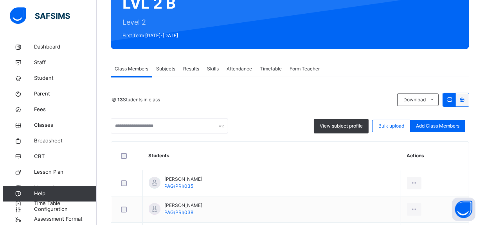
scroll to position [35, 0]
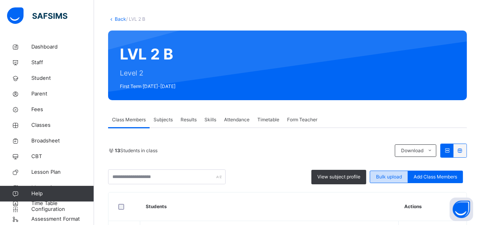
click at [397, 177] on span "Bulk upload" at bounding box center [389, 177] width 26 height 7
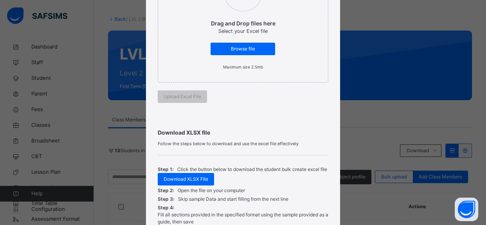
scroll to position [148, 0]
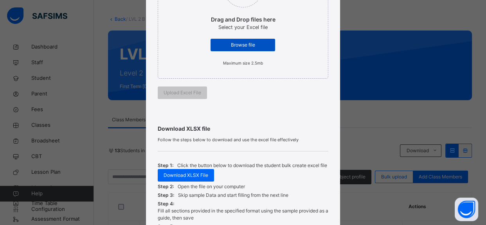
click at [231, 45] on span "Browse file" at bounding box center [243, 45] width 53 height 7
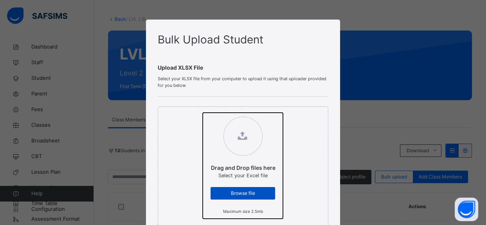
type input "**********"
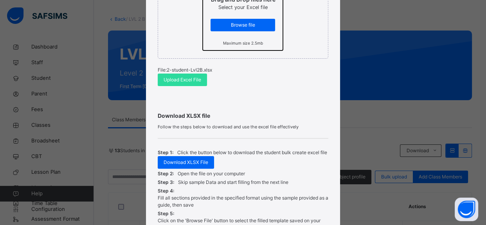
scroll to position [201, 0]
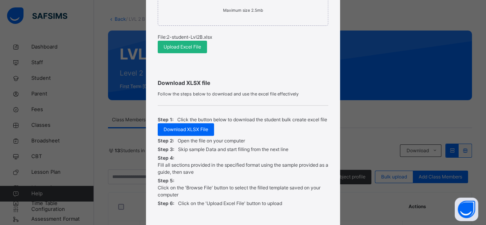
click at [193, 50] on span "Upload Excel File" at bounding box center [183, 46] width 38 height 7
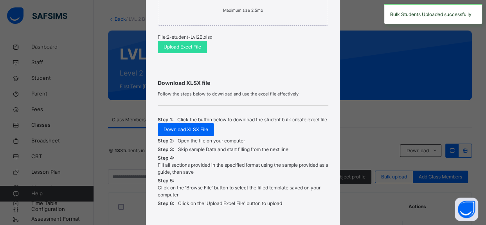
click at [382, 99] on div "Bulk Upload Student Upload XLSX File Select your XLSX file from your computer t…" at bounding box center [243, 112] width 486 height 225
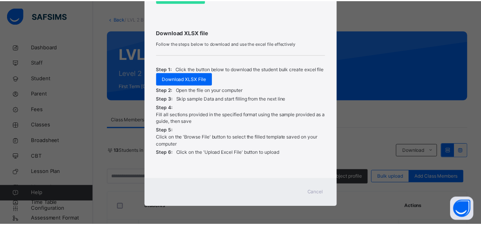
scroll to position [260, 0]
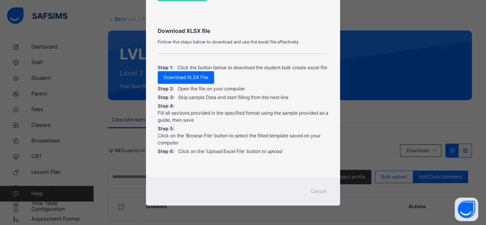
click at [319, 190] on span "Cancel" at bounding box center [319, 191] width 16 height 7
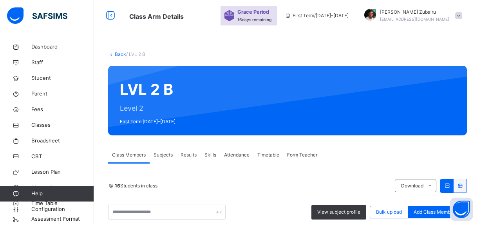
scroll to position [35, 0]
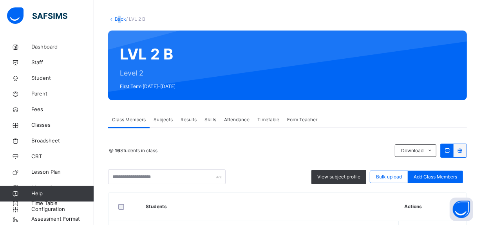
click at [119, 18] on div "Back / LVL 2 B" at bounding box center [287, 19] width 359 height 7
click at [119, 18] on link "Back" at bounding box center [120, 19] width 11 height 6
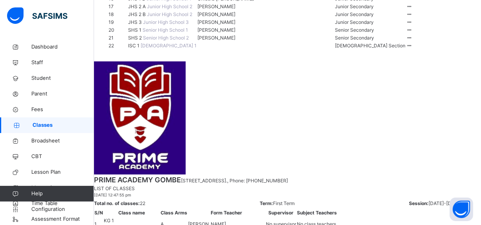
scroll to position [249, 0]
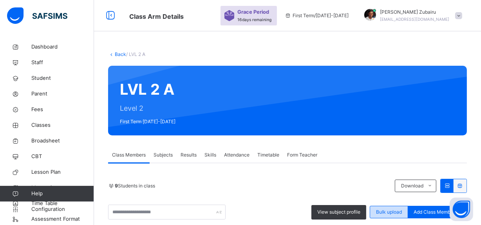
click at [393, 210] on span "Bulk upload" at bounding box center [389, 212] width 26 height 7
type input "**********"
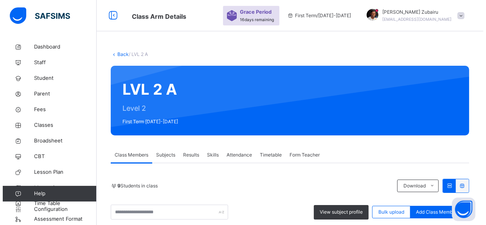
scroll to position [130, 0]
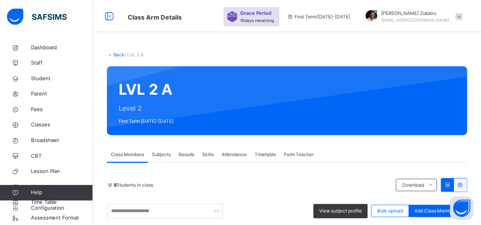
scroll to position [260, 0]
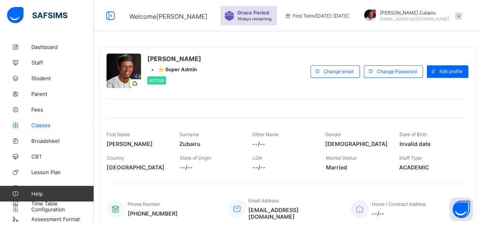
click at [54, 123] on span "Classes" at bounding box center [62, 125] width 63 height 6
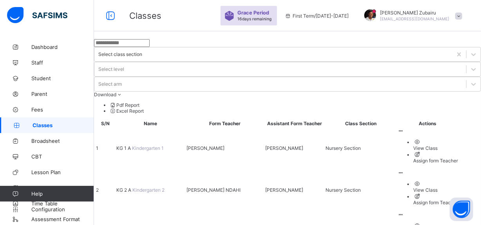
click at [150, 47] on input "text" at bounding box center [122, 43] width 56 height 8
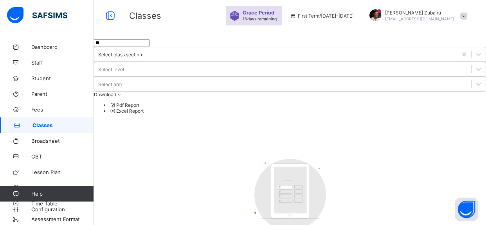
type input "*"
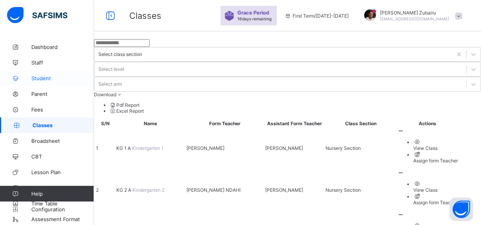
click at [58, 78] on span "Student" at bounding box center [62, 78] width 63 height 6
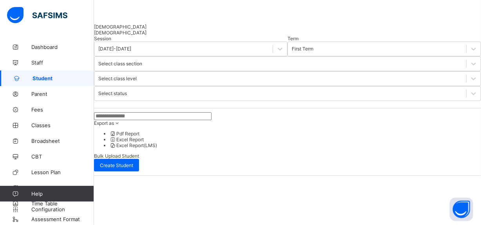
scroll to position [121, 0]
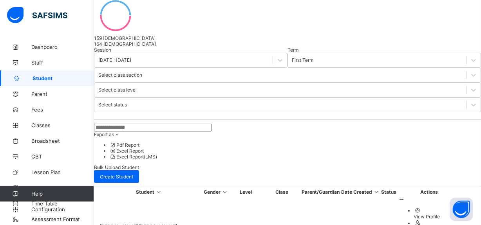
click at [182, 124] on input "text" at bounding box center [152, 128] width 117 height 8
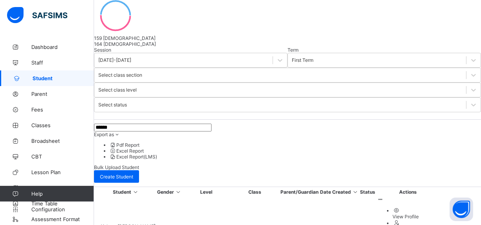
type input "******"
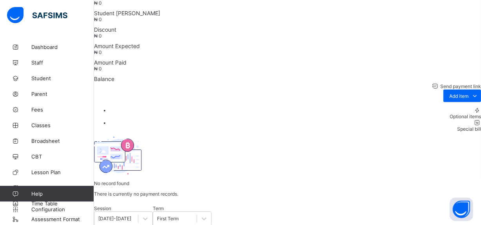
scroll to position [331, 0]
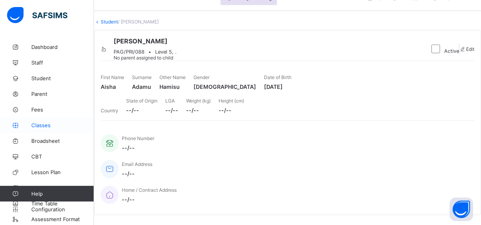
click at [50, 126] on span "Classes" at bounding box center [62, 125] width 63 height 6
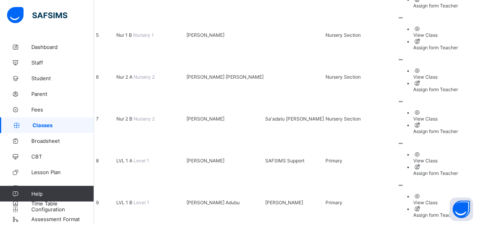
scroll to position [282, 0]
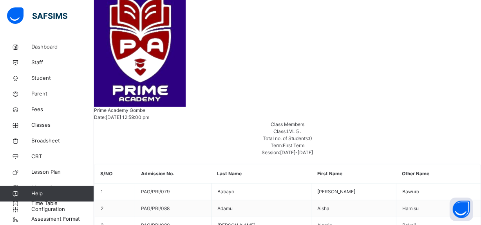
scroll to position [199, 0]
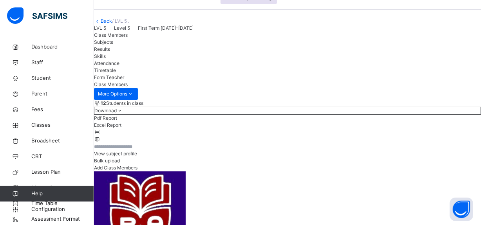
scroll to position [0, 0]
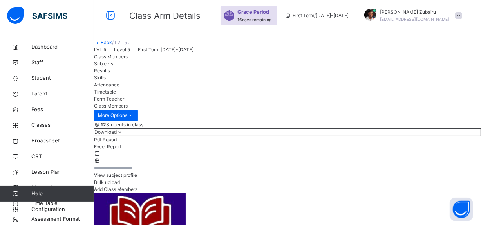
click at [112, 45] on link "Back" at bounding box center [106, 43] width 11 height 6
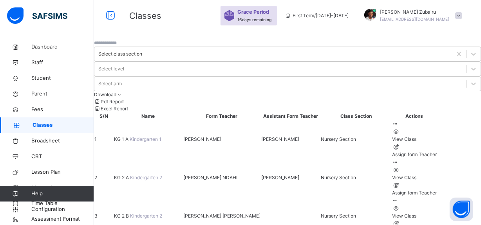
click at [141, 47] on input "text" at bounding box center [117, 43] width 47 height 7
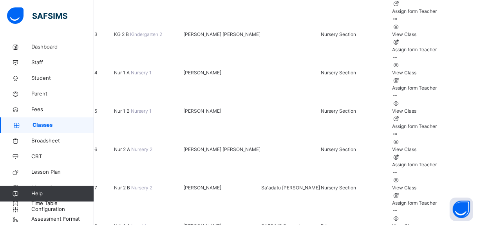
scroll to position [184, 0]
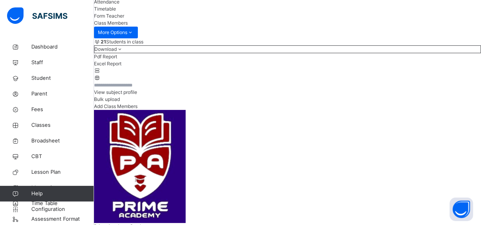
scroll to position [83, 0]
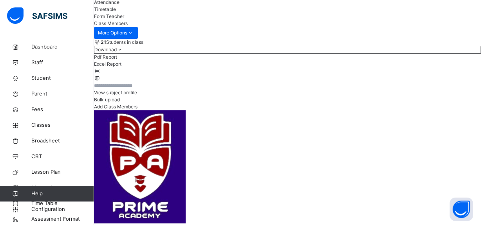
click at [137, 110] on span "Add Class Members" at bounding box center [115, 107] width 43 height 6
type input "**********"
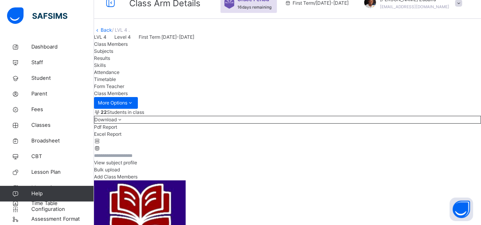
scroll to position [0, 0]
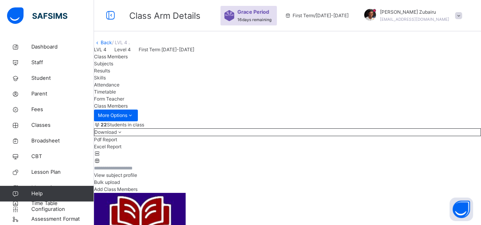
click at [112, 45] on link "Back" at bounding box center [106, 43] width 11 height 6
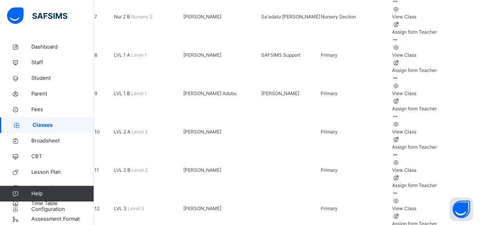
scroll to position [362, 0]
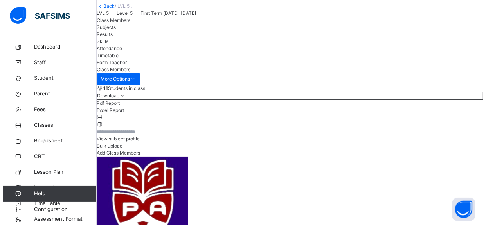
scroll to position [53, 0]
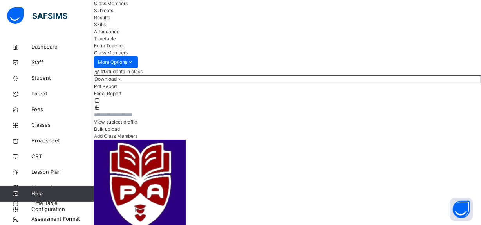
click at [378, 133] on div "Bulk upload" at bounding box center [287, 129] width 387 height 7
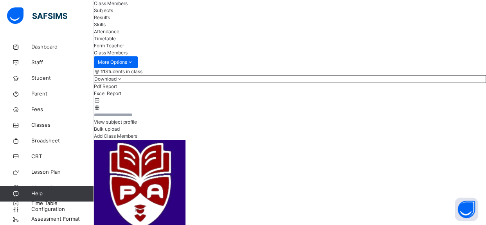
type input "**********"
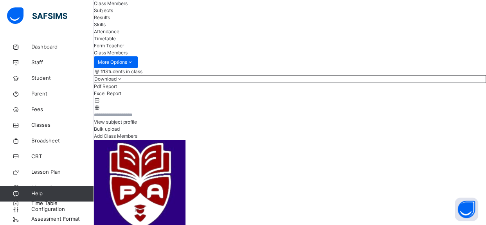
scroll to position [213, 0]
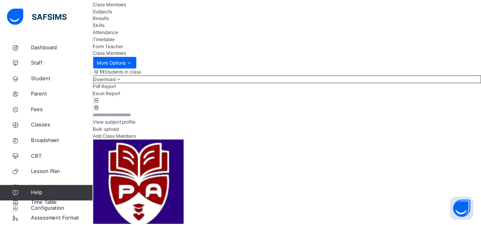
scroll to position [260, 0]
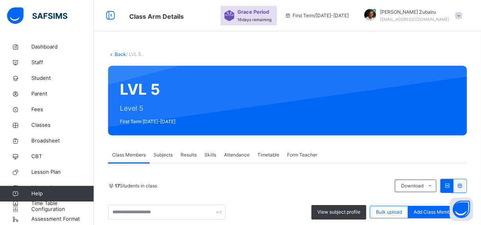
click at [119, 55] on link "Back" at bounding box center [120, 54] width 11 height 6
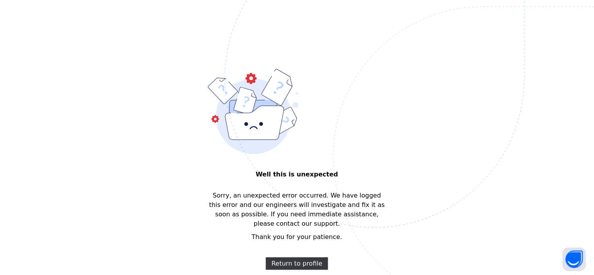
click at [320, 225] on img at bounding box center [429, 117] width 408 height 379
click at [308, 225] on span "Return to profile" at bounding box center [297, 263] width 51 height 9
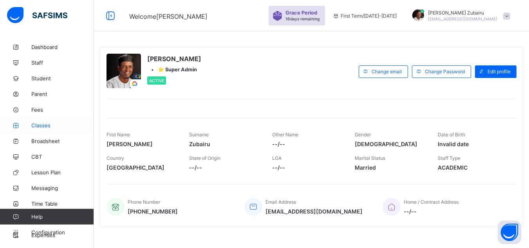
click at [45, 123] on span "Classes" at bounding box center [62, 125] width 63 height 6
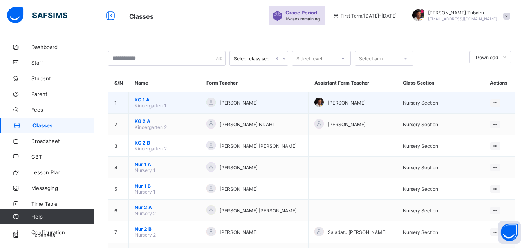
click at [147, 101] on span "KG 1 A" at bounding box center [165, 100] width 60 height 6
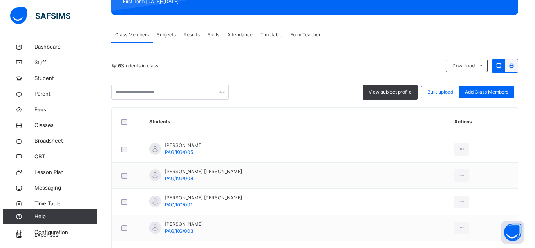
scroll to position [130, 0]
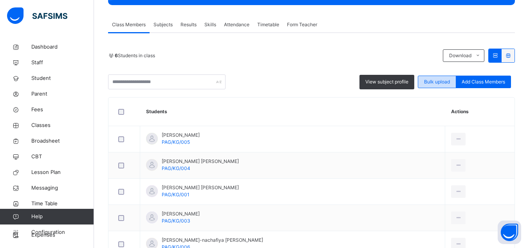
click at [443, 81] on span "Bulk upload" at bounding box center [437, 81] width 26 height 7
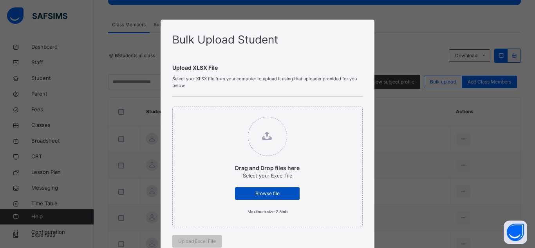
click at [278, 195] on span "Browse file" at bounding box center [267, 193] width 53 height 7
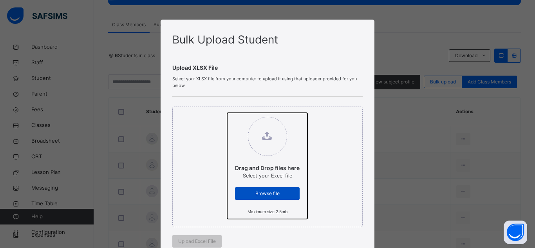
click at [227, 113] on input "Drag and Drop files here Select your Excel file Browse file Maximum size 2.5mb" at bounding box center [227, 113] width 0 height 0
type input "**********"
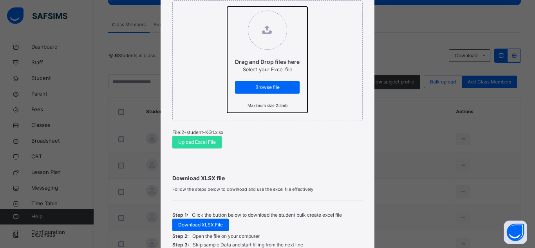
scroll to position [124, 0]
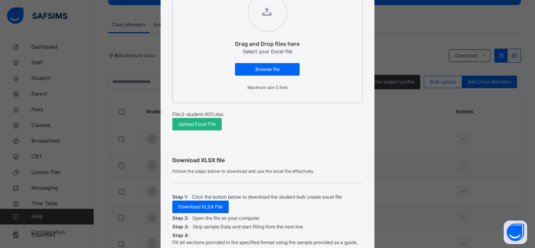
click at [199, 124] on span "Upload Excel File" at bounding box center [197, 124] width 38 height 7
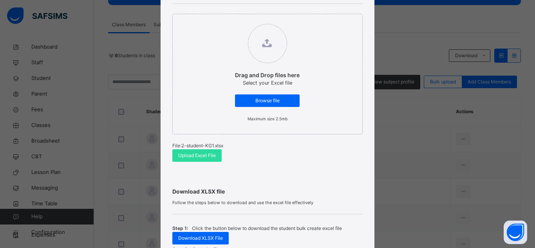
scroll to position [98, 0]
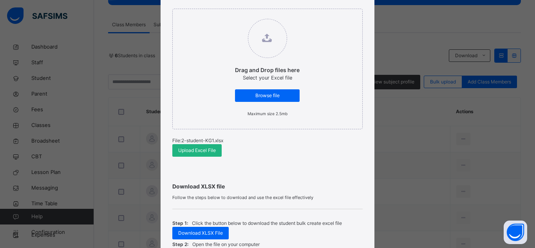
click at [201, 150] on span "Upload Excel File" at bounding box center [197, 150] width 38 height 7
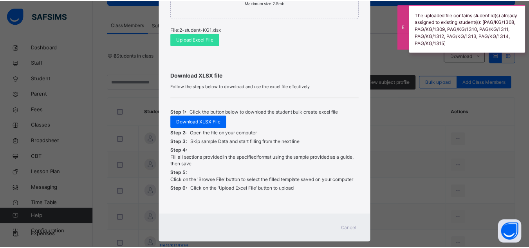
scroll to position [224, 0]
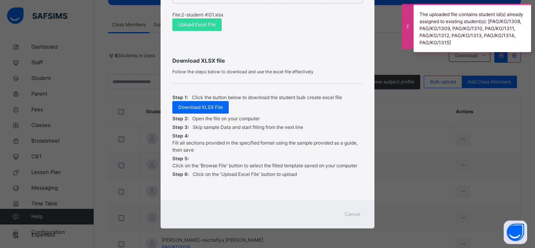
click at [349, 213] on span "Cancel" at bounding box center [353, 214] width 16 height 7
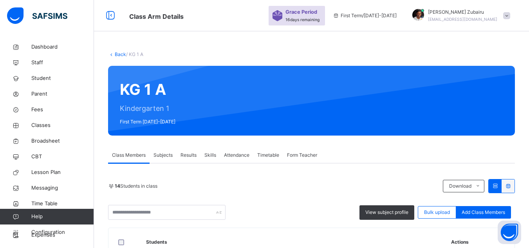
click at [120, 55] on link "Back" at bounding box center [120, 54] width 11 height 6
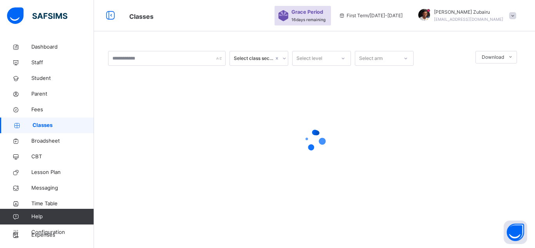
click at [49, 128] on span "Classes" at bounding box center [63, 125] width 61 height 8
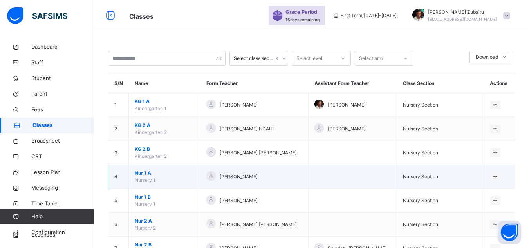
click at [148, 174] on span "Nur 1 A" at bounding box center [165, 173] width 60 height 7
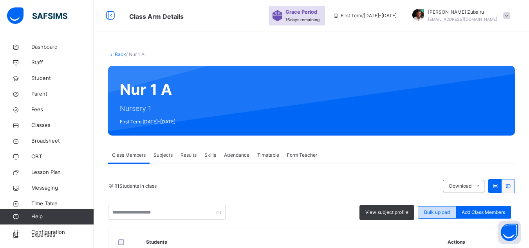
click at [437, 216] on div "Bulk upload" at bounding box center [437, 212] width 38 height 13
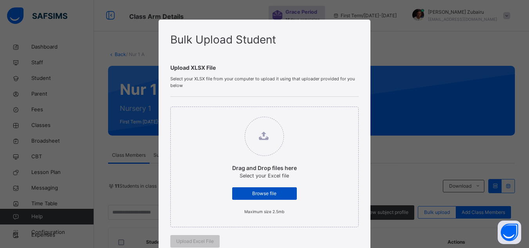
click at [246, 189] on div "Browse file" at bounding box center [264, 193] width 65 height 13
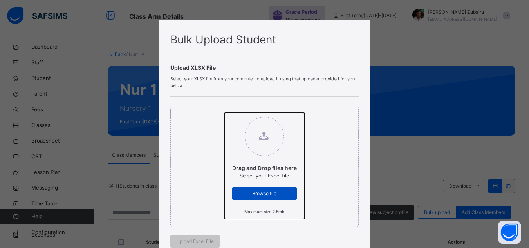
click at [224, 113] on input "Drag and Drop files here Select your Excel file Browse file Maximum size 2.5mb" at bounding box center [224, 113] width 0 height 0
type input "**********"
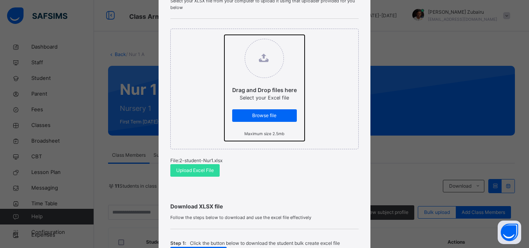
scroll to position [80, 0]
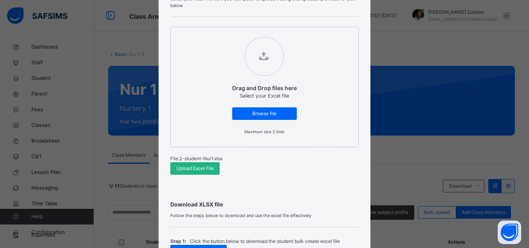
click at [209, 171] on span "Upload Excel File" at bounding box center [195, 168] width 38 height 7
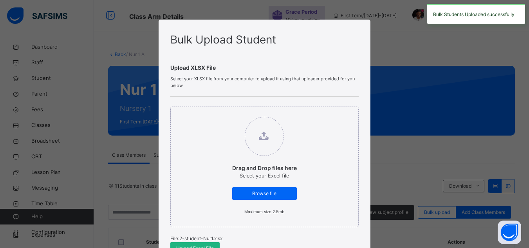
scroll to position [224, 0]
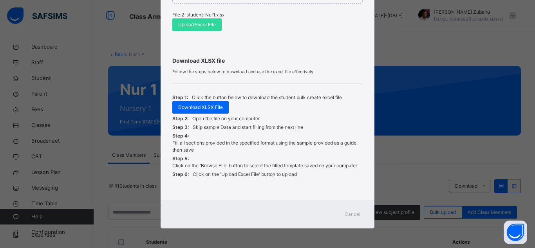
click at [345, 215] on span "Cancel" at bounding box center [353, 214] width 16 height 7
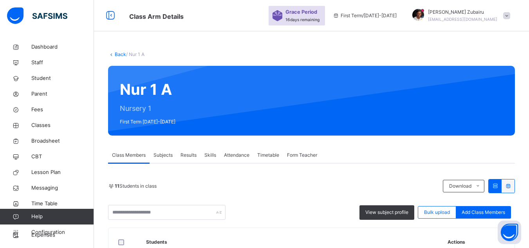
click at [121, 56] on link "Back" at bounding box center [120, 54] width 11 height 6
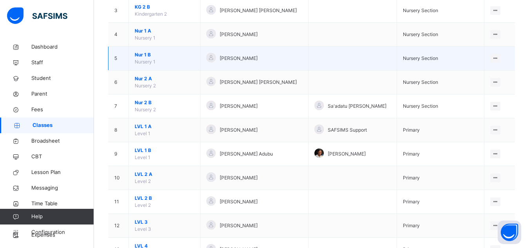
scroll to position [144, 0]
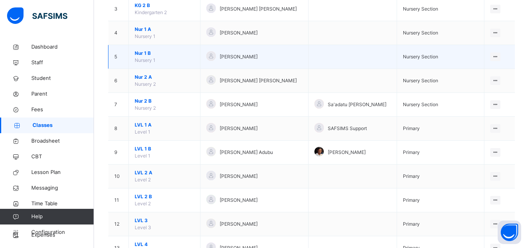
click at [148, 51] on span "Nur 1 B" at bounding box center [165, 53] width 60 height 7
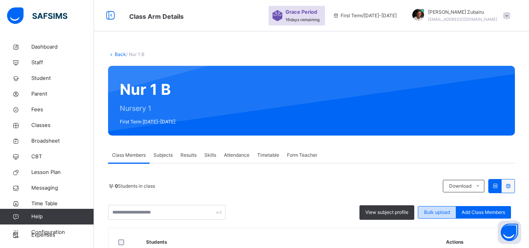
click at [439, 213] on span "Bulk upload" at bounding box center [437, 212] width 26 height 7
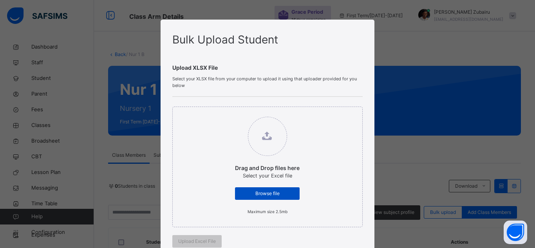
click at [245, 192] on span "Browse file" at bounding box center [267, 193] width 53 height 7
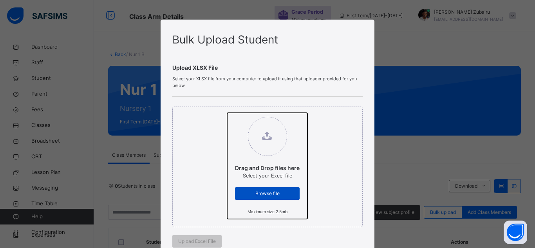
click at [227, 113] on input "Drag and Drop files here Select your Excel file Browse file Maximum size 2.5mb" at bounding box center [227, 113] width 0 height 0
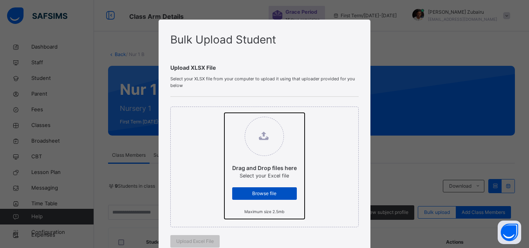
type input "**********"
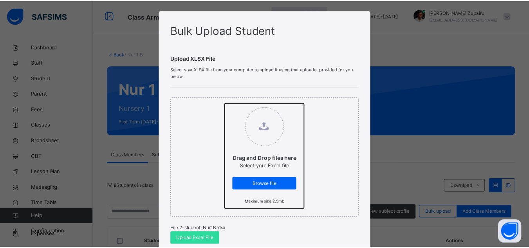
scroll to position [20, 0]
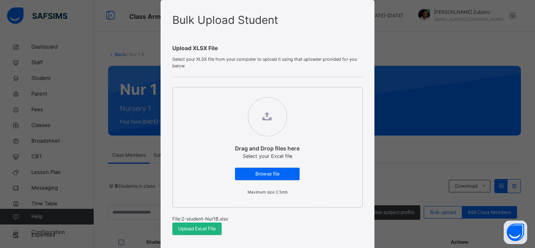
click at [198, 225] on span "Upload Excel File" at bounding box center [197, 228] width 38 height 7
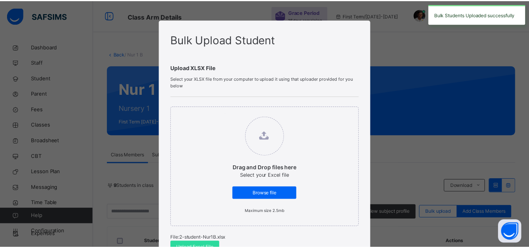
scroll to position [224, 0]
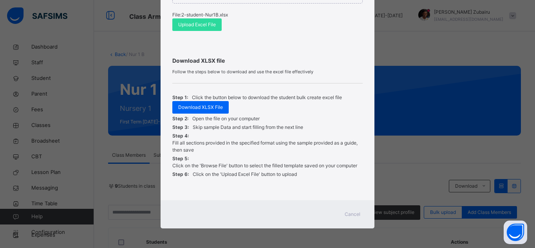
click at [347, 216] on span "Cancel" at bounding box center [353, 214] width 16 height 7
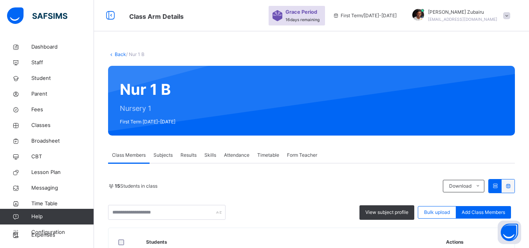
click at [115, 55] on link "Back" at bounding box center [120, 54] width 11 height 6
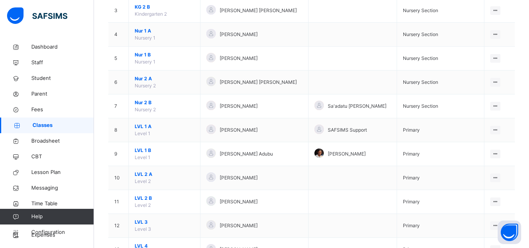
scroll to position [144, 0]
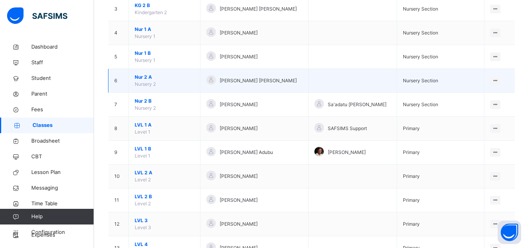
click at [145, 76] on span "Nur 2 A" at bounding box center [165, 77] width 60 height 7
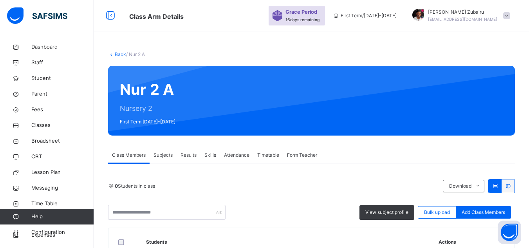
click at [162, 152] on span "Subjects" at bounding box center [163, 155] width 19 height 7
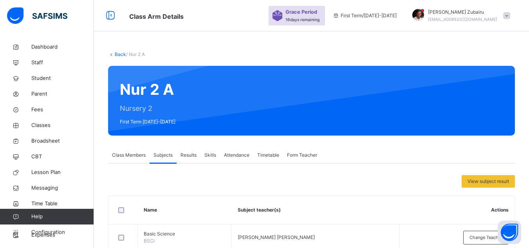
click at [134, 154] on span "Class Members" at bounding box center [129, 155] width 34 height 7
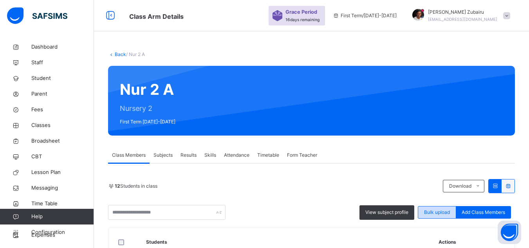
click at [443, 213] on span "Bulk upload" at bounding box center [437, 212] width 26 height 7
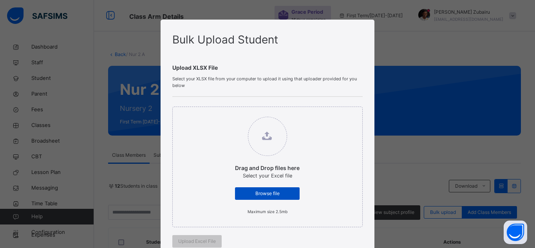
click at [239, 193] on div "Browse file" at bounding box center [267, 193] width 65 height 13
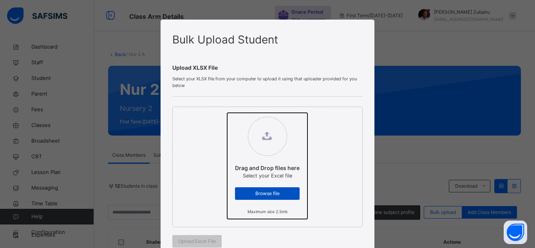
click at [227, 113] on input "Drag and Drop files here Select your Excel file Browse file Maximum size 2.5mb" at bounding box center [227, 113] width 0 height 0
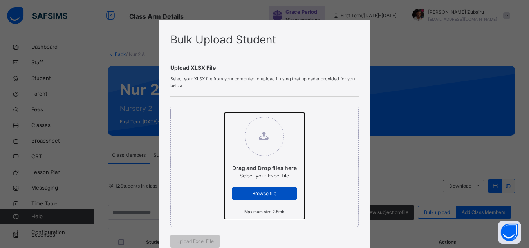
type input "**********"
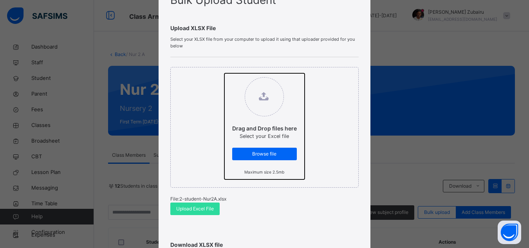
scroll to position [65, 0]
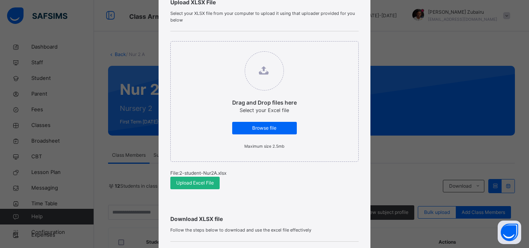
click at [195, 184] on span "Upload Excel File" at bounding box center [195, 182] width 38 height 7
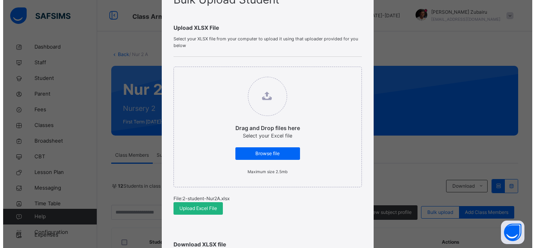
scroll to position [0, 0]
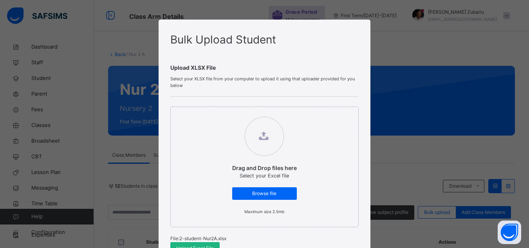
click at [206, 244] on div "Upload Excel File" at bounding box center [194, 248] width 49 height 13
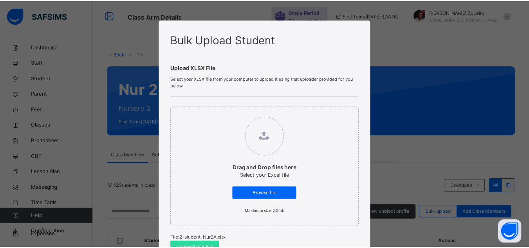
scroll to position [224, 0]
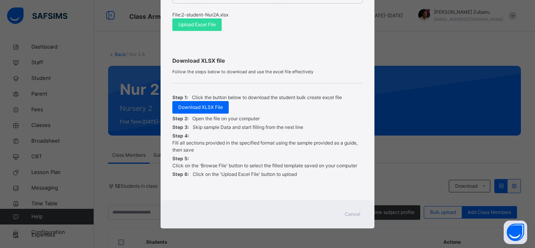
click at [347, 214] on span "Cancel" at bounding box center [353, 214] width 16 height 7
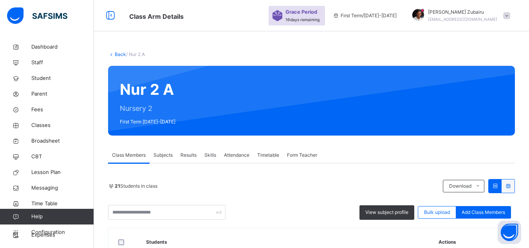
click at [119, 54] on link "Back" at bounding box center [120, 54] width 11 height 6
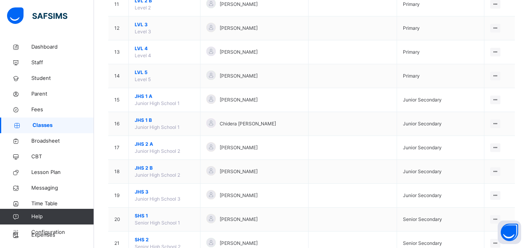
scroll to position [346, 0]
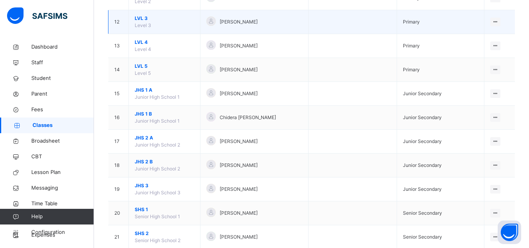
click at [147, 20] on span "LVL 3" at bounding box center [165, 18] width 60 height 7
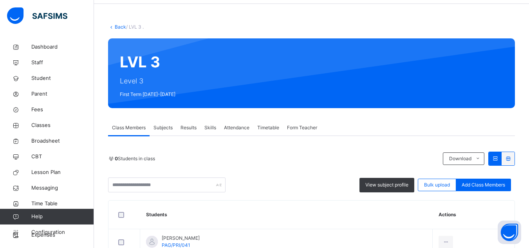
scroll to position [13, 0]
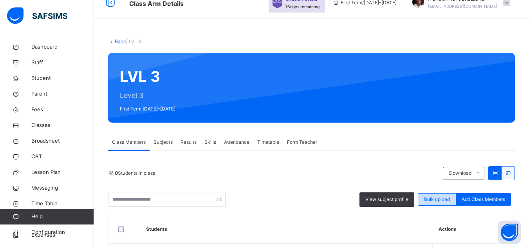
click at [447, 201] on span "Bulk upload" at bounding box center [437, 199] width 26 height 7
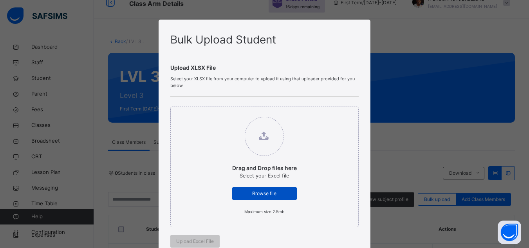
click at [247, 193] on span "Browse file" at bounding box center [264, 193] width 53 height 7
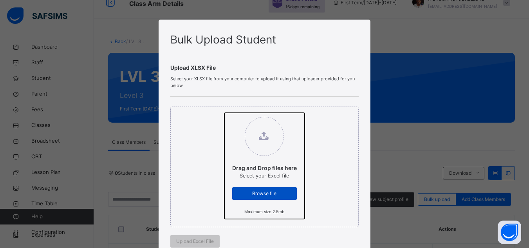
click at [224, 113] on input "Drag and Drop files here Select your Excel file Browse file Maximum size 2.5mb" at bounding box center [224, 113] width 0 height 0
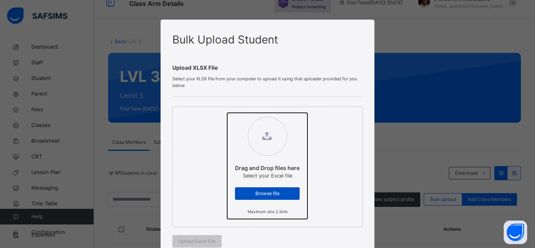
type input "**********"
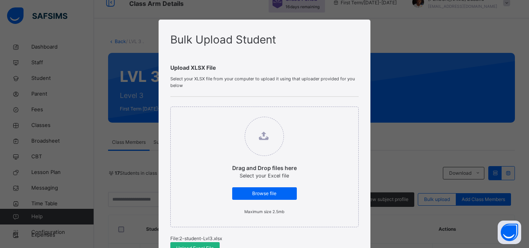
click at [190, 243] on div "Upload Excel File" at bounding box center [194, 248] width 49 height 13
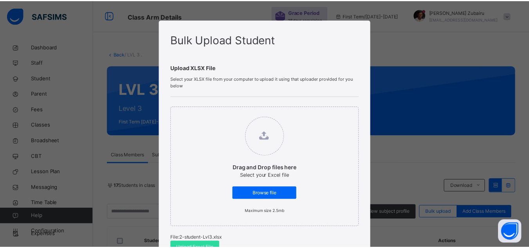
scroll to position [224, 0]
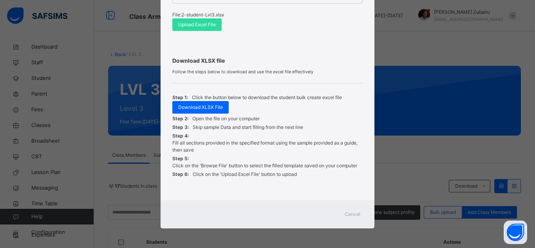
click at [341, 214] on div "Cancel" at bounding box center [352, 214] width 28 height 13
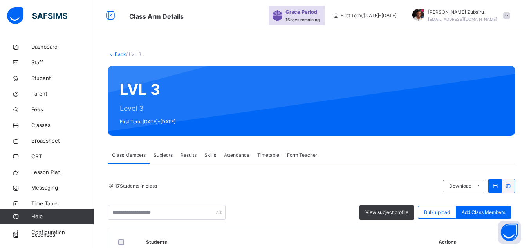
click at [119, 54] on link "Back" at bounding box center [120, 54] width 11 height 6
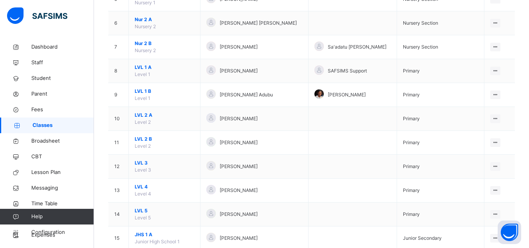
scroll to position [228, 0]
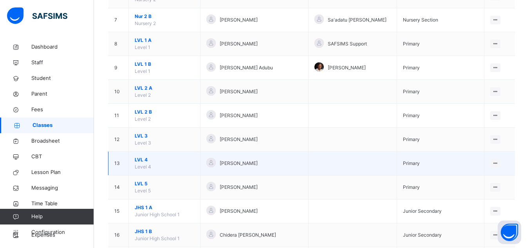
click at [144, 159] on span "LVL 4" at bounding box center [165, 159] width 60 height 7
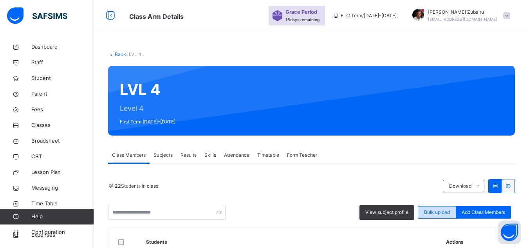
click at [450, 211] on span "Bulk upload" at bounding box center [437, 212] width 26 height 7
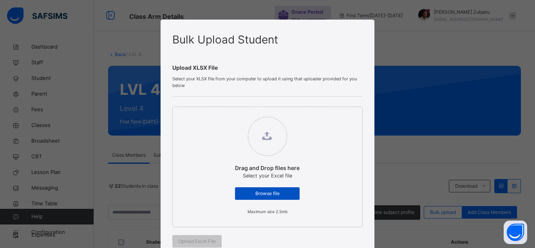
click at [288, 195] on span "Browse file" at bounding box center [267, 193] width 53 height 7
click at [227, 113] on input "Drag and Drop files here Select your Excel file Browse file Maximum size 2.5mb" at bounding box center [227, 113] width 0 height 0
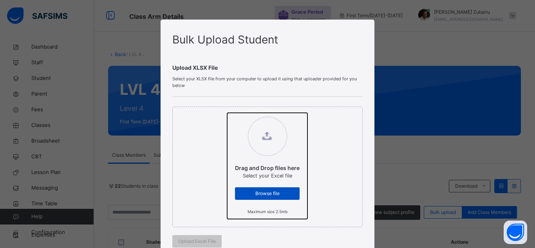
type input "**********"
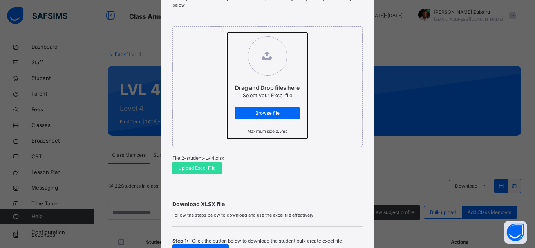
scroll to position [91, 0]
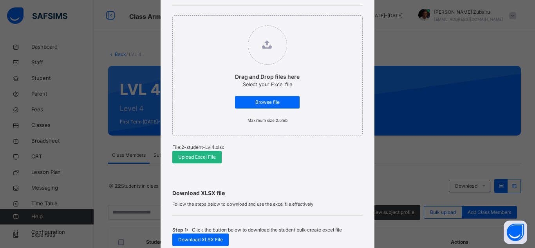
click at [211, 157] on span "Upload Excel File" at bounding box center [197, 157] width 38 height 7
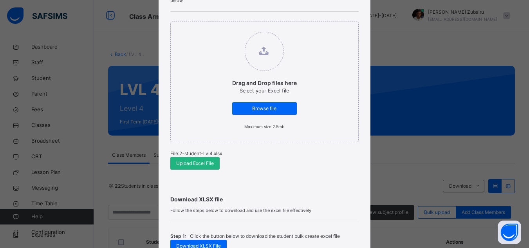
scroll to position [0, 0]
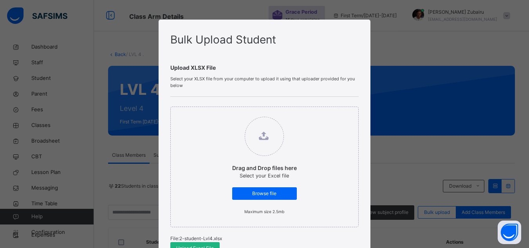
click at [199, 244] on div "Upload Excel File" at bounding box center [194, 248] width 49 height 13
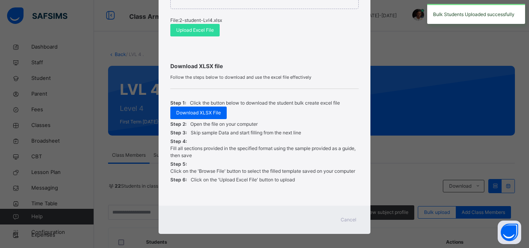
scroll to position [224, 0]
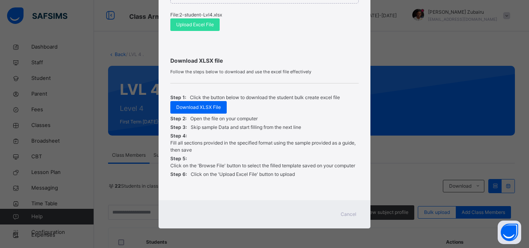
click at [345, 211] on span "Cancel" at bounding box center [349, 214] width 16 height 7
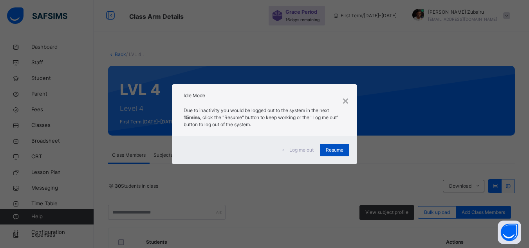
click at [329, 150] on span "Resume" at bounding box center [335, 149] width 18 height 7
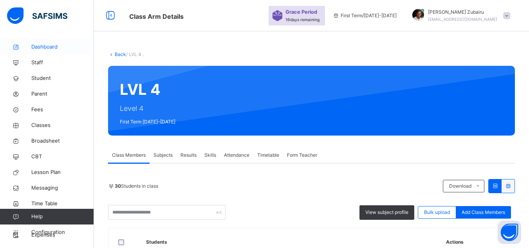
click at [33, 45] on span "Dashboard" at bounding box center [62, 47] width 63 height 8
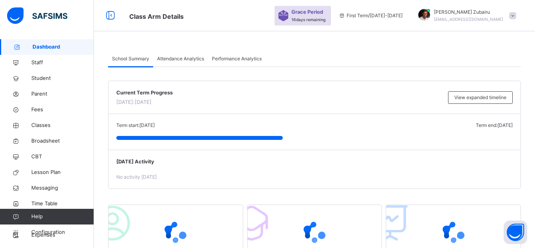
click at [54, 46] on span "Dashboard" at bounding box center [63, 47] width 61 height 8
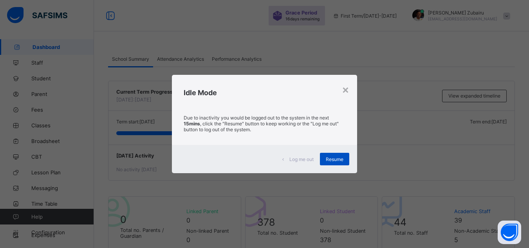
click at [336, 163] on div "Resume" at bounding box center [334, 159] width 29 height 13
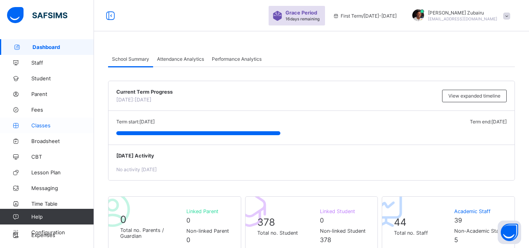
click at [51, 130] on link "Classes" at bounding box center [47, 125] width 94 height 16
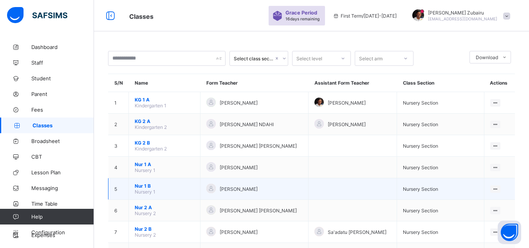
click at [145, 186] on span "Nur 1 B" at bounding box center [165, 186] width 60 height 6
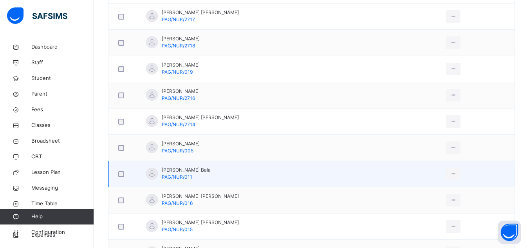
scroll to position [39, 0]
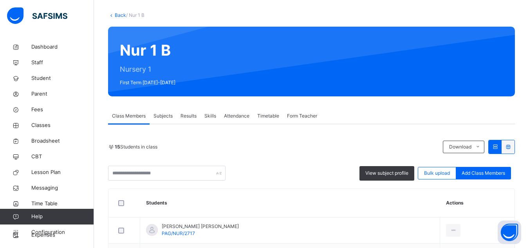
click at [309, 116] on span "Form Teacher" at bounding box center [302, 115] width 30 height 7
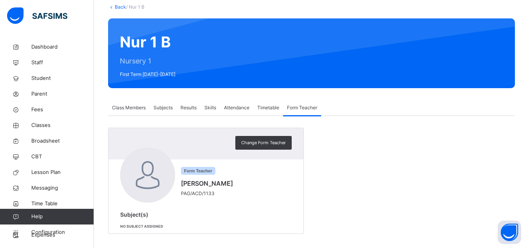
scroll to position [53, 0]
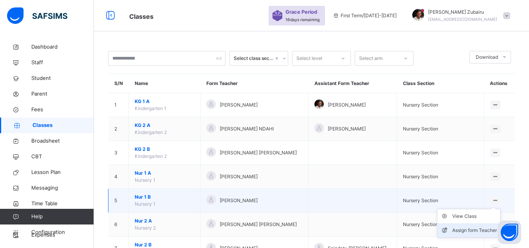
click at [466, 230] on div "Assign form Teacher" at bounding box center [474, 230] width 45 height 8
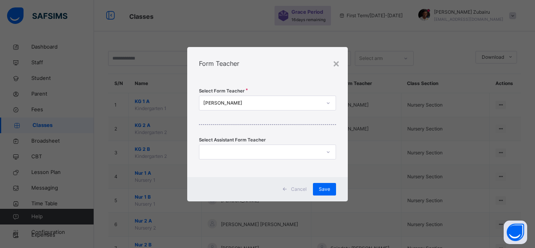
click at [273, 105] on div "[PERSON_NAME]" at bounding box center [262, 102] width 118 height 7
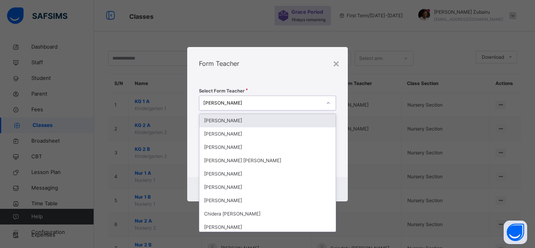
click at [280, 83] on div "Select Form Teacher option [PERSON_NAME] focused, 1 of 40. 40 results available…" at bounding box center [267, 128] width 161 height 97
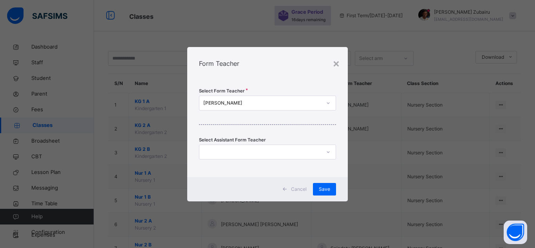
click at [236, 146] on div at bounding box center [259, 152] width 121 height 12
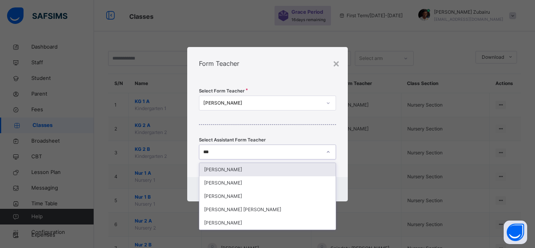
type input "****"
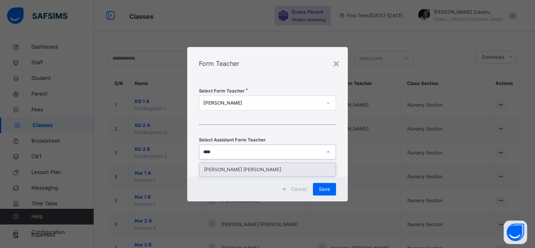
click at [249, 170] on div "[PERSON_NAME] [PERSON_NAME]" at bounding box center [267, 169] width 136 height 13
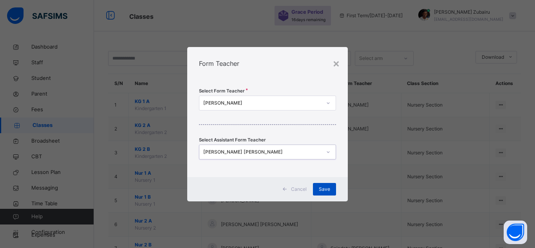
click at [325, 190] on span "Save" at bounding box center [324, 189] width 11 height 7
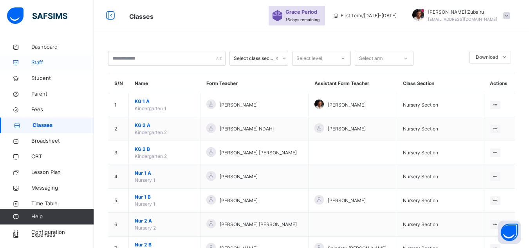
click at [56, 67] on link "Staff" at bounding box center [47, 63] width 94 height 16
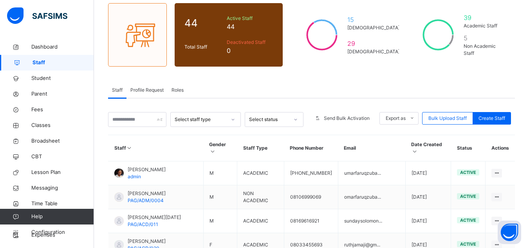
scroll to position [72, 0]
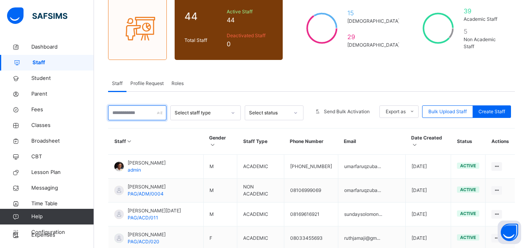
click at [146, 112] on input "text" at bounding box center [137, 112] width 58 height 15
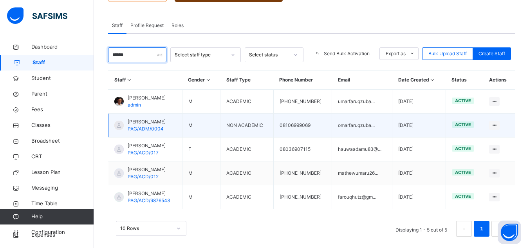
scroll to position [138, 0]
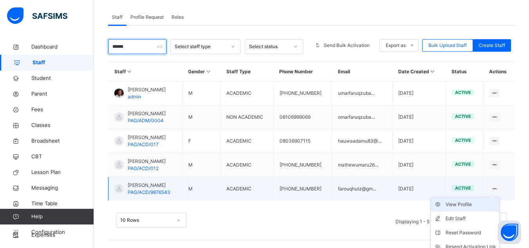
type input "******"
click at [481, 208] on div "View Profile" at bounding box center [471, 205] width 51 height 8
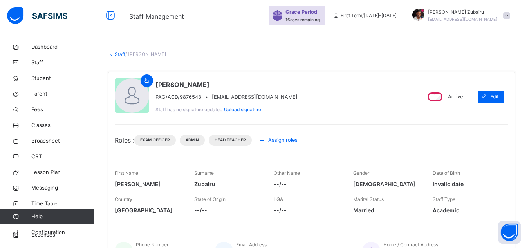
click at [296, 140] on span "Assign roles" at bounding box center [282, 139] width 29 height 7
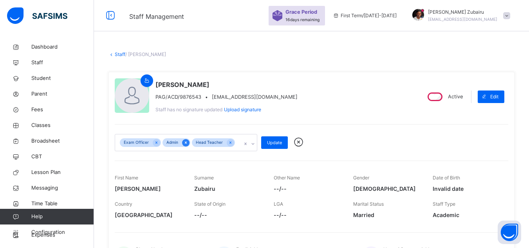
click at [184, 142] on icon at bounding box center [186, 142] width 4 height 5
click at [264, 143] on span "Update" at bounding box center [269, 142] width 15 height 7
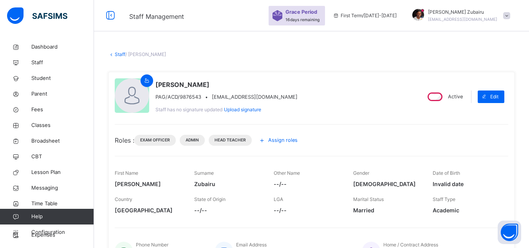
click at [286, 137] on span "Assign roles" at bounding box center [282, 139] width 29 height 7
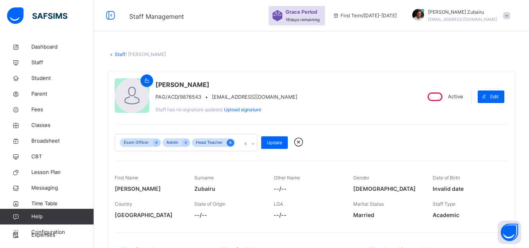
click at [230, 142] on icon at bounding box center [231, 142] width 2 height 2
click at [159, 143] on div at bounding box center [156, 142] width 7 height 7
click at [143, 140] on icon at bounding box center [143, 142] width 4 height 5
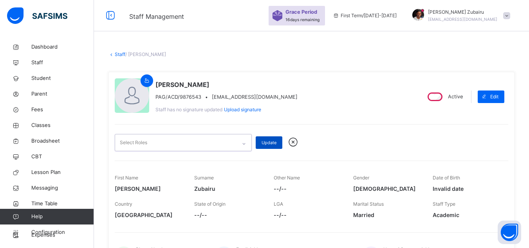
click at [267, 143] on span "Update" at bounding box center [269, 142] width 15 height 7
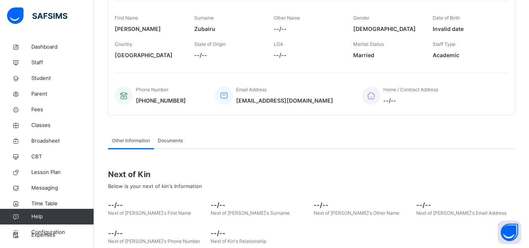
scroll to position [204, 0]
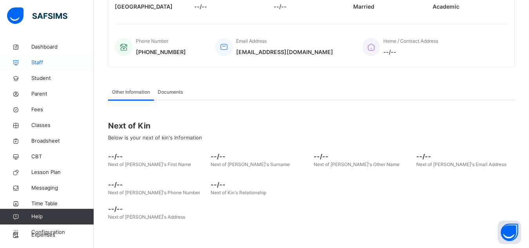
click at [60, 63] on span "Staff" at bounding box center [62, 63] width 63 height 8
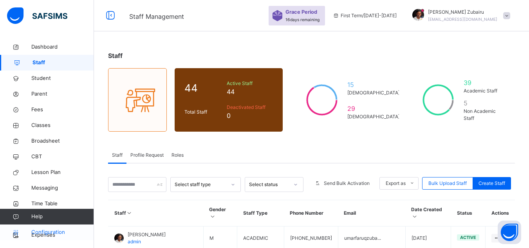
click at [69, 236] on link "Configuration" at bounding box center [47, 232] width 94 height 16
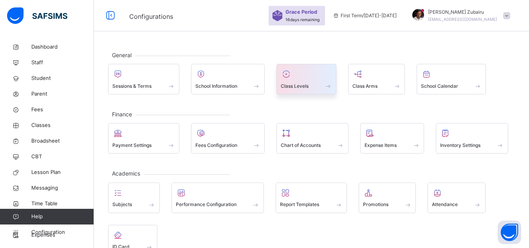
click at [307, 81] on span at bounding box center [306, 81] width 51 height 2
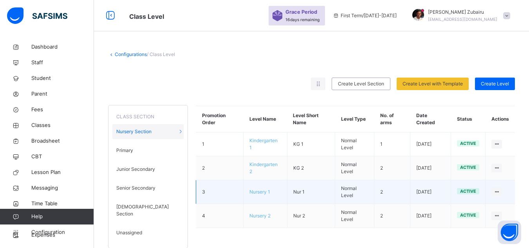
click at [265, 193] on span "Nursery 1" at bounding box center [259, 192] width 21 height 6
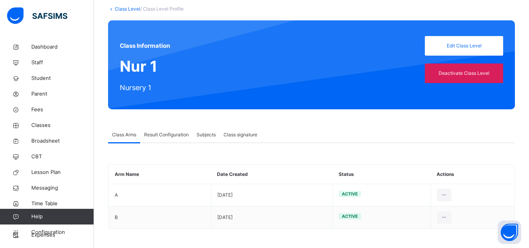
scroll to position [46, 0]
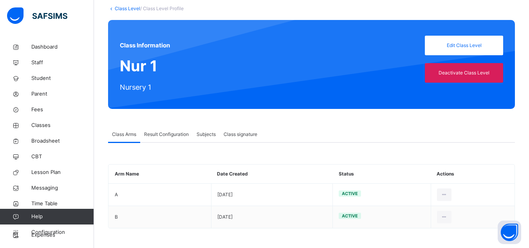
click at [205, 134] on span "Subjects" at bounding box center [206, 134] width 19 height 7
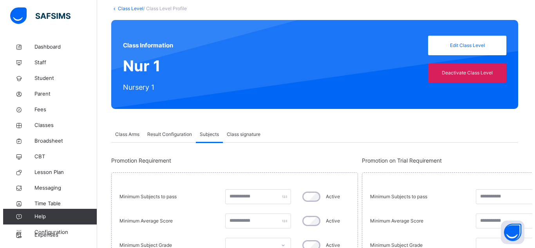
scroll to position [0, 0]
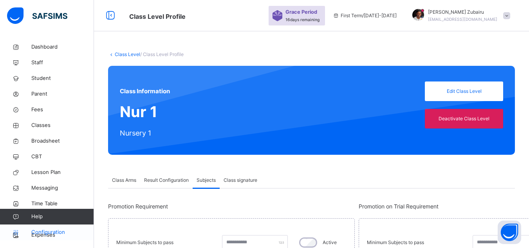
click at [49, 232] on span "Configuration" at bounding box center [62, 232] width 62 height 8
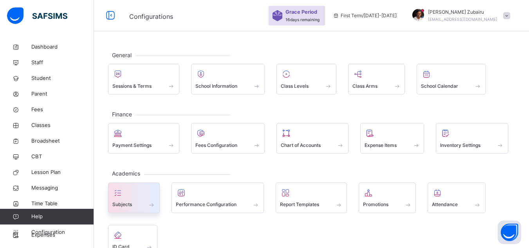
click at [137, 195] on div at bounding box center [133, 193] width 43 height 12
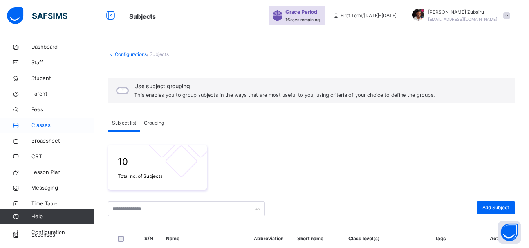
click at [50, 126] on span "Classes" at bounding box center [62, 125] width 63 height 8
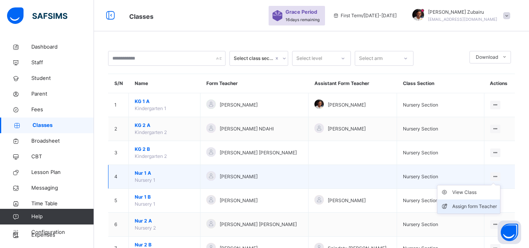
click at [462, 205] on div "Assign form Teacher" at bounding box center [474, 206] width 45 height 8
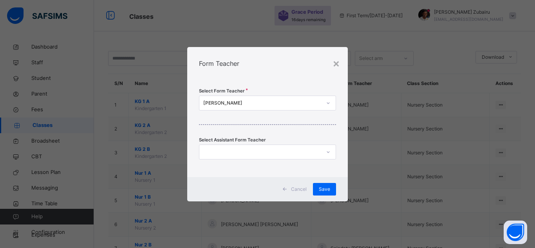
click at [241, 158] on div at bounding box center [267, 152] width 137 height 15
type input "****"
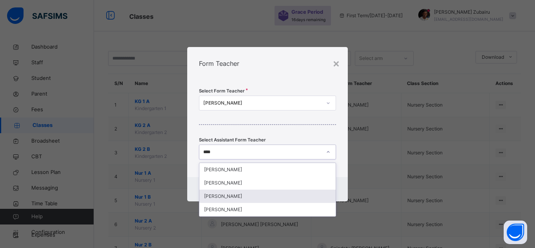
click at [233, 192] on div "[PERSON_NAME]" at bounding box center [267, 196] width 136 height 13
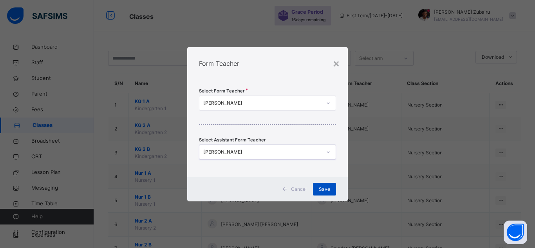
click at [324, 190] on span "Save" at bounding box center [324, 189] width 11 height 7
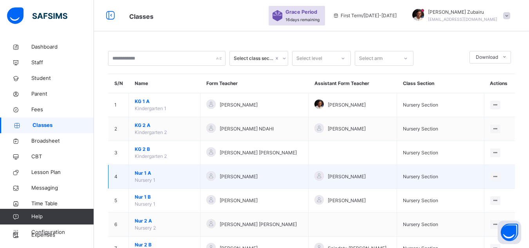
click at [150, 173] on span "Nur 1 A" at bounding box center [165, 173] width 60 height 7
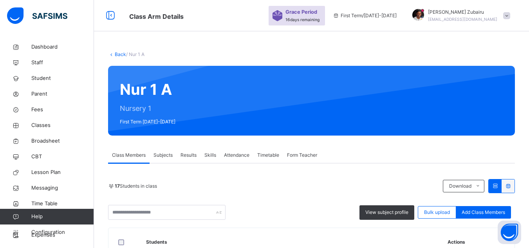
click at [163, 152] on span "Subjects" at bounding box center [163, 155] width 19 height 7
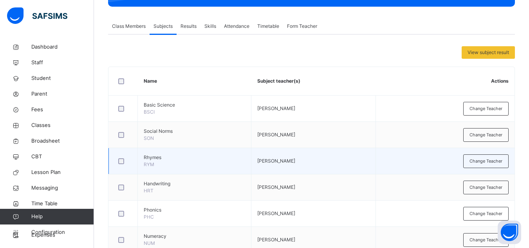
scroll to position [163, 0]
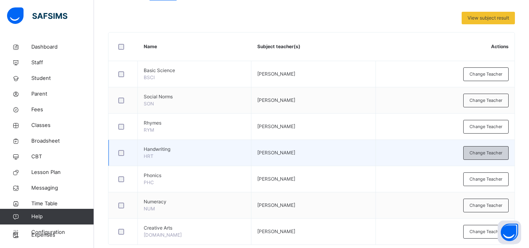
click at [478, 150] on span "Change Teacher" at bounding box center [486, 153] width 33 height 7
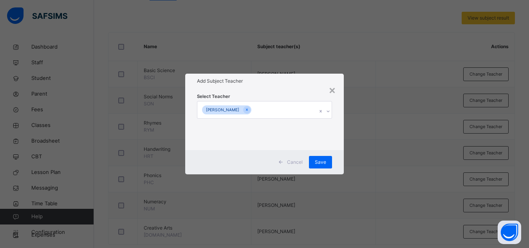
click at [291, 107] on div "Maryam Abdurrahman Abdulfatai" at bounding box center [256, 109] width 119 height 16
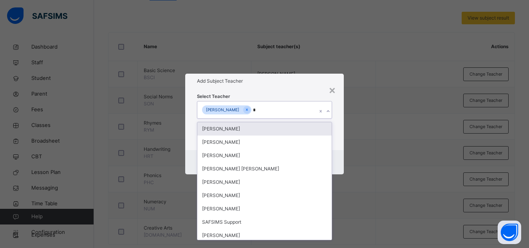
type input "**"
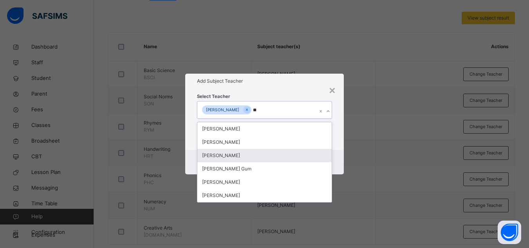
click at [235, 151] on div "[PERSON_NAME]" at bounding box center [264, 155] width 134 height 13
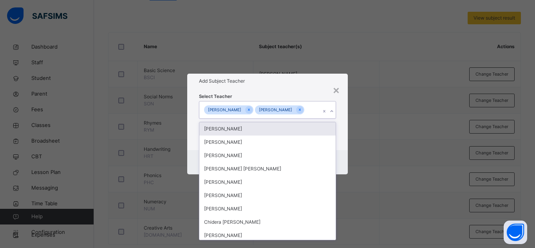
click at [318, 78] on h1 "Add Subject Teacher" at bounding box center [267, 81] width 137 height 7
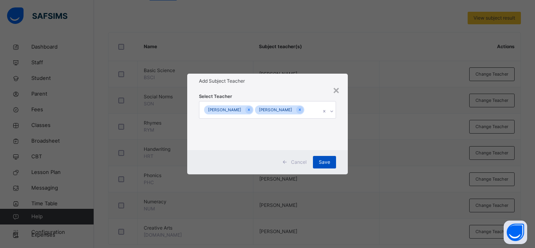
click at [321, 163] on div "Save" at bounding box center [324, 162] width 23 height 13
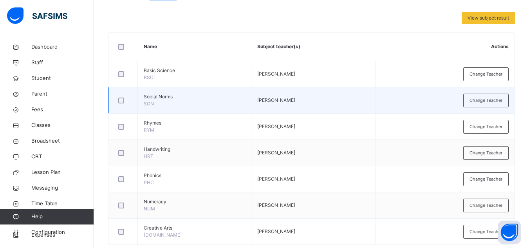
scroll to position [0, 0]
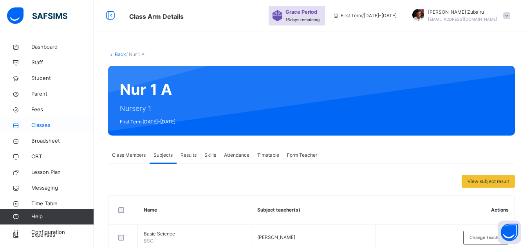
click at [54, 128] on span "Classes" at bounding box center [62, 125] width 63 height 8
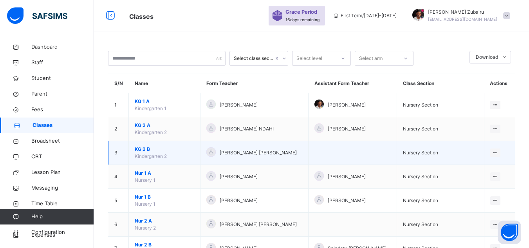
click at [144, 148] on span "KG 2 B" at bounding box center [165, 149] width 60 height 7
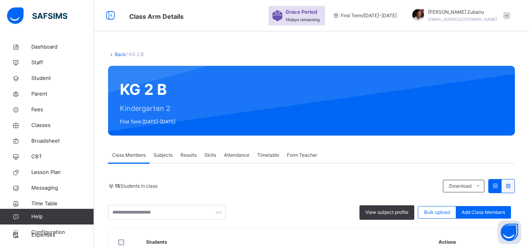
click at [174, 159] on div "Subjects" at bounding box center [163, 155] width 27 height 16
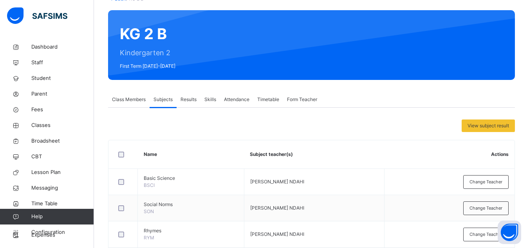
scroll to position [49, 0]
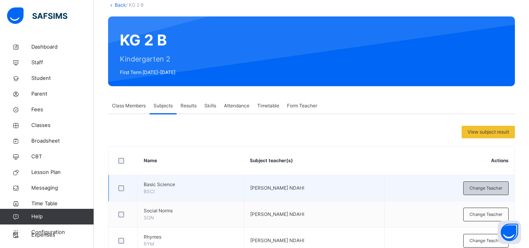
click at [471, 189] on div "Change Teacher" at bounding box center [485, 188] width 45 height 14
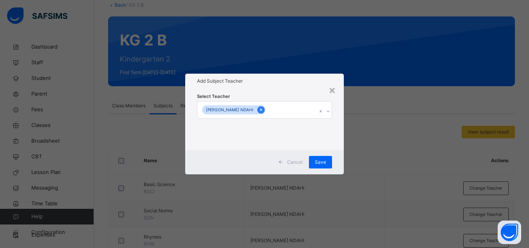
click at [260, 109] on icon at bounding box center [261, 110] width 2 height 2
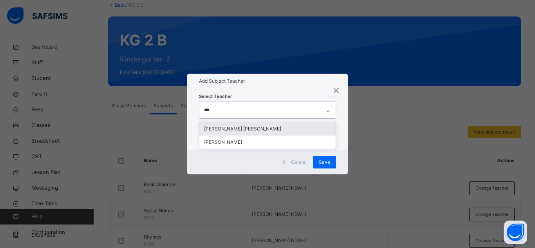
type input "****"
click at [242, 126] on div "[PERSON_NAME]" at bounding box center [267, 128] width 136 height 13
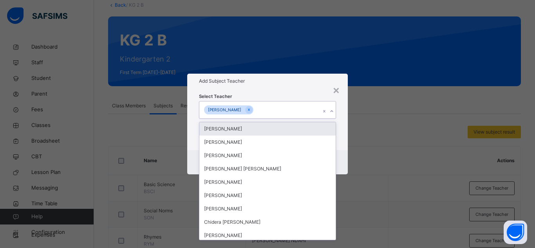
click at [346, 139] on div "Select Teacher option [PERSON_NAME], selected. option [PERSON_NAME] focused, 1 …" at bounding box center [267, 119] width 161 height 61
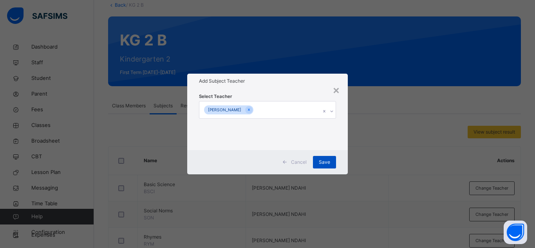
click at [319, 162] on div "Save" at bounding box center [324, 162] width 23 height 13
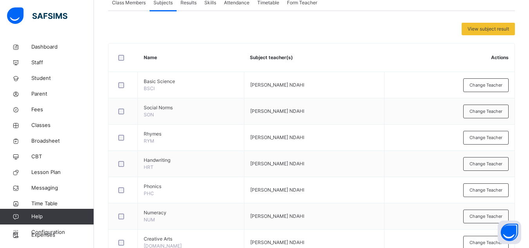
scroll to position [167, 0]
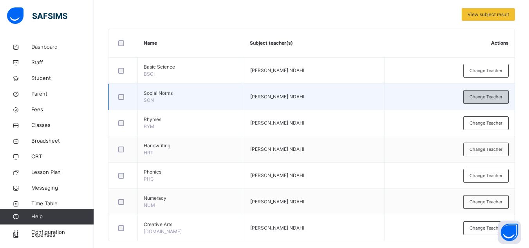
click at [478, 100] on span "Change Teacher" at bounding box center [486, 97] width 33 height 7
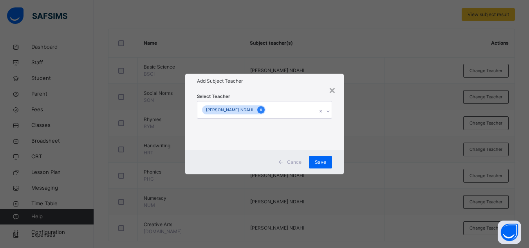
click at [259, 109] on icon at bounding box center [261, 109] width 4 height 5
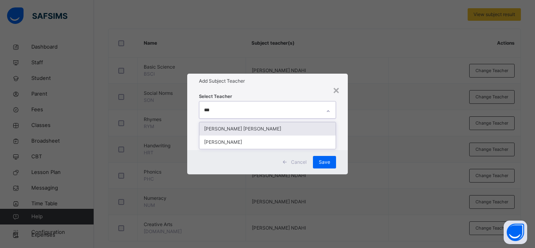
type input "****"
click at [232, 130] on div "[PERSON_NAME]" at bounding box center [267, 128] width 136 height 13
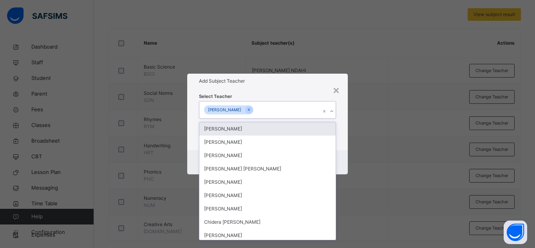
click at [344, 127] on div "Select Teacher option [PERSON_NAME], selected. option [PERSON_NAME] focused, 1 …" at bounding box center [267, 119] width 161 height 61
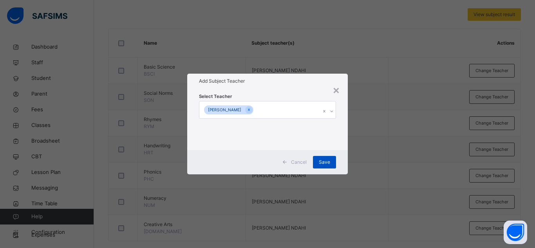
click at [320, 157] on div "Save" at bounding box center [324, 162] width 23 height 13
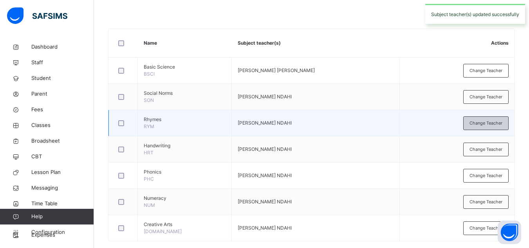
click at [476, 126] on span "Change Teacher" at bounding box center [486, 123] width 33 height 7
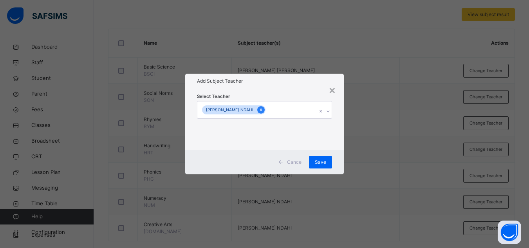
click at [259, 109] on icon at bounding box center [261, 109] width 4 height 5
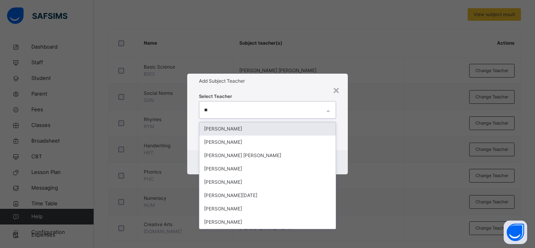
type input "***"
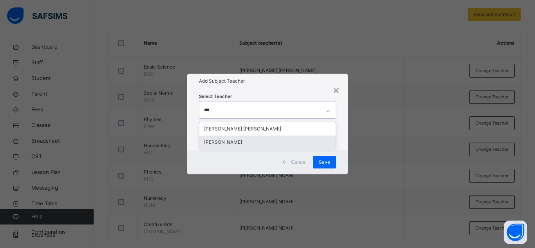
click at [237, 138] on div "[PERSON_NAME]" at bounding box center [267, 142] width 136 height 13
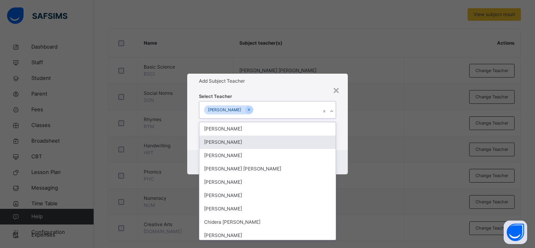
click at [344, 162] on div "Cancel Save" at bounding box center [267, 162] width 161 height 24
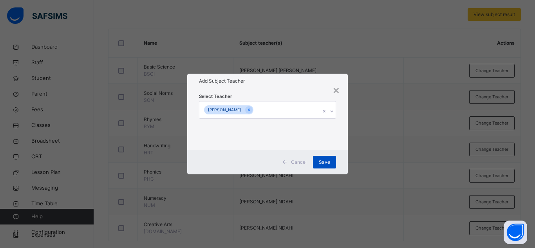
click at [325, 161] on span "Save" at bounding box center [324, 162] width 11 height 7
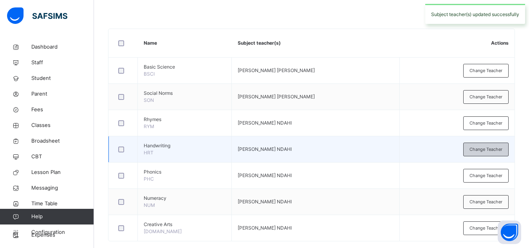
click at [476, 151] on span "Change Teacher" at bounding box center [486, 149] width 33 height 7
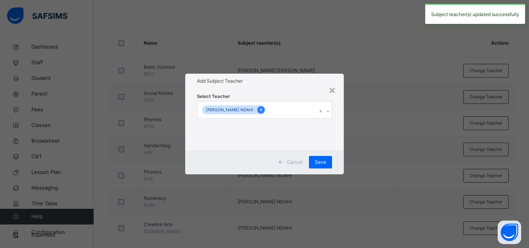
click at [259, 108] on icon at bounding box center [261, 109] width 4 height 5
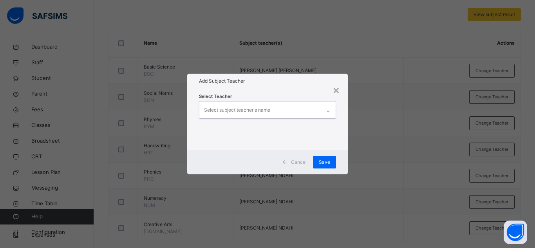
click at [249, 108] on div "Select subject teacher's name" at bounding box center [237, 110] width 66 height 15
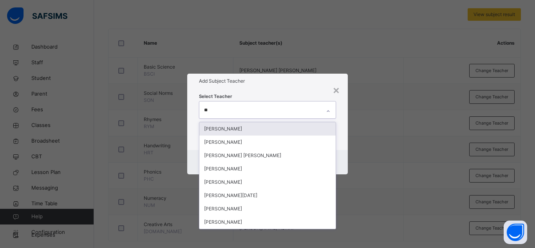
type input "***"
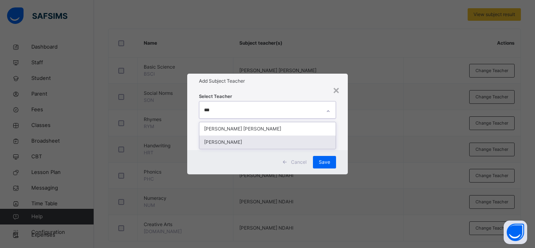
click at [249, 140] on div "[PERSON_NAME]" at bounding box center [267, 142] width 136 height 13
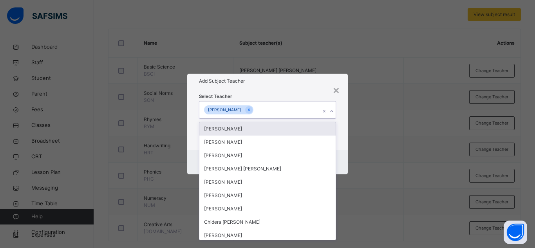
click at [343, 138] on div "Select Teacher option Fatima Ibrahim Abdullahi, selected. option Umar Faruq Zub…" at bounding box center [267, 119] width 161 height 61
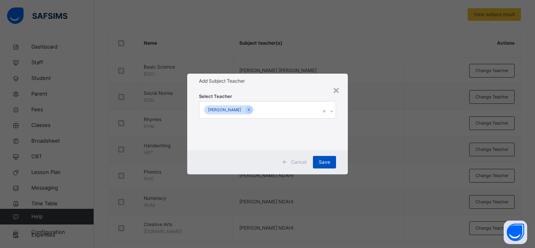
click at [325, 163] on span "Save" at bounding box center [324, 162] width 11 height 7
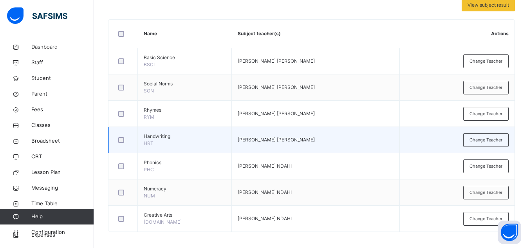
scroll to position [180, 0]
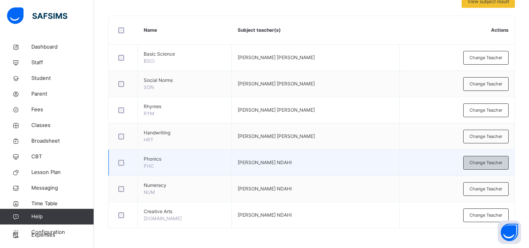
click at [479, 161] on span "Change Teacher" at bounding box center [486, 162] width 33 height 7
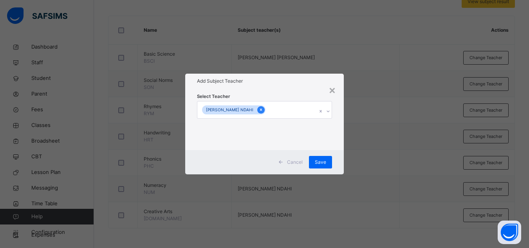
click at [259, 111] on icon at bounding box center [261, 109] width 4 height 5
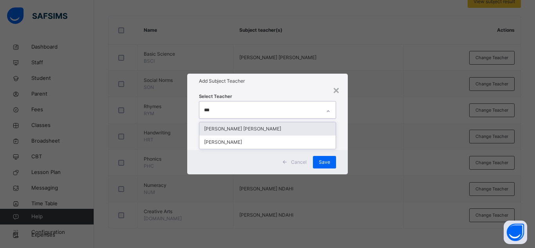
type input "****"
click at [241, 125] on div "[PERSON_NAME]" at bounding box center [267, 128] width 136 height 13
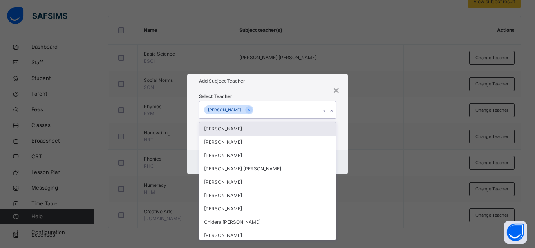
click at [286, 90] on div "Select Teacher option [PERSON_NAME], selected. option [PERSON_NAME] focused, 1 …" at bounding box center [267, 119] width 161 height 61
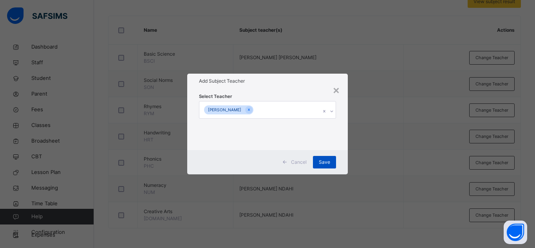
click at [322, 162] on span "Save" at bounding box center [324, 162] width 11 height 7
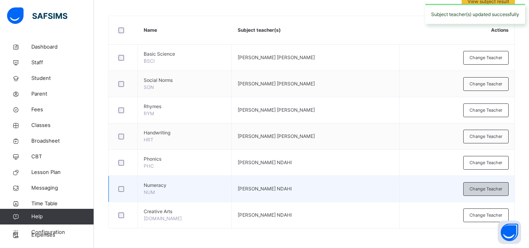
click at [487, 187] on span "Change Teacher" at bounding box center [486, 189] width 33 height 7
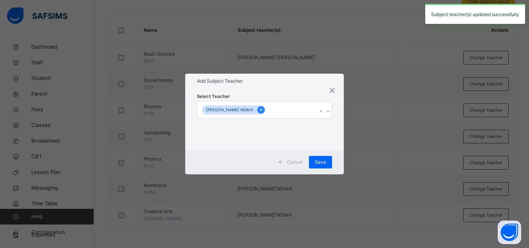
click at [259, 110] on icon at bounding box center [261, 109] width 4 height 5
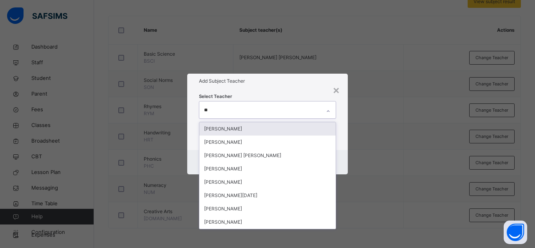
type input "***"
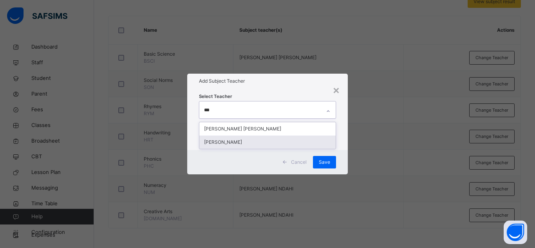
click at [248, 141] on div "[PERSON_NAME]" at bounding box center [267, 142] width 136 height 13
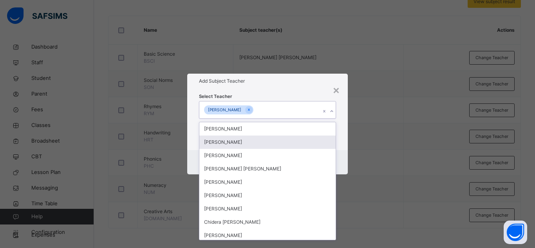
click at [345, 141] on div "Select Teacher option [PERSON_NAME], selected. option [PERSON_NAME][DEMOGRAPHIC…" at bounding box center [267, 119] width 161 height 61
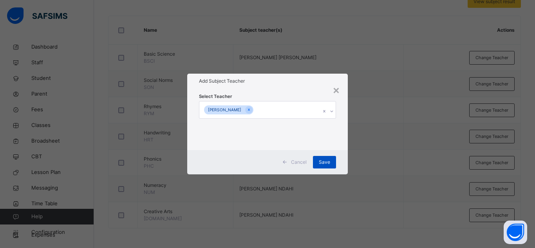
click at [327, 162] on span "Save" at bounding box center [324, 162] width 11 height 7
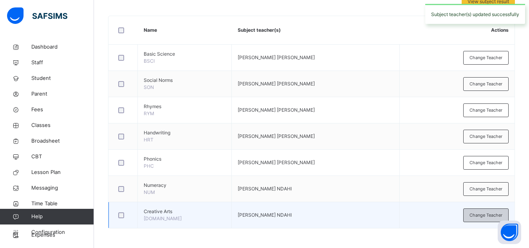
click at [483, 214] on span "Change Teacher" at bounding box center [486, 215] width 33 height 7
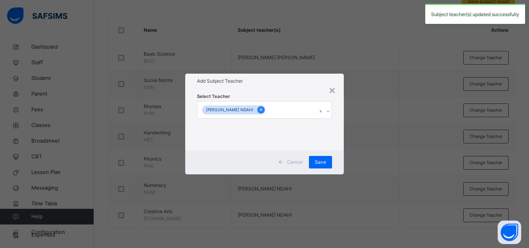
click at [259, 109] on icon at bounding box center [261, 109] width 4 height 5
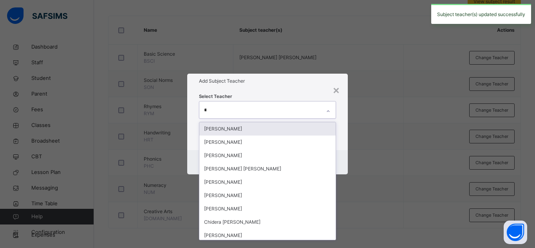
type input "***"
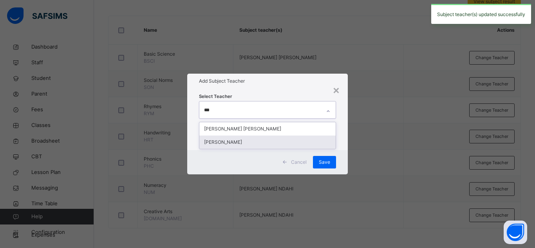
click at [233, 141] on div "Fatima Ibrahim Abdullahi" at bounding box center [267, 142] width 136 height 13
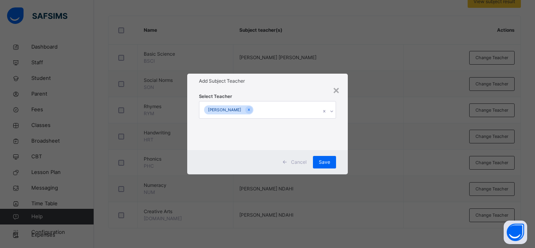
click at [348, 159] on div "× Add Subject Teacher Select Teacher Fatima Ibrahim Abdullahi Cancel Save" at bounding box center [267, 124] width 535 height 248
click at [332, 162] on div "Save" at bounding box center [324, 162] width 23 height 13
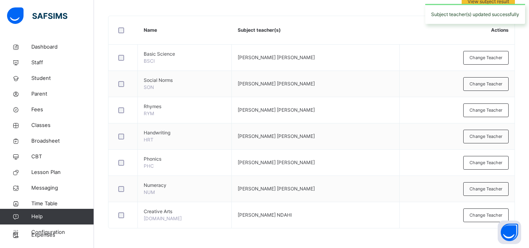
scroll to position [0, 0]
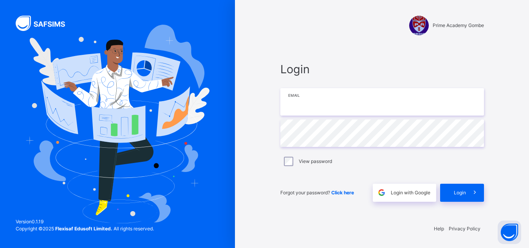
type input "**********"
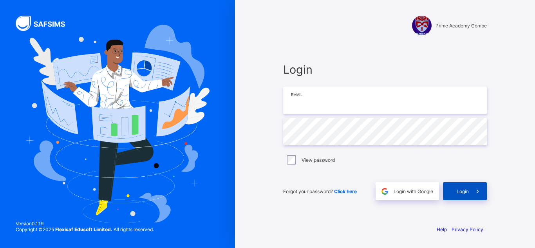
type input "**********"
click at [466, 190] on span "Login" at bounding box center [463, 191] width 12 height 6
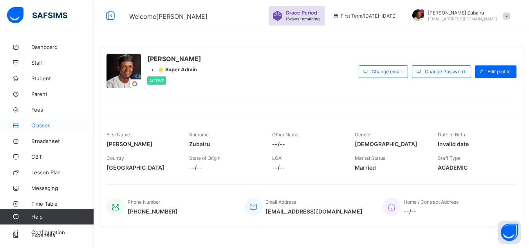
click at [43, 118] on link "Classes" at bounding box center [47, 125] width 94 height 16
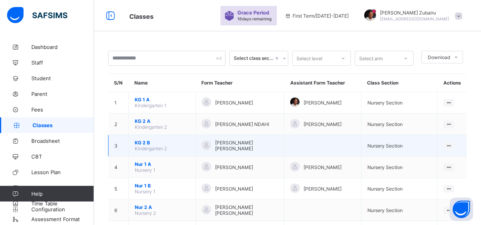
click at [143, 141] on span "KG 2 B" at bounding box center [162, 143] width 55 height 6
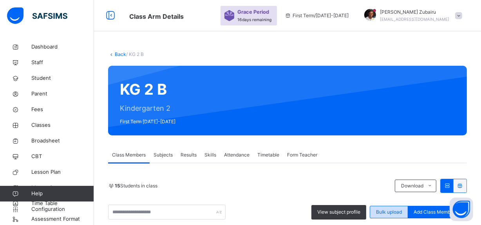
click at [393, 210] on span "Bulk upload" at bounding box center [389, 212] width 26 height 7
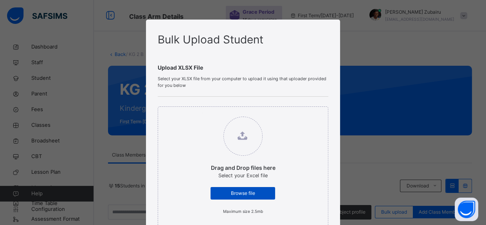
click at [242, 192] on span "Browse file" at bounding box center [243, 193] width 53 height 7
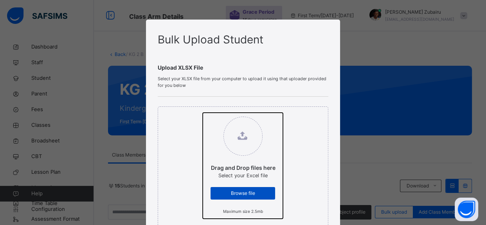
click at [203, 113] on input "Drag and Drop files here Select your Excel file Browse file Maximum size 2.5mb" at bounding box center [203, 113] width 0 height 0
type input "**********"
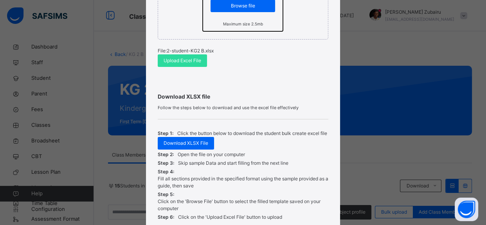
scroll to position [190, 0]
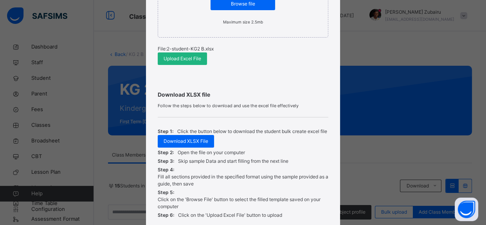
click at [186, 57] on span "Upload Excel File" at bounding box center [183, 58] width 38 height 7
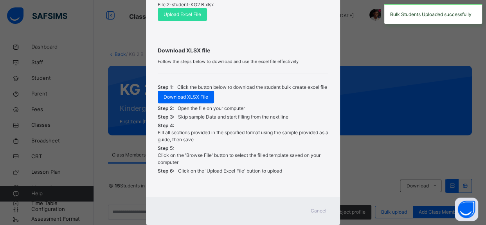
scroll to position [260, 0]
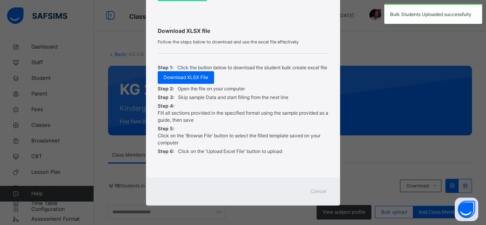
click at [311, 191] on span "Cancel" at bounding box center [319, 191] width 16 height 7
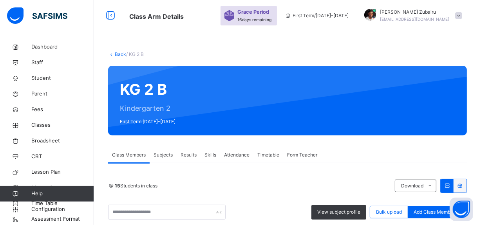
click at [116, 57] on div "Back / KG 2 B" at bounding box center [287, 54] width 359 height 7
click at [117, 54] on link "Back" at bounding box center [120, 54] width 11 height 6
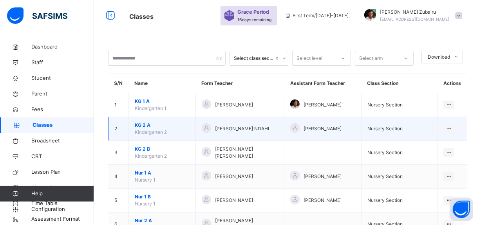
click at [145, 125] on span "KG 2 A" at bounding box center [162, 125] width 55 height 7
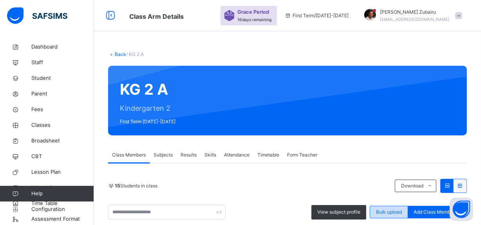
click at [385, 212] on span "Bulk upload" at bounding box center [389, 212] width 26 height 7
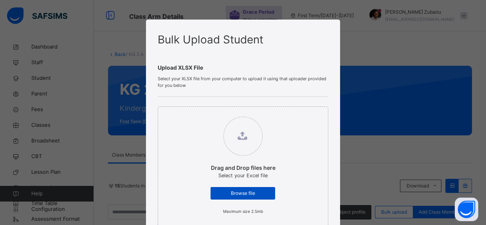
click at [239, 194] on span "Browse file" at bounding box center [243, 193] width 53 height 7
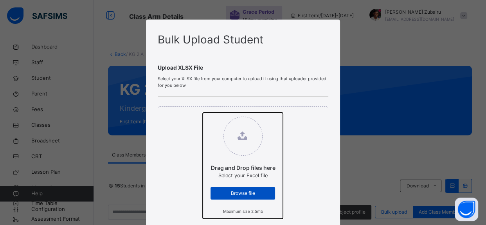
click at [203, 113] on input "Drag and Drop files here Select your Excel file Browse file Maximum size 2.5mb" at bounding box center [203, 113] width 0 height 0
type input "**********"
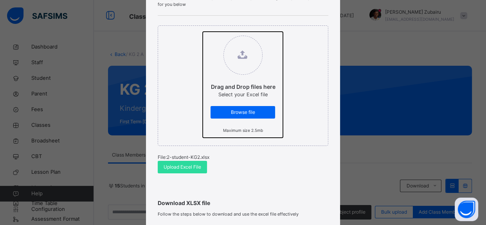
scroll to position [107, 0]
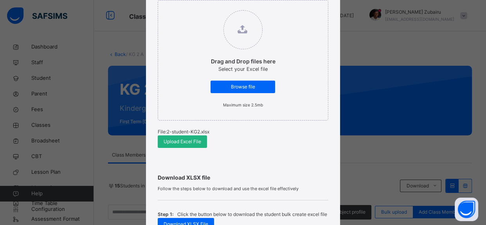
click at [192, 142] on span "Upload Excel File" at bounding box center [183, 141] width 38 height 7
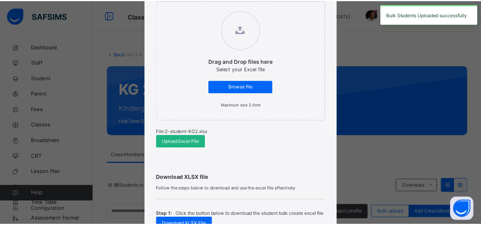
scroll to position [260, 0]
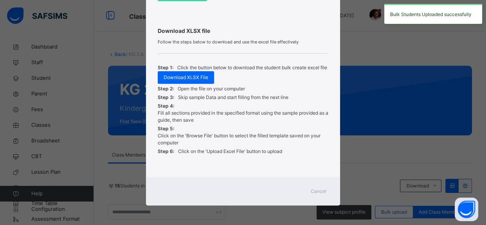
click at [314, 190] on span "Cancel" at bounding box center [319, 191] width 16 height 7
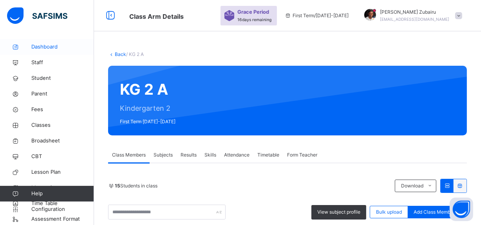
click at [55, 47] on span "Dashboard" at bounding box center [62, 47] width 63 height 8
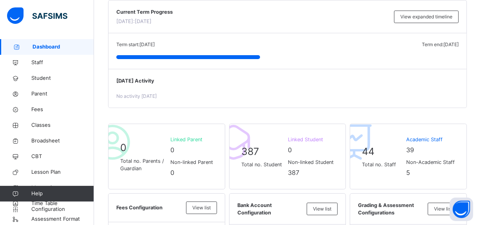
scroll to position [83, 0]
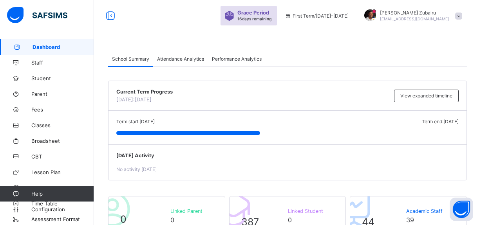
scroll to position [83, 0]
